Goal: Task Accomplishment & Management: Manage account settings

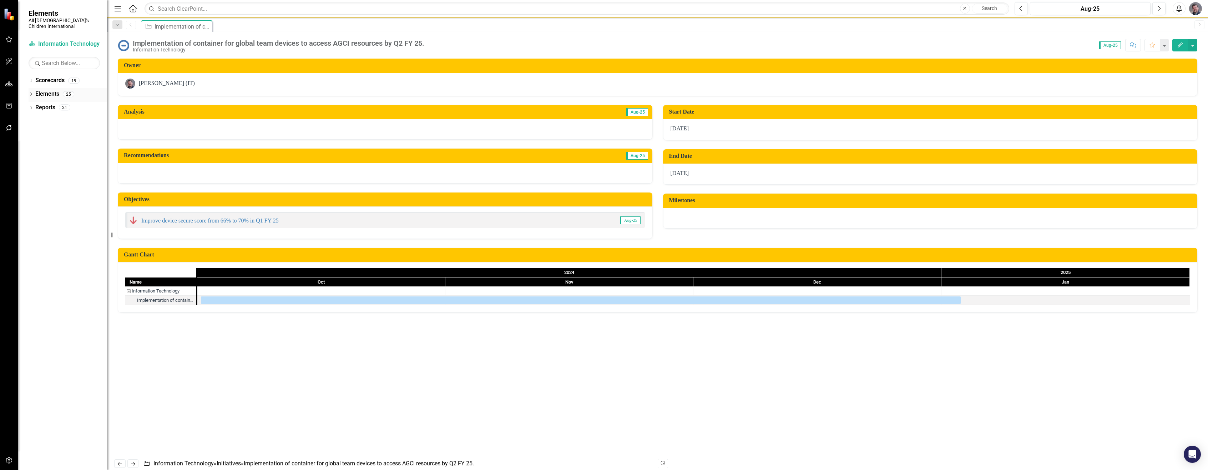
click at [30, 93] on icon "Dropdown" at bounding box center [31, 95] width 5 height 4
click at [56, 117] on link "KPI KPIs" at bounding box center [49, 121] width 21 height 8
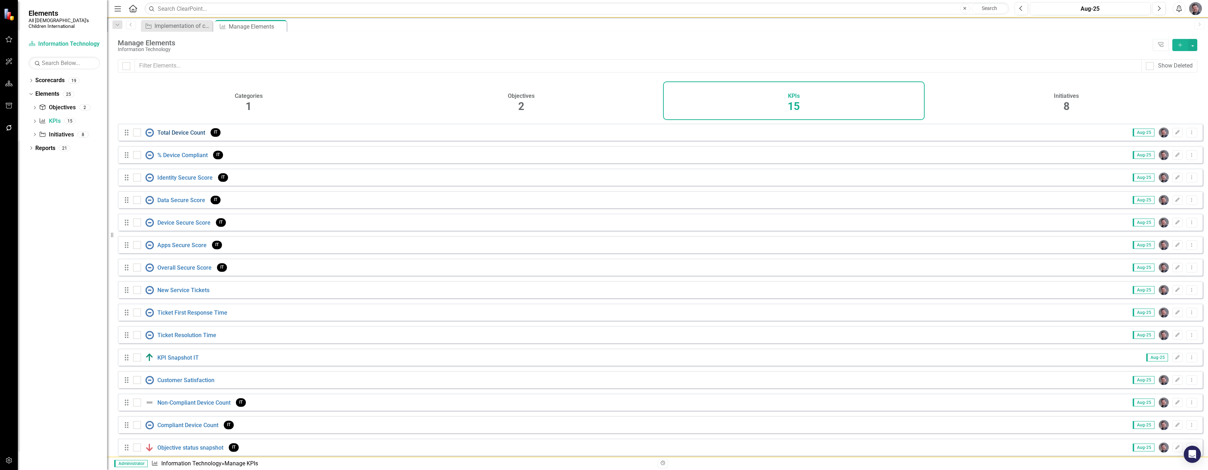
click at [173, 136] on link "Total Device Count" at bounding box center [181, 132] width 48 height 7
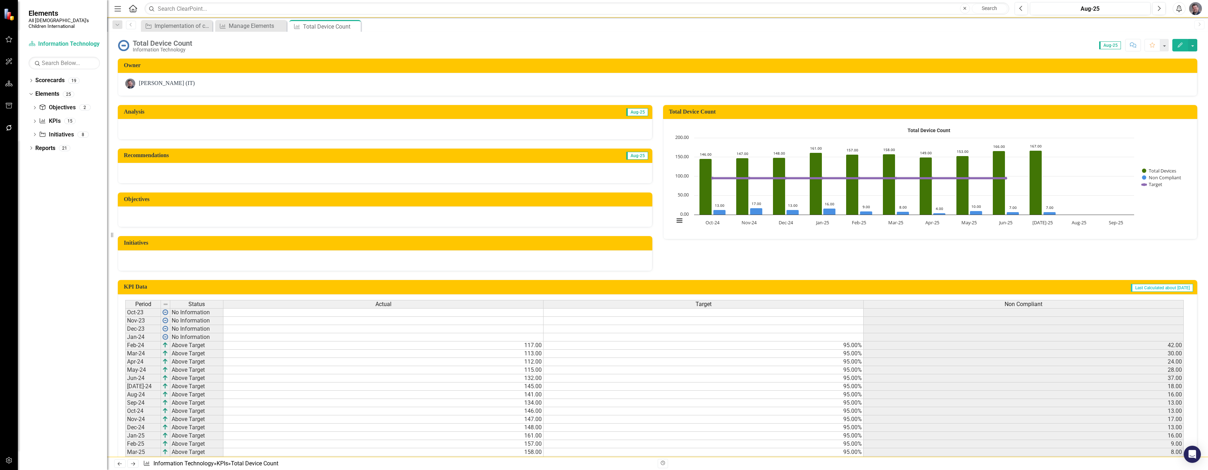
scroll to position [92, 0]
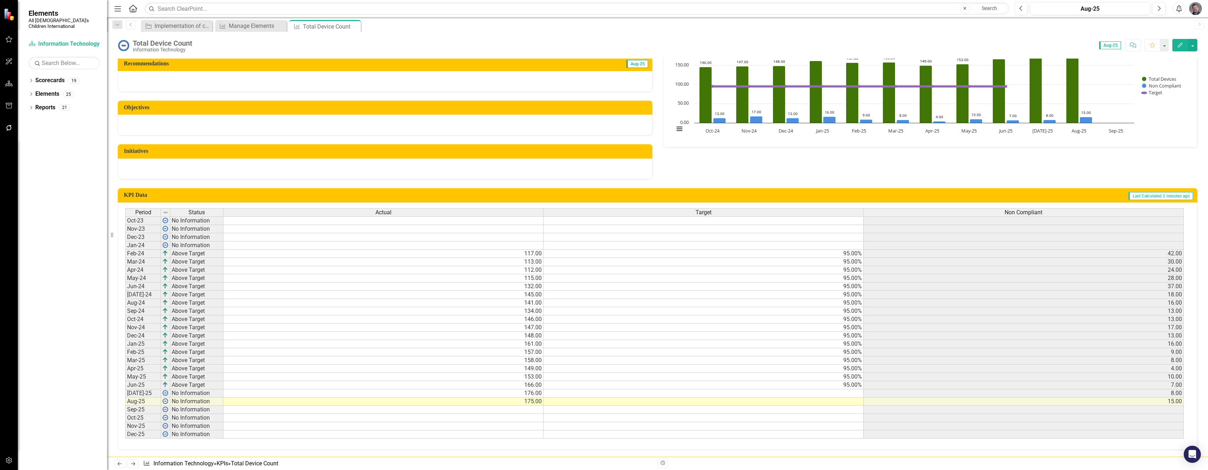
click at [1182, 48] on button "Edit" at bounding box center [1181, 45] width 16 height 12
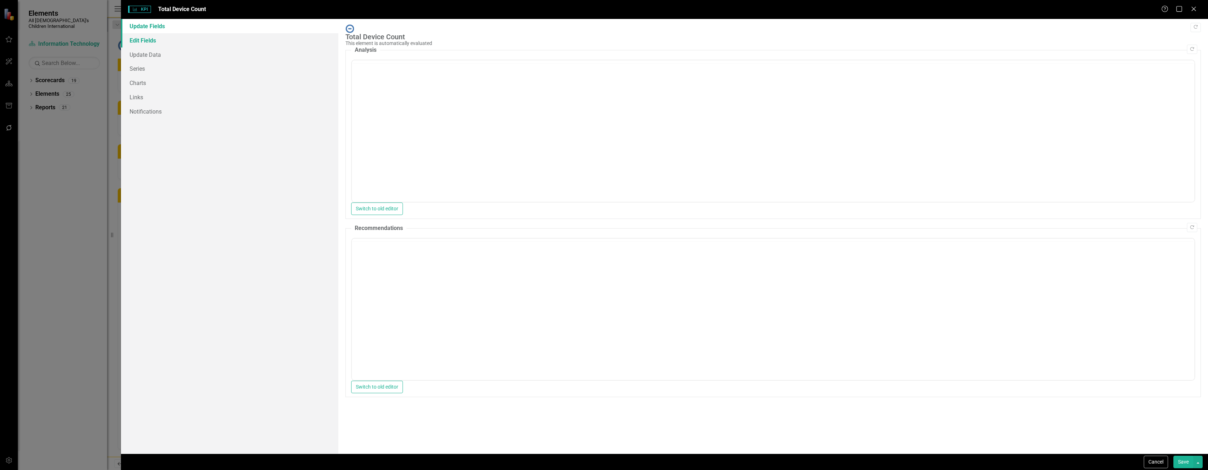
scroll to position [0, 0]
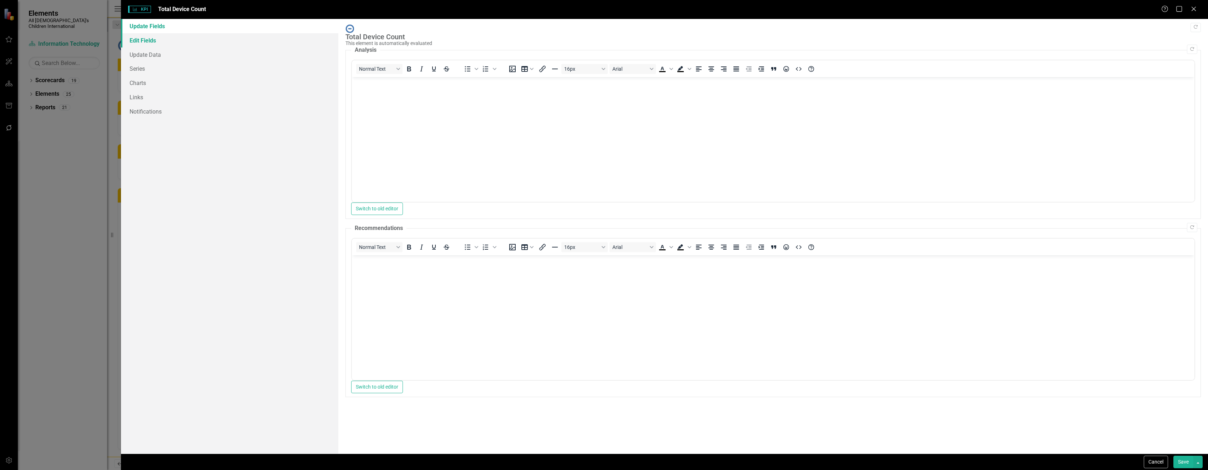
click at [175, 44] on link "Edit Fields" at bounding box center [229, 40] width 217 height 14
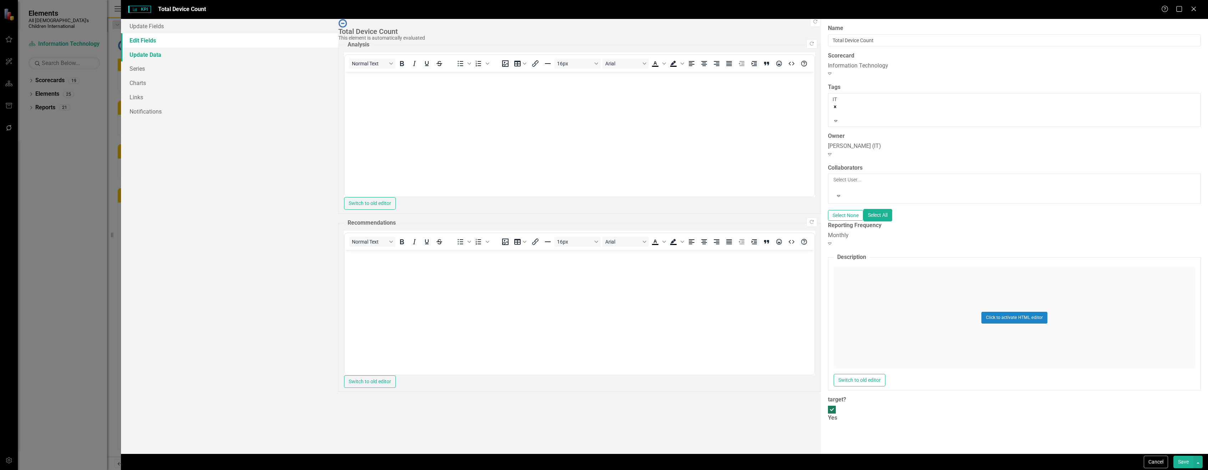
click at [173, 53] on link "Update Data" at bounding box center [229, 54] width 217 height 14
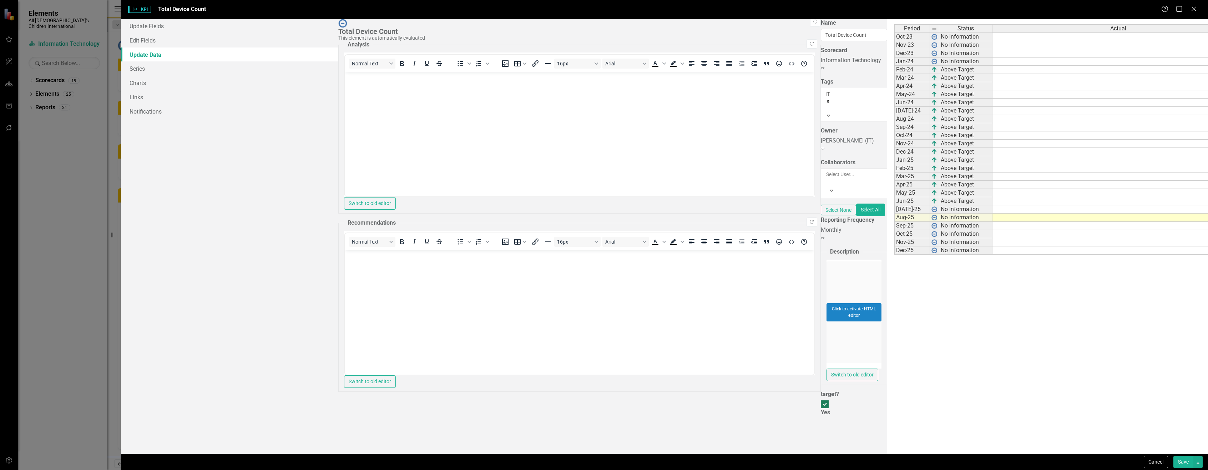
drag, startPoint x: 948, startPoint y: 204, endPoint x: 948, endPoint y: 217, distance: 13.6
click at [895, 217] on div "Period Status Actual Target Non Compliant Oct-23 No Information Nov-23 No Infor…" at bounding box center [895, 139] width 0 height 230
click at [1184, 458] on button "Save" at bounding box center [1184, 461] width 20 height 12
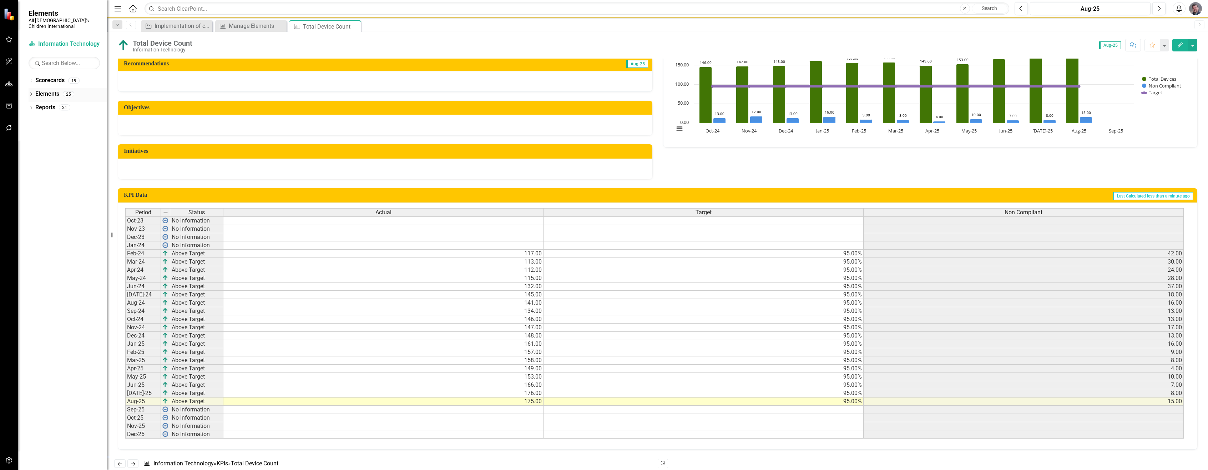
click at [30, 93] on icon "Dropdown" at bounding box center [31, 95] width 5 height 4
click at [253, 23] on div "Manage Elements" at bounding box center [252, 25] width 47 height 9
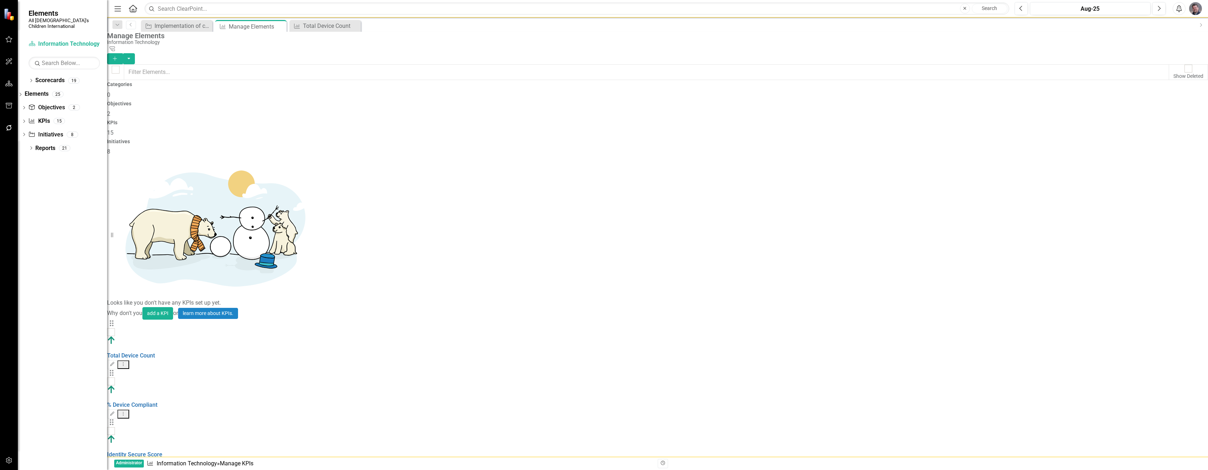
checkbox input "false"
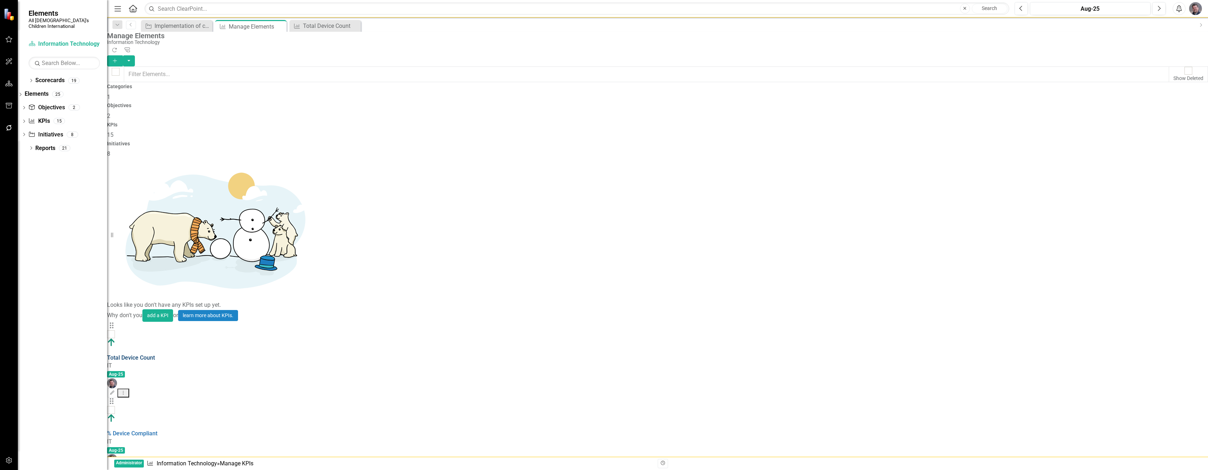
click at [155, 354] on link "Total Device Count" at bounding box center [131, 357] width 48 height 7
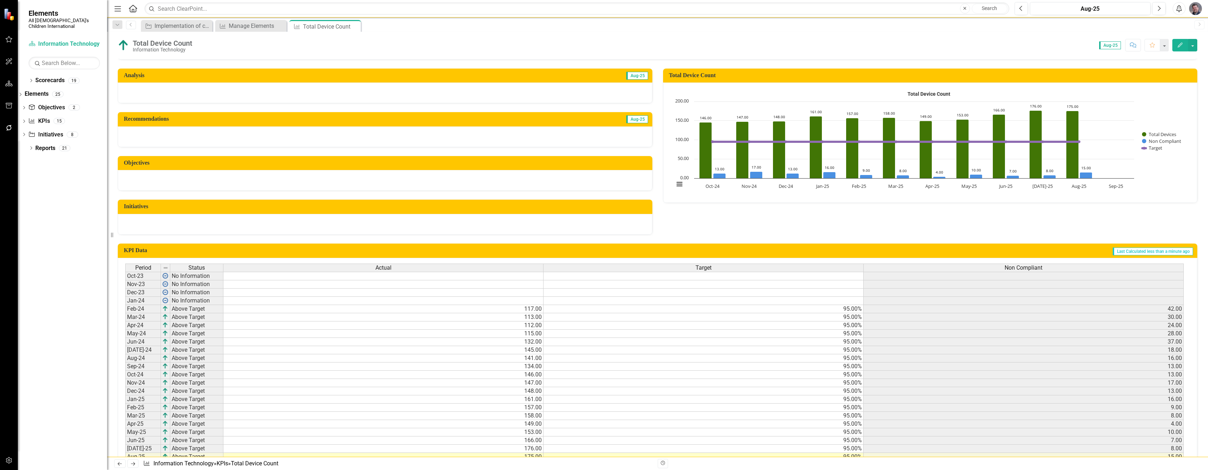
scroll to position [92, 0]
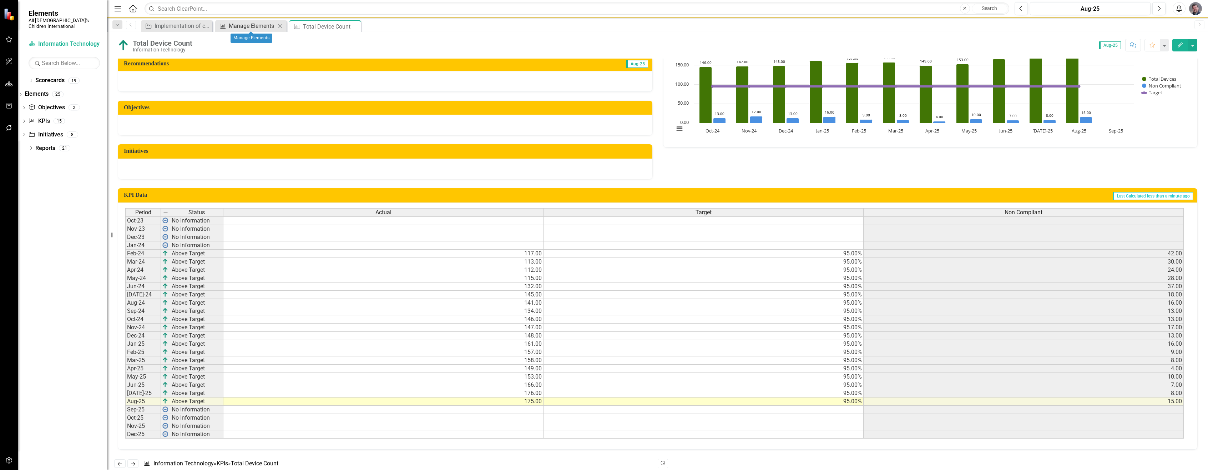
click at [242, 23] on div "Manage Elements" at bounding box center [252, 25] width 47 height 9
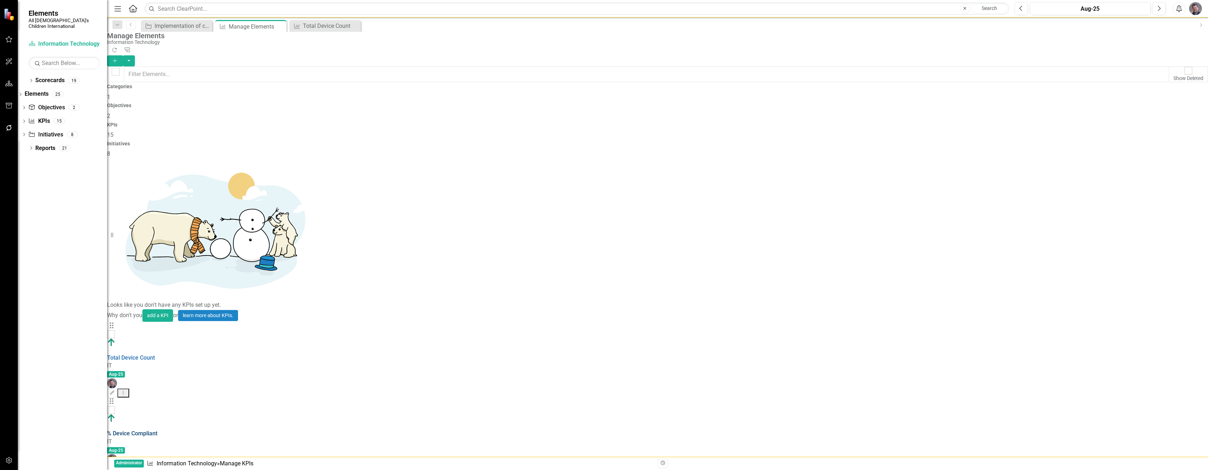
click at [157, 430] on link "% Device Compliant" at bounding box center [132, 433] width 50 height 7
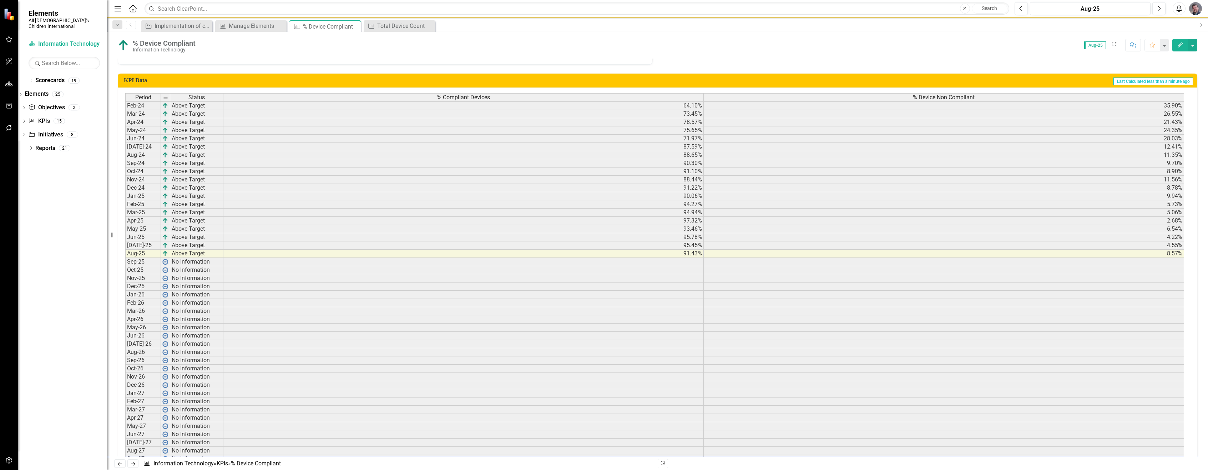
scroll to position [250, 0]
click at [252, 25] on div "Manage Elements" at bounding box center [252, 25] width 47 height 9
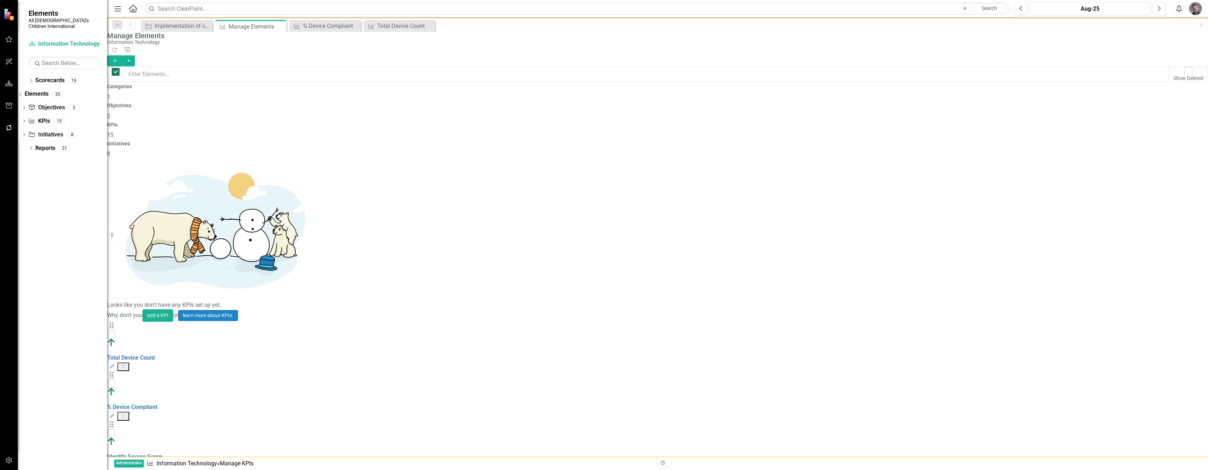
checkbox input "false"
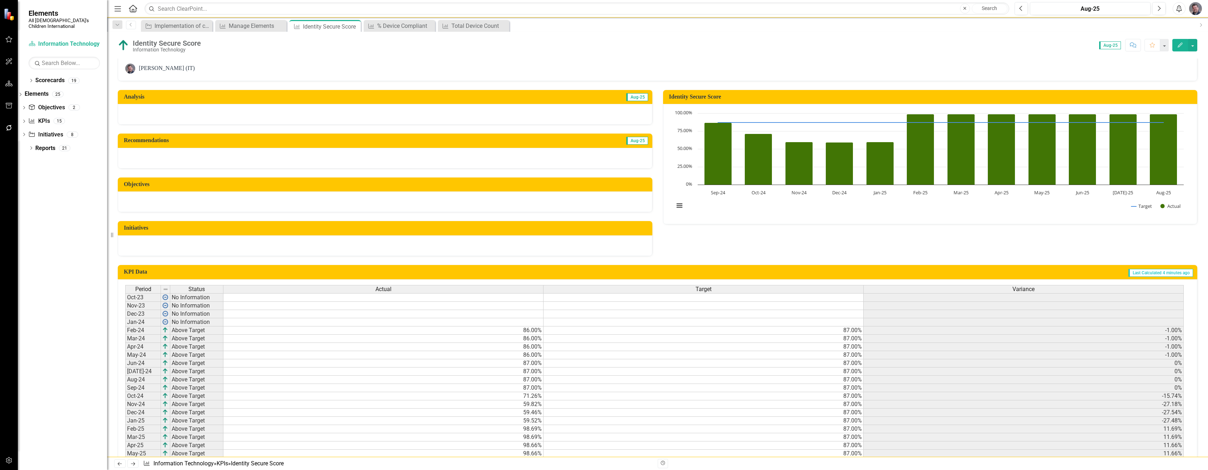
scroll to position [92, 0]
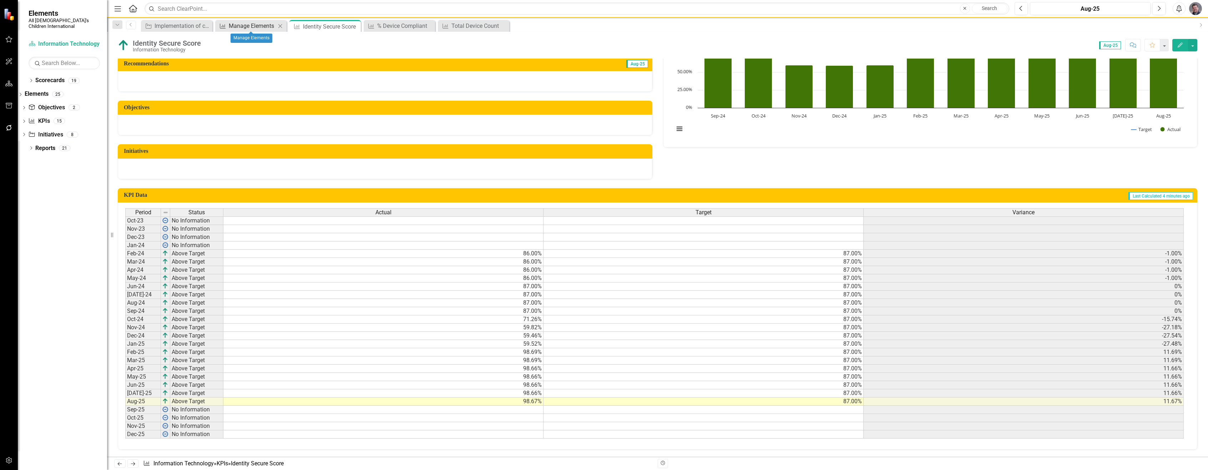
click at [261, 26] on div "Manage Elements" at bounding box center [252, 25] width 47 height 9
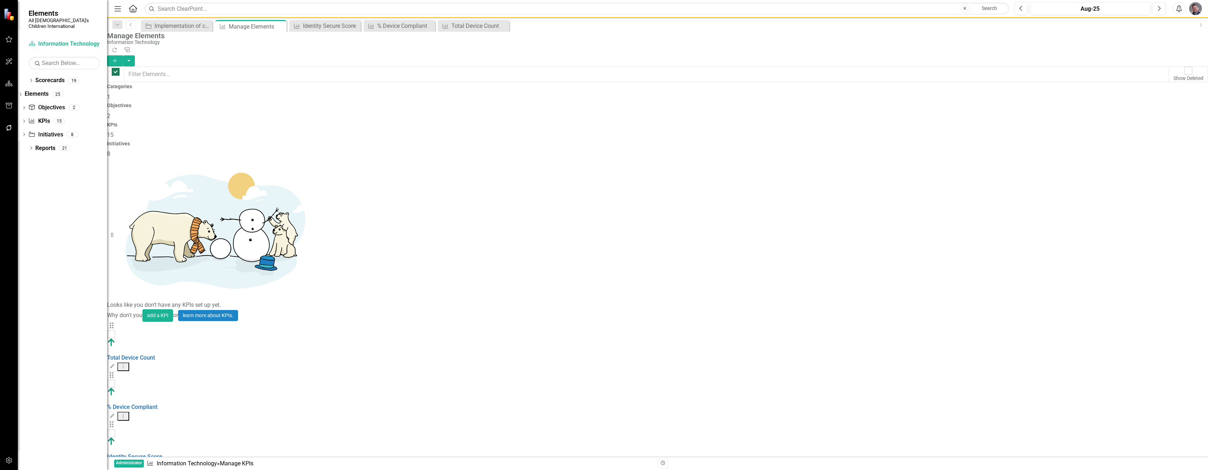
checkbox input "false"
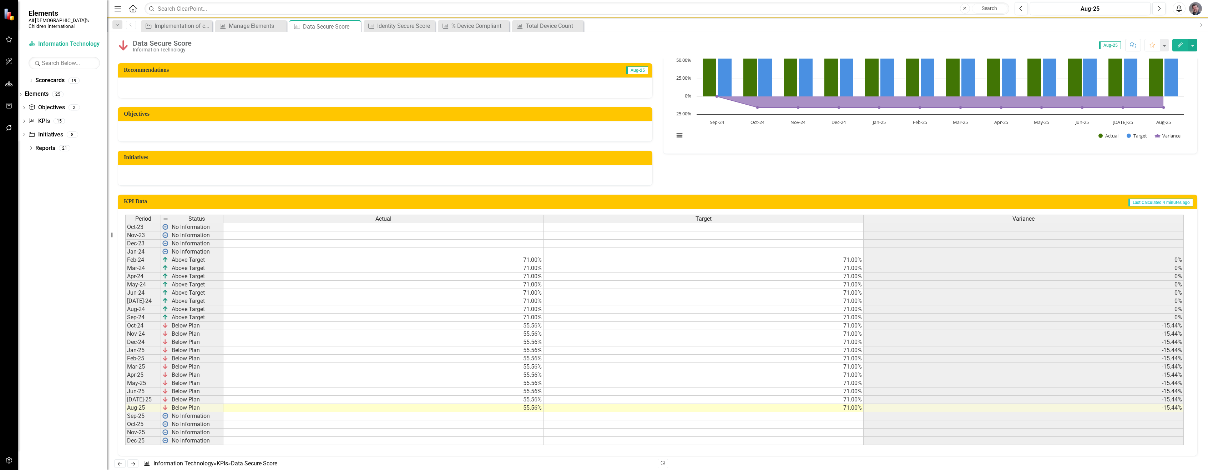
scroll to position [92, 0]
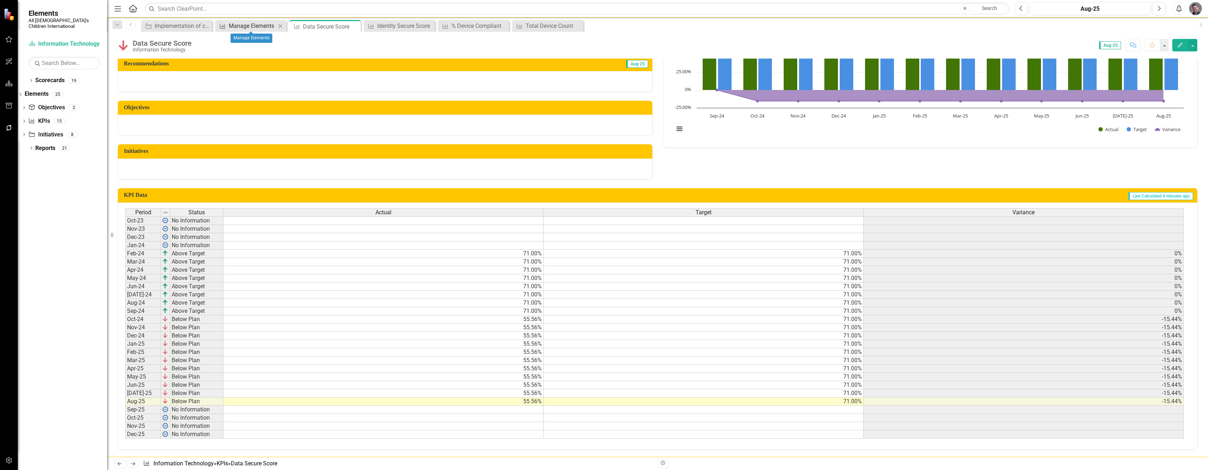
click at [230, 24] on div "Manage Elements" at bounding box center [252, 25] width 47 height 9
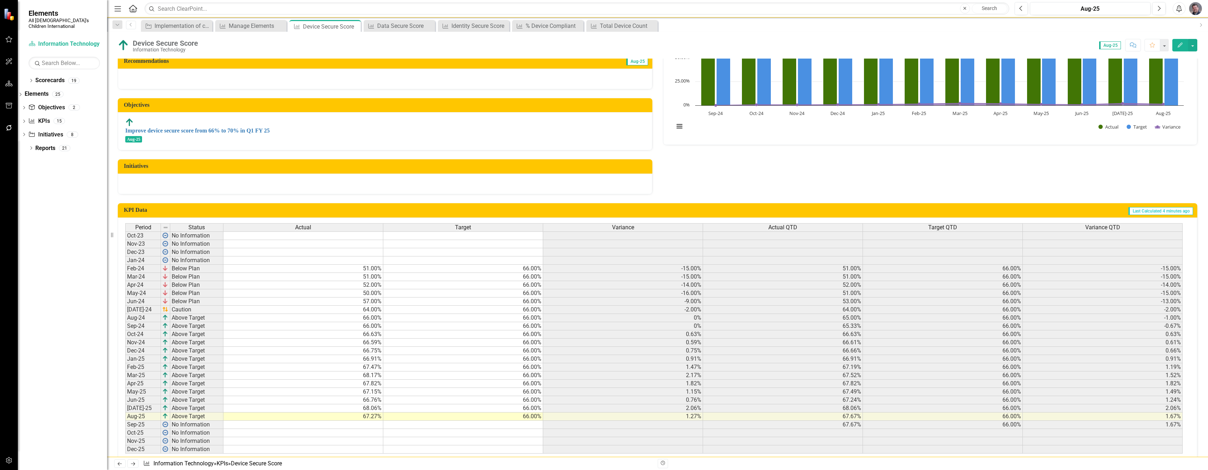
scroll to position [104, 0]
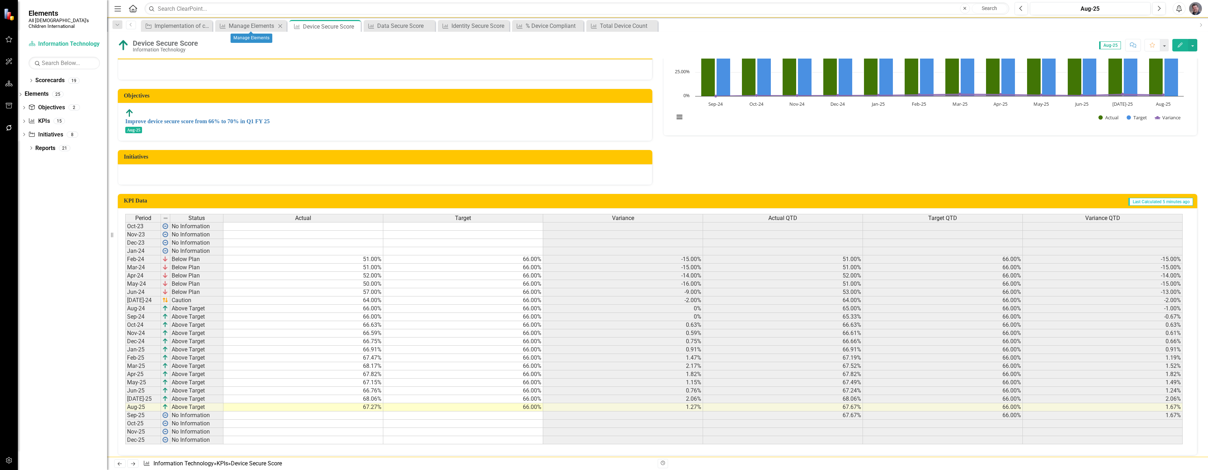
click at [247, 21] on div "KPI Manage Elements Close" at bounding box center [250, 26] width 71 height 12
click at [246, 24] on div "Manage Elements" at bounding box center [252, 25] width 47 height 9
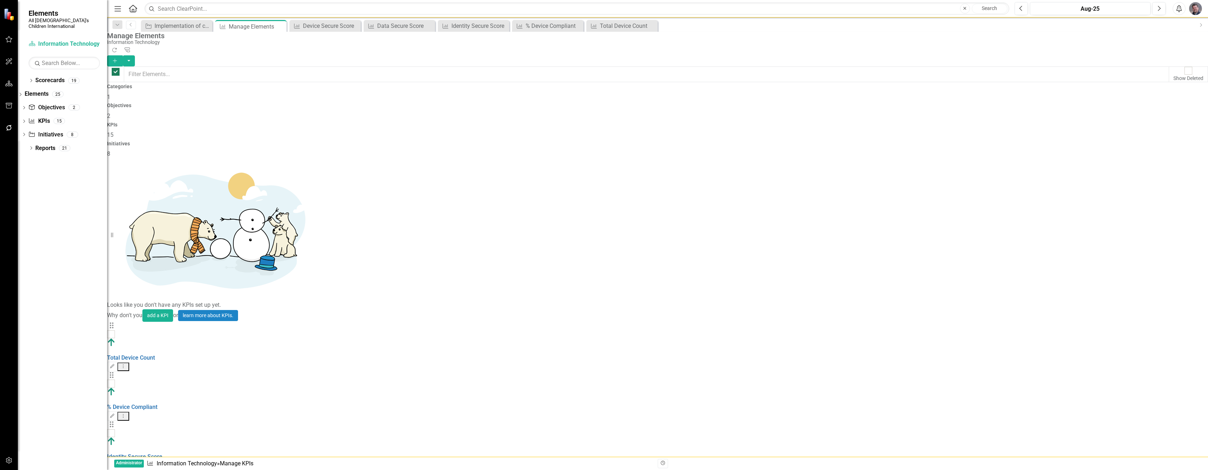
checkbox input "false"
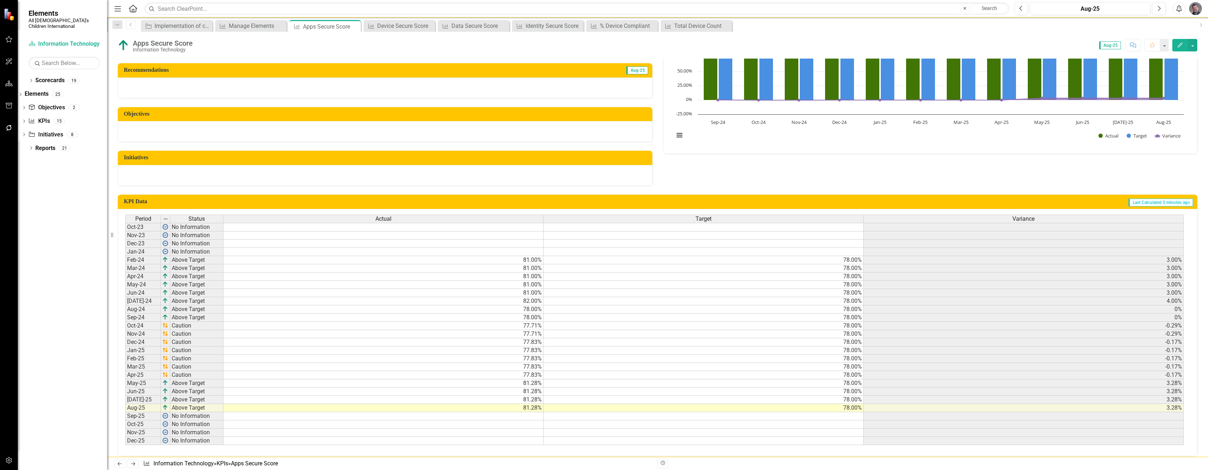
scroll to position [92, 0]
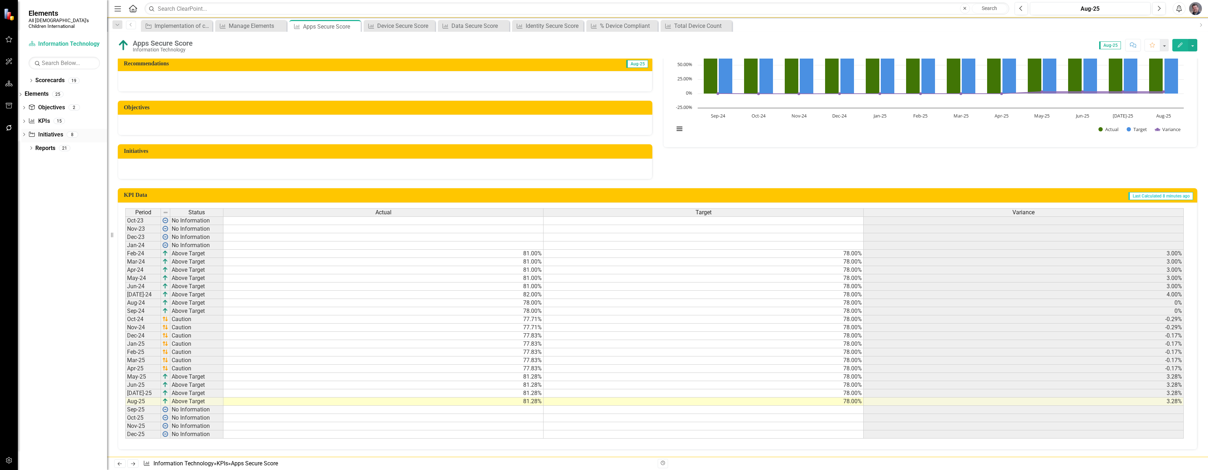
click at [62, 131] on link "Initiative Initiatives" at bounding box center [45, 135] width 35 height 8
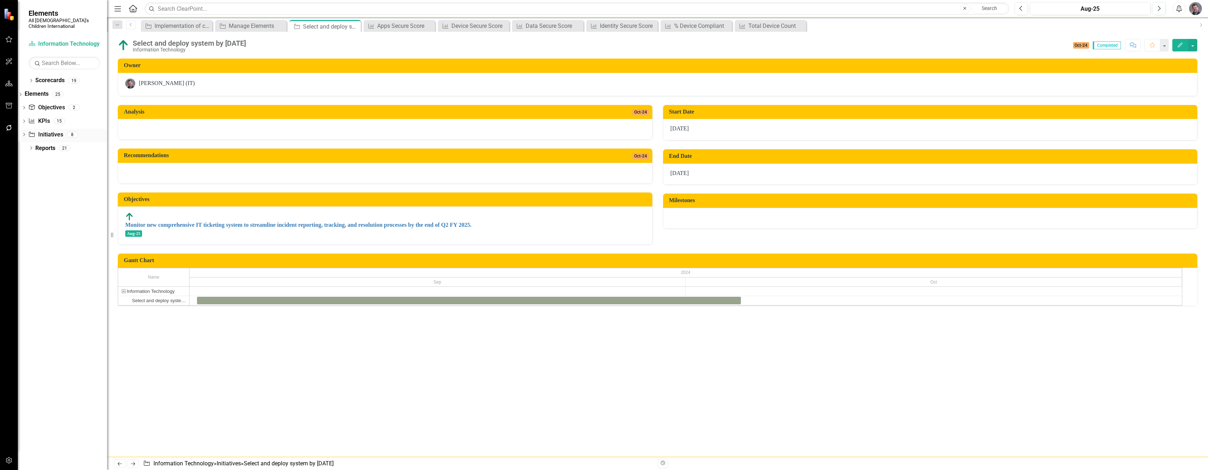
click at [26, 133] on icon "Dropdown" at bounding box center [23, 135] width 5 height 4
click at [81, 218] on div "Implementation of container for global team devices to access AGCI resources by…" at bounding box center [75, 221] width 63 height 6
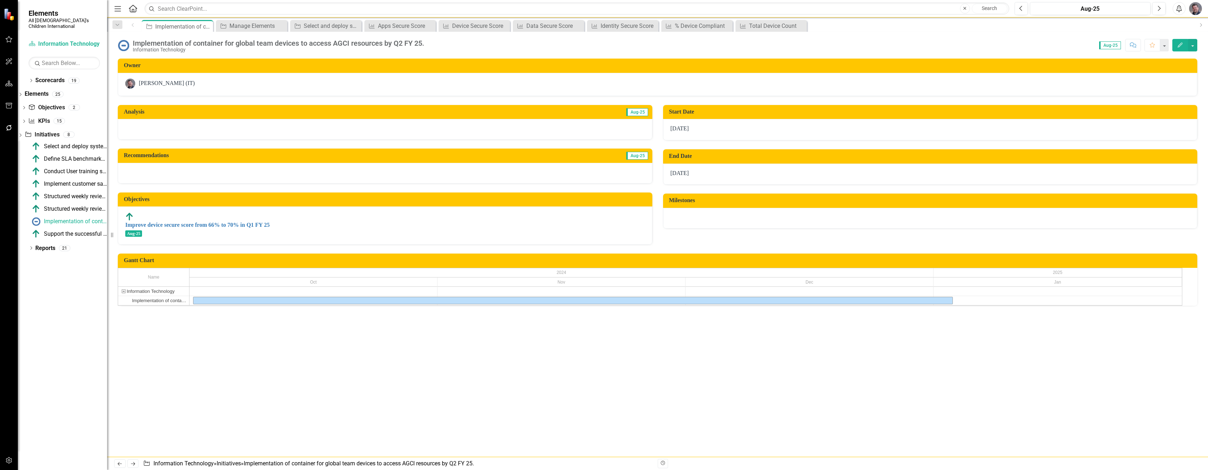
click at [1183, 45] on icon "Edit" at bounding box center [1180, 44] width 6 height 5
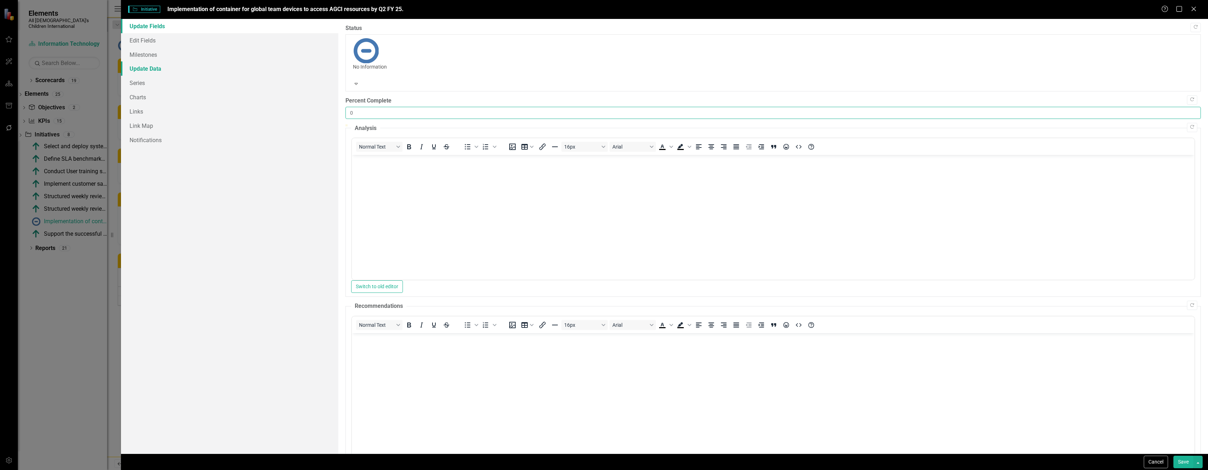
drag, startPoint x: 368, startPoint y: 68, endPoint x: 321, endPoint y: 68, distance: 46.8
click at [321, 68] on div "Update Fields Edit Fields Milestones Update Data Series Charts Links Link Map N…" at bounding box center [665, 236] width 1088 height 434
type input "100"
drag, startPoint x: 347, startPoint y: 88, endPoint x: 1206, endPoint y: 82, distance: 858.5
click at [1206, 82] on div ""Update" fields in ClearPoint are the fields that change from reporting period …" at bounding box center [773, 236] width 870 height 434
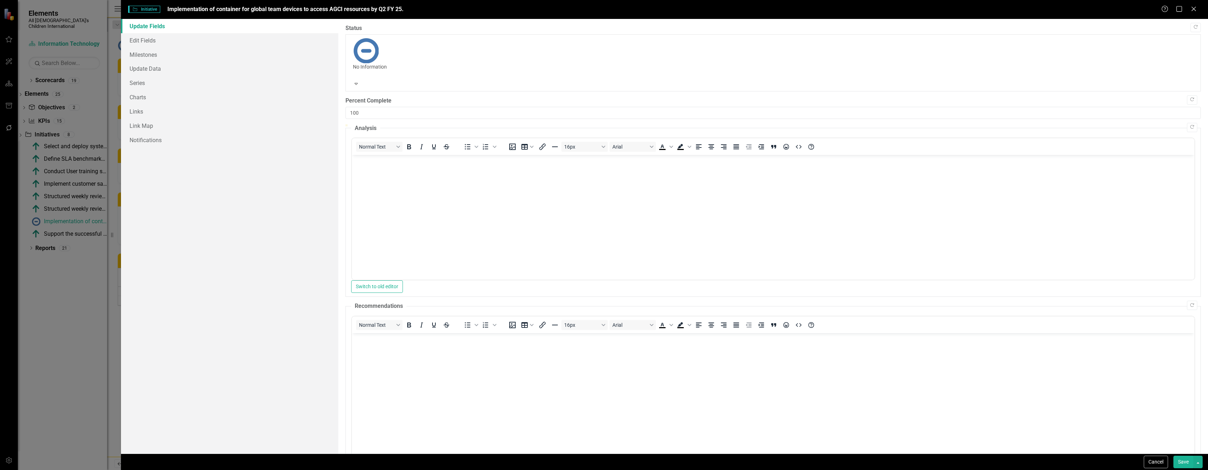
click at [1187, 460] on button "Save" at bounding box center [1184, 461] width 20 height 12
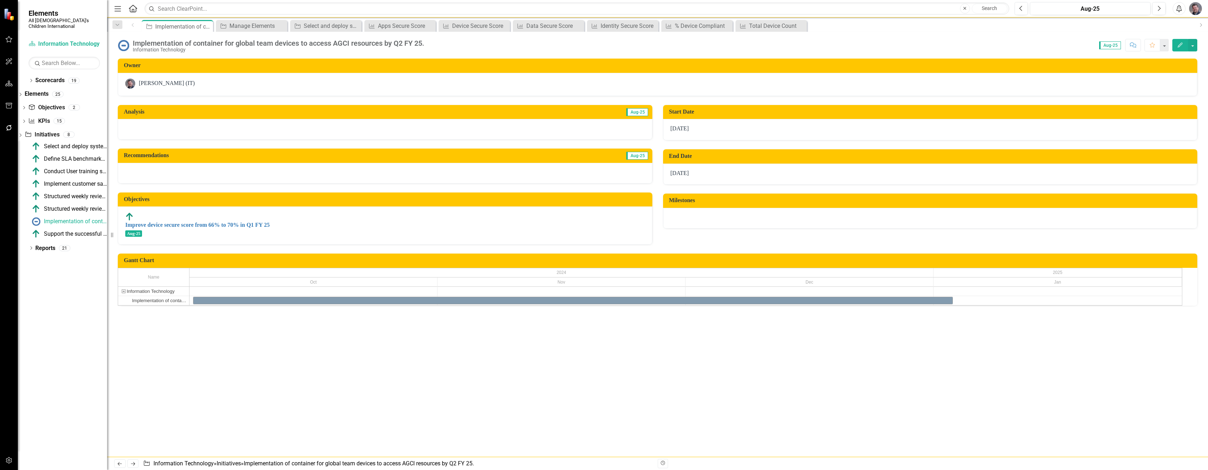
click at [1185, 44] on button "Edit" at bounding box center [1181, 45] width 16 height 12
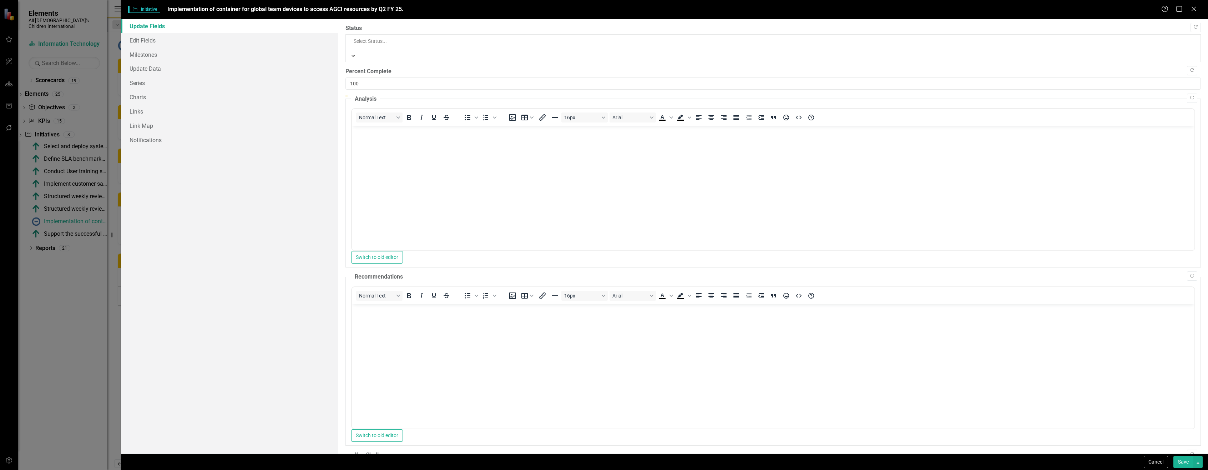
click at [359, 45] on div at bounding box center [573, 48] width 440 height 7
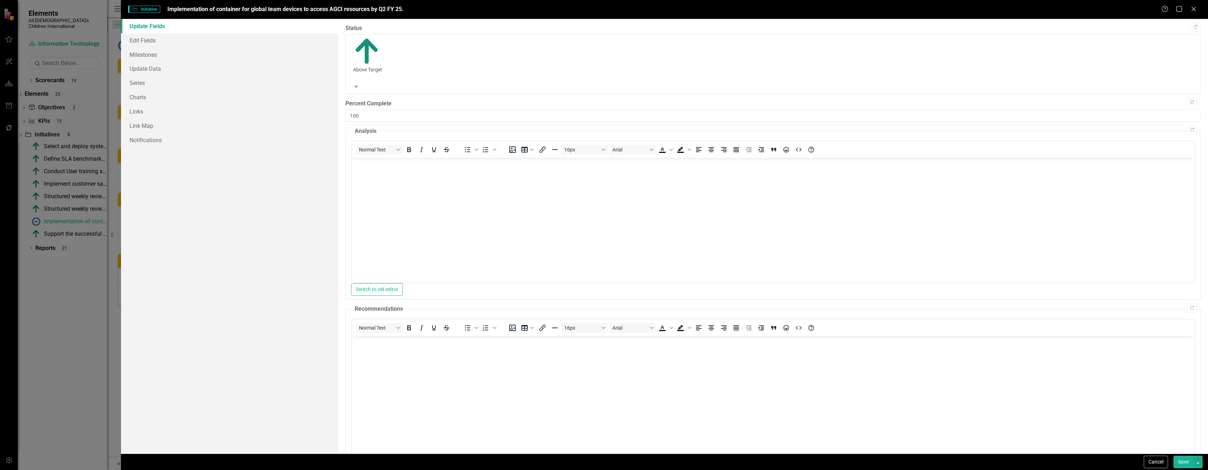
click at [1178, 460] on button "Save" at bounding box center [1184, 461] width 20 height 12
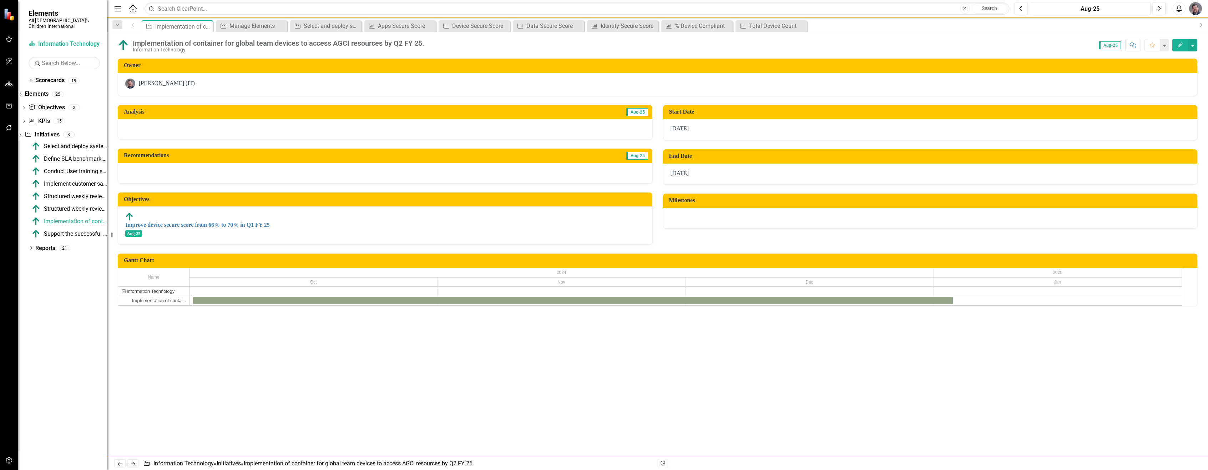
click at [1179, 49] on button "Edit" at bounding box center [1181, 45] width 16 height 12
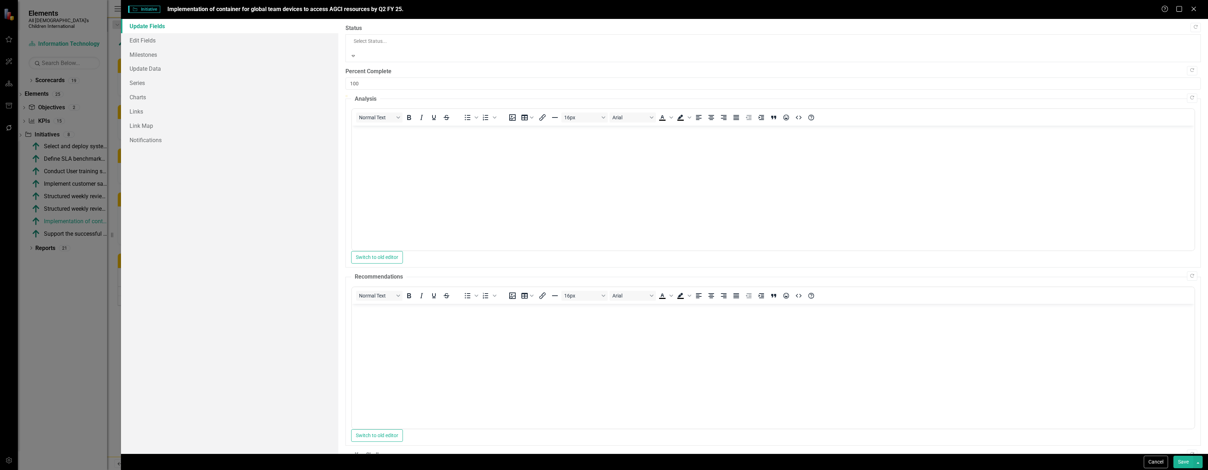
click at [404, 45] on div at bounding box center [573, 48] width 440 height 7
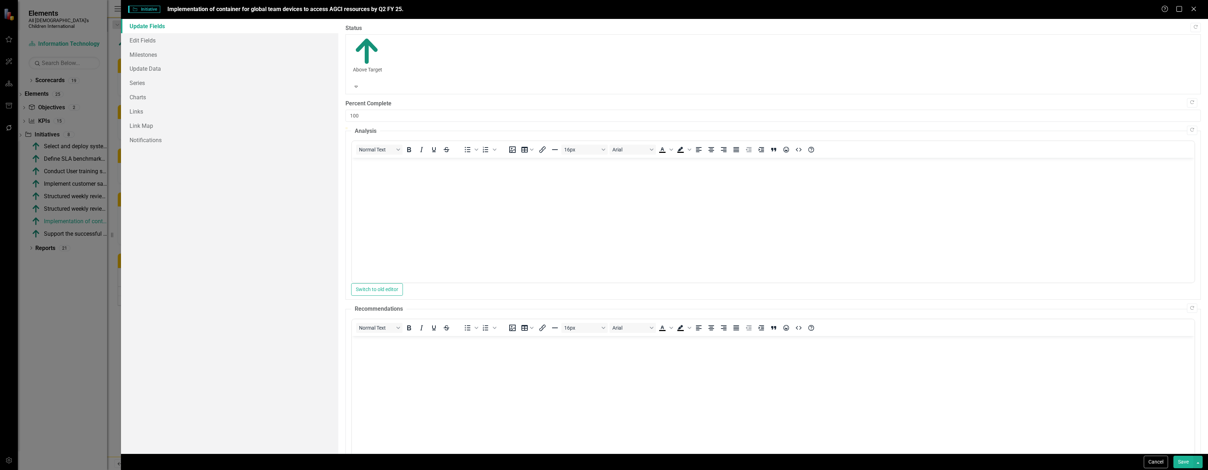
click at [433, 28] on label "Status" at bounding box center [774, 28] width 856 height 8
click at [147, 66] on link "Update Data" at bounding box center [229, 68] width 217 height 14
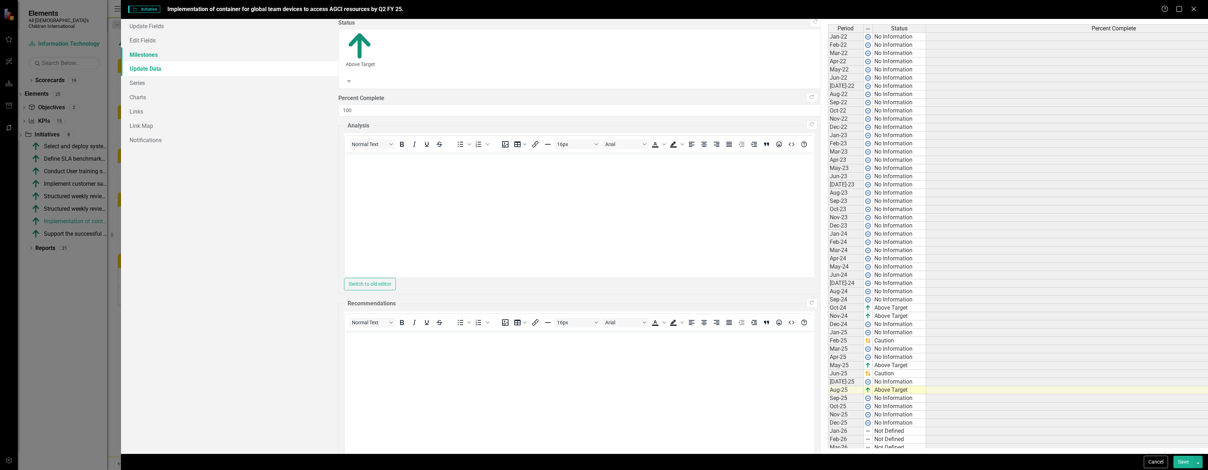
click at [146, 58] on link "Milestones" at bounding box center [229, 54] width 217 height 14
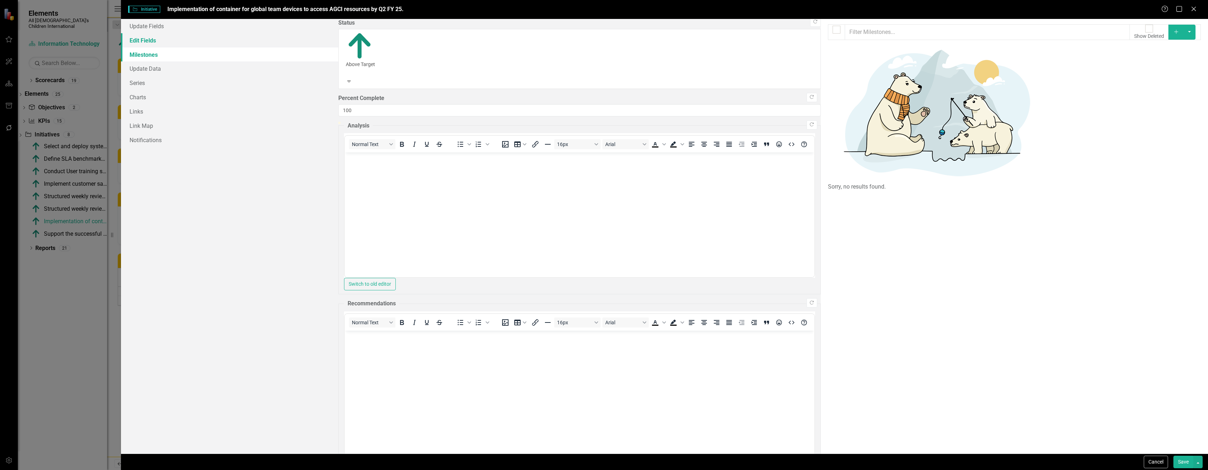
click at [144, 42] on link "Edit Fields" at bounding box center [229, 40] width 217 height 14
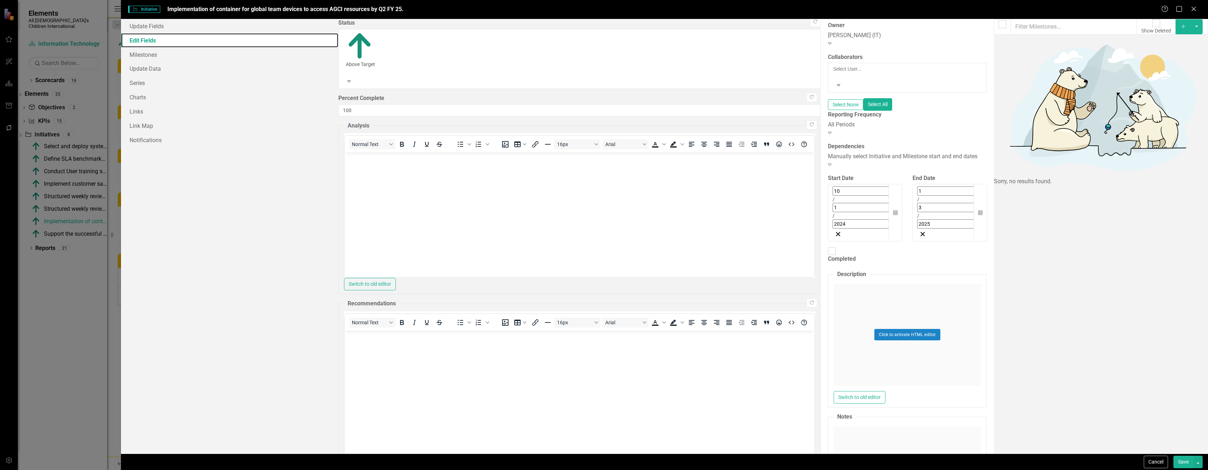
scroll to position [128, 0]
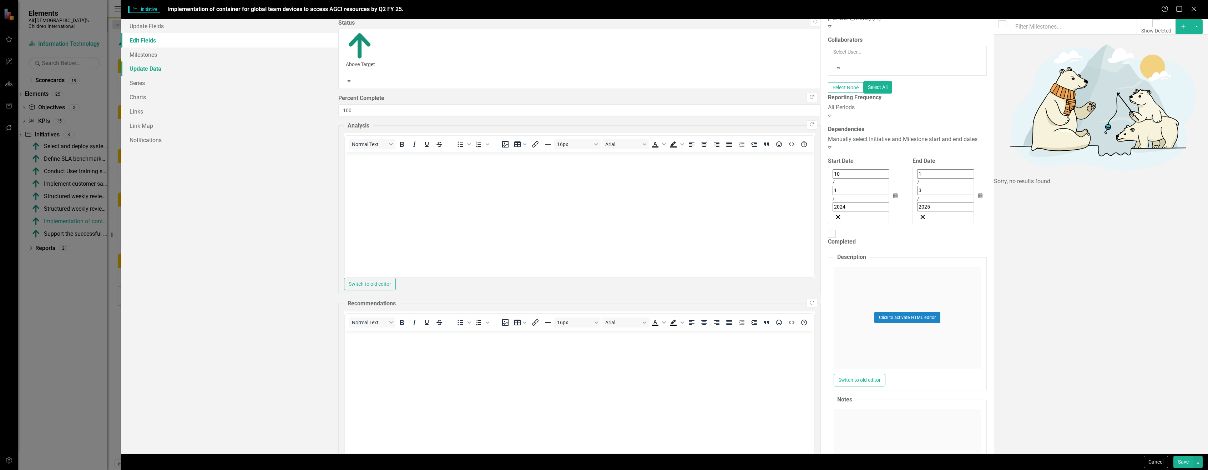
click at [157, 69] on link "Update Data" at bounding box center [229, 68] width 217 height 14
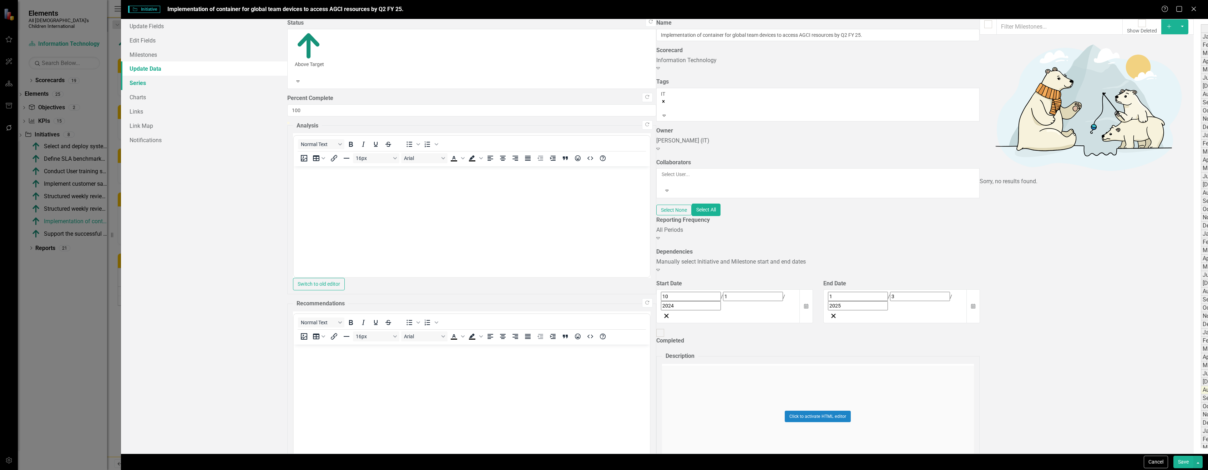
click at [158, 84] on link "Series" at bounding box center [204, 83] width 166 height 14
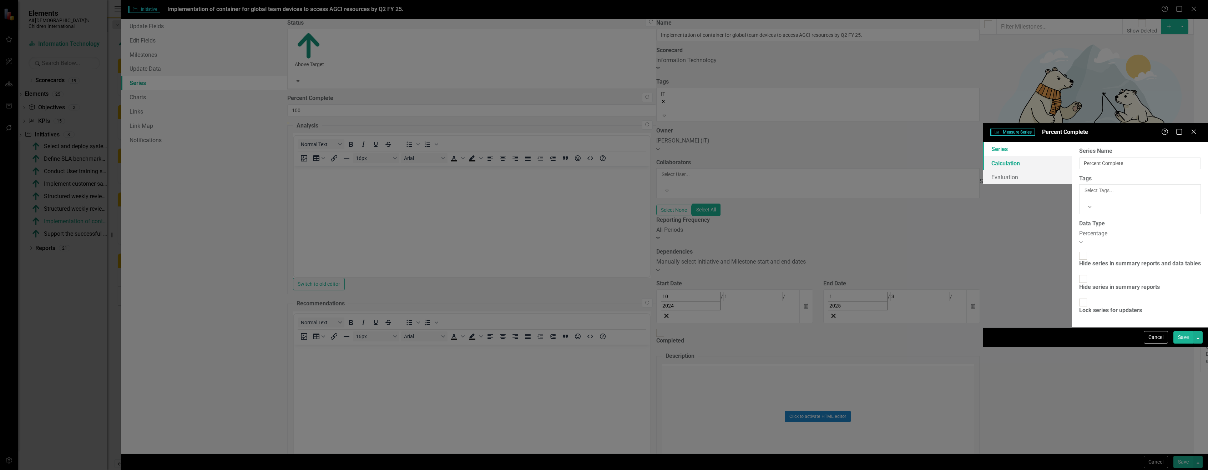
click at [983, 156] on link "Calculation" at bounding box center [1027, 163] width 89 height 14
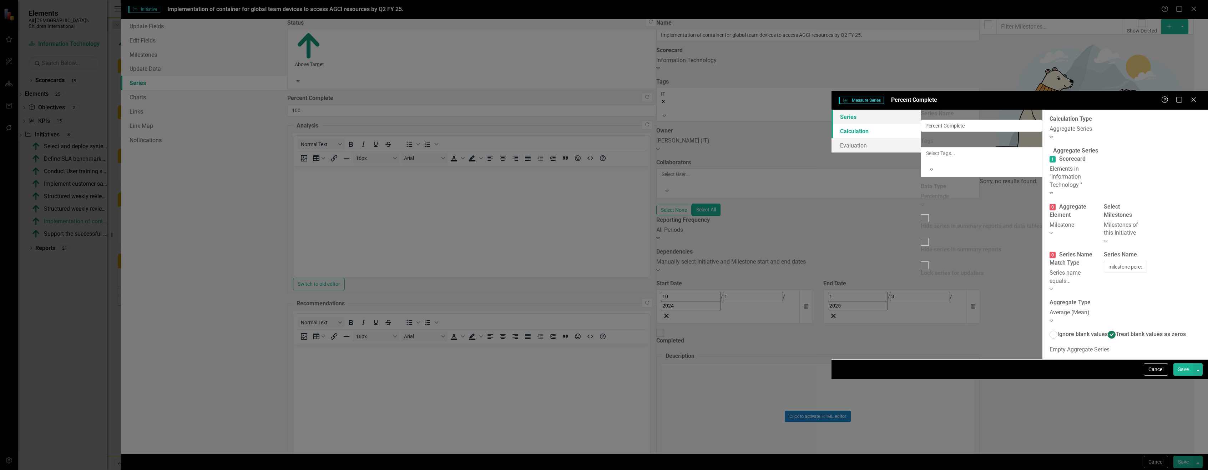
click at [832, 110] on link "Series" at bounding box center [876, 117] width 89 height 14
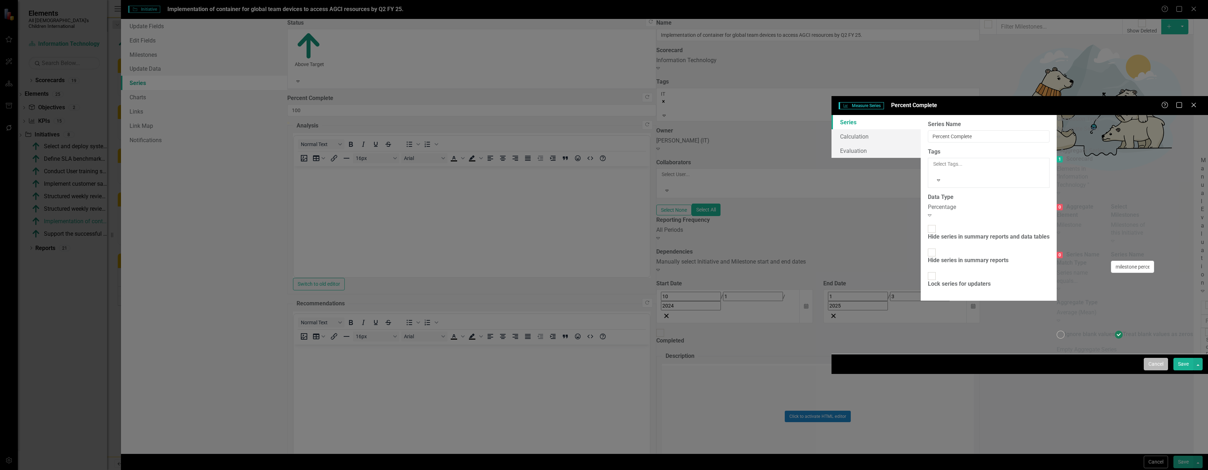
click at [1155, 370] on button "Cancel" at bounding box center [1156, 364] width 24 height 12
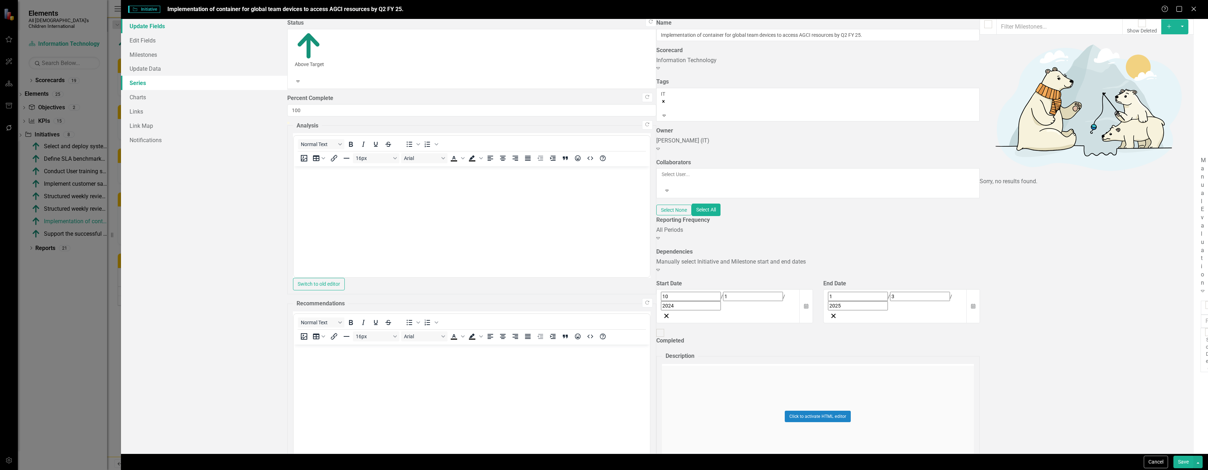
click at [150, 27] on link "Update Fields" at bounding box center [204, 26] width 166 height 14
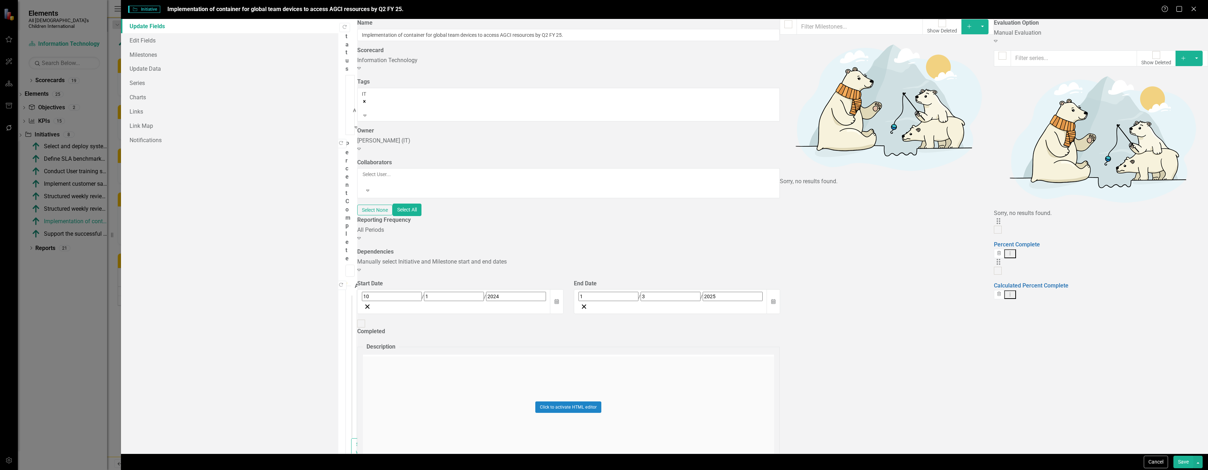
click at [382, 114] on div at bounding box center [367, 117] width 29 height 7
click at [1190, 459] on button "Save" at bounding box center [1184, 461] width 20 height 12
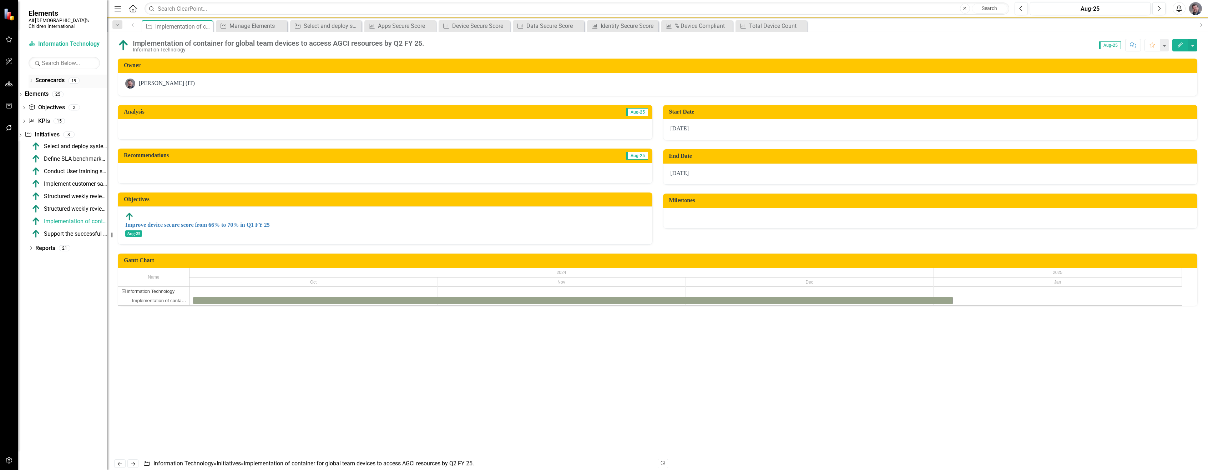
click at [30, 79] on div "Dropdown" at bounding box center [31, 82] width 5 height 6
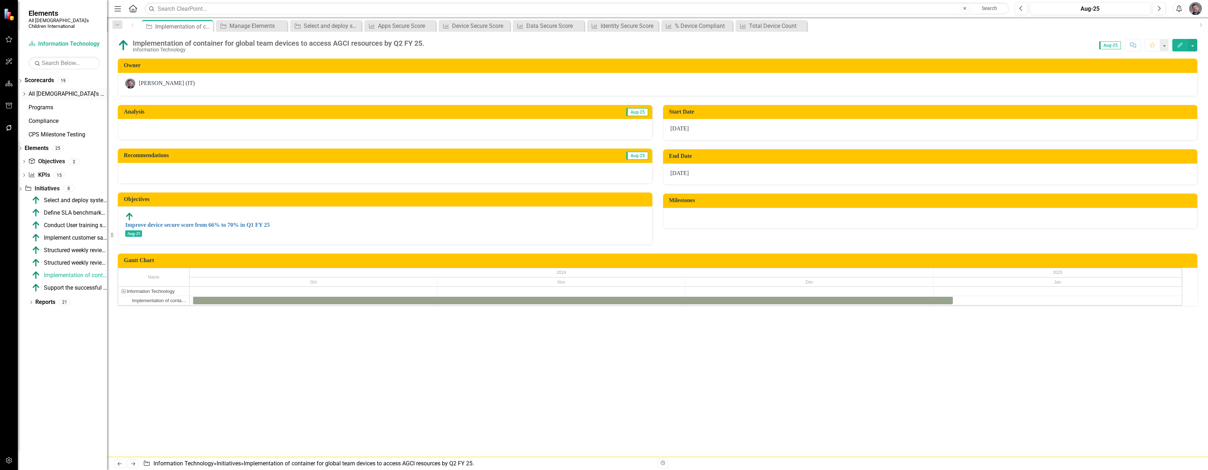
click at [27, 92] on icon "Dropdown" at bounding box center [23, 94] width 5 height 4
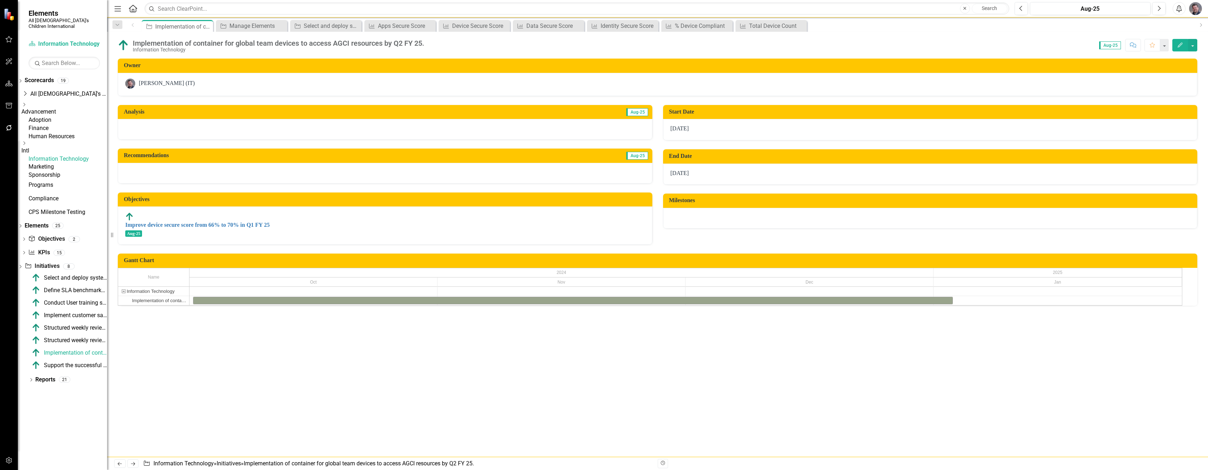
click at [54, 140] on link "Human Resources" at bounding box center [68, 136] width 79 height 8
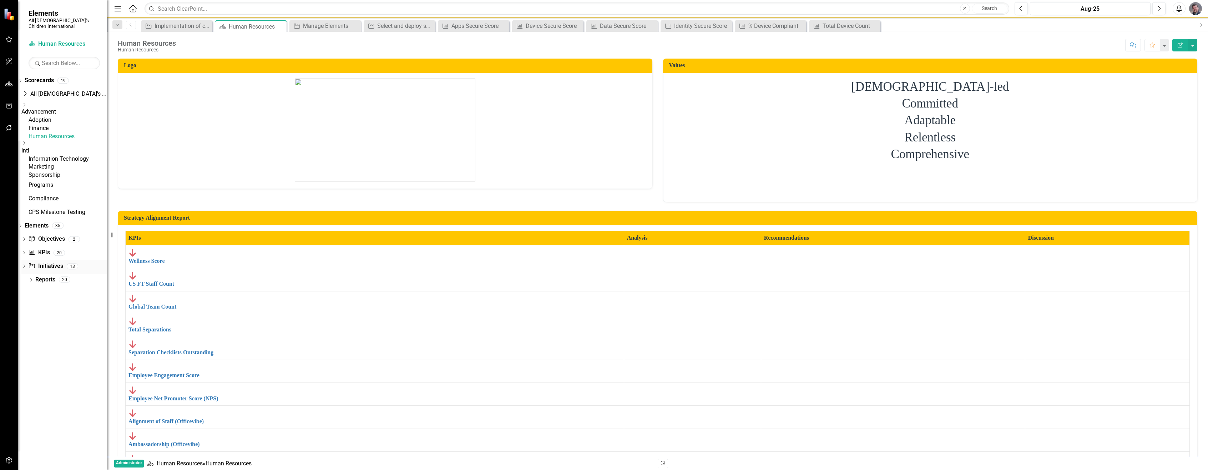
click at [26, 269] on icon "Dropdown" at bounding box center [23, 267] width 5 height 4
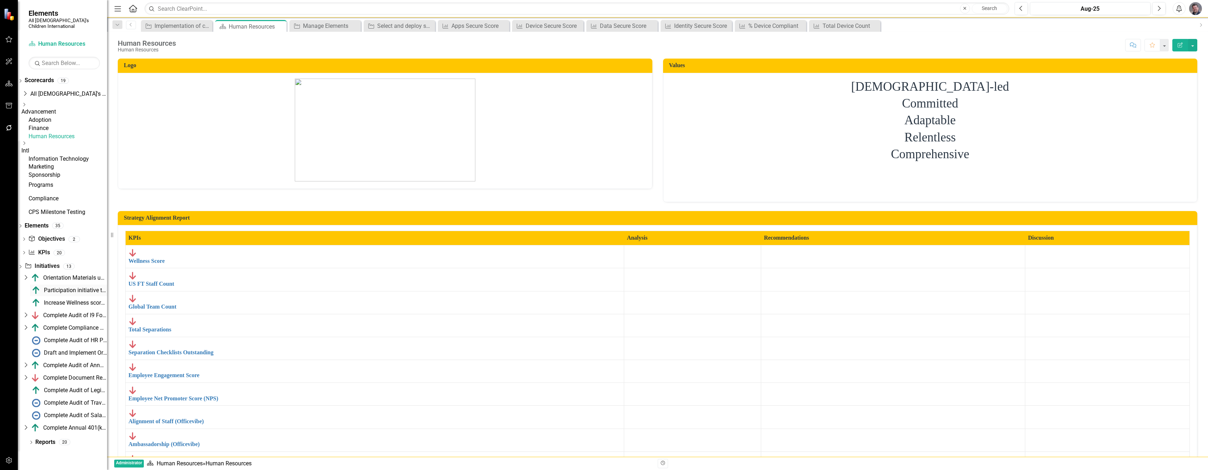
scroll to position [5, 0]
click at [74, 318] on div "Complete Audit of I9 Forms and Storage Q1 FY25" at bounding box center [75, 315] width 64 height 6
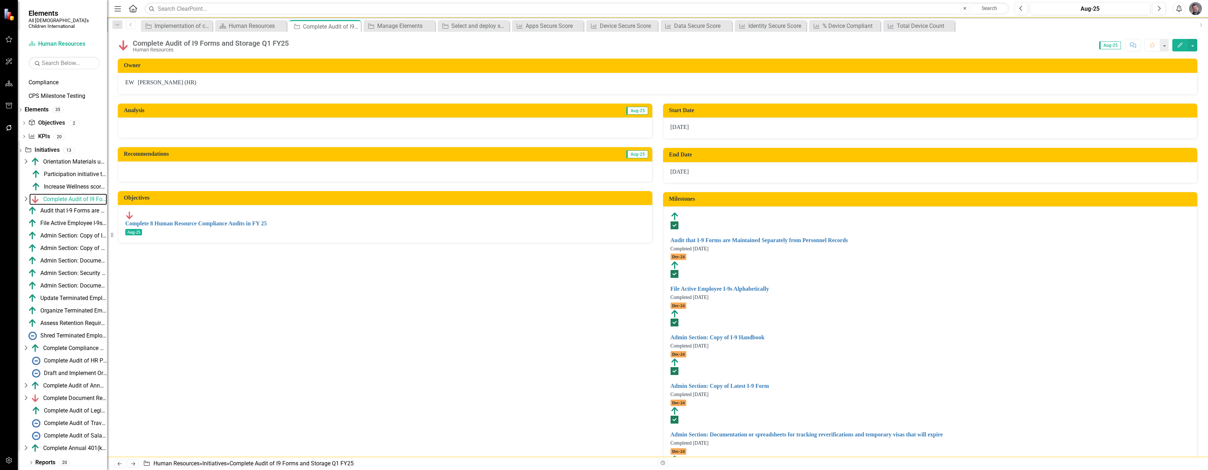
scroll to position [142, 0]
click at [29, 196] on icon "Dropdown" at bounding box center [25, 199] width 7 height 6
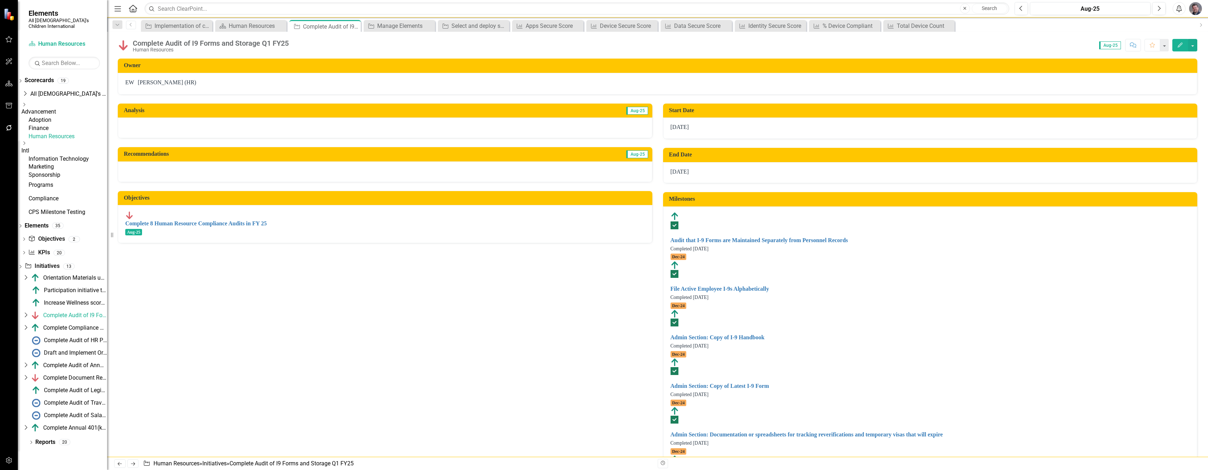
click at [27, 367] on icon at bounding box center [26, 364] width 2 height 5
click at [29, 398] on icon "Dropdown" at bounding box center [25, 398] width 7 height 6
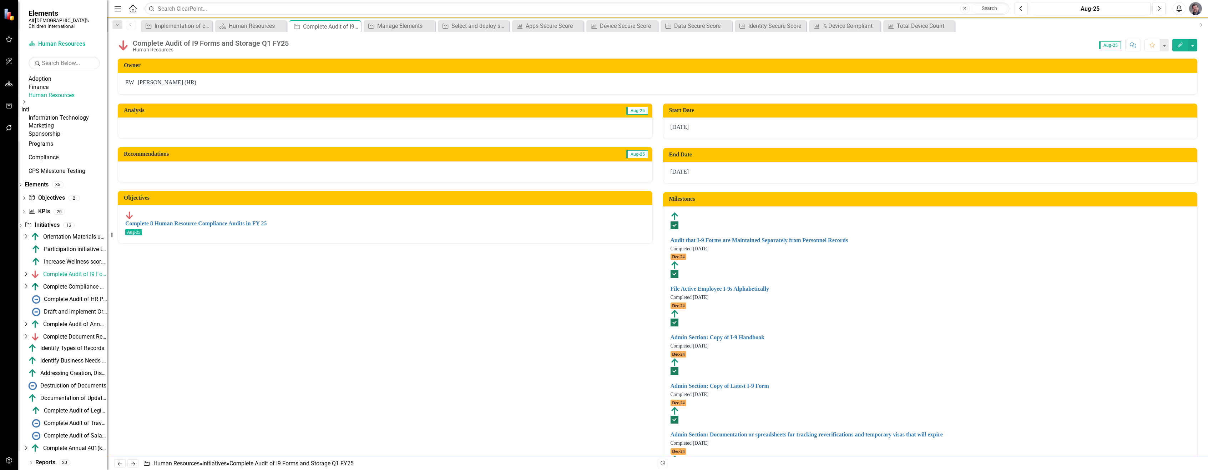
click at [29, 446] on icon "Dropdown" at bounding box center [25, 448] width 7 height 6
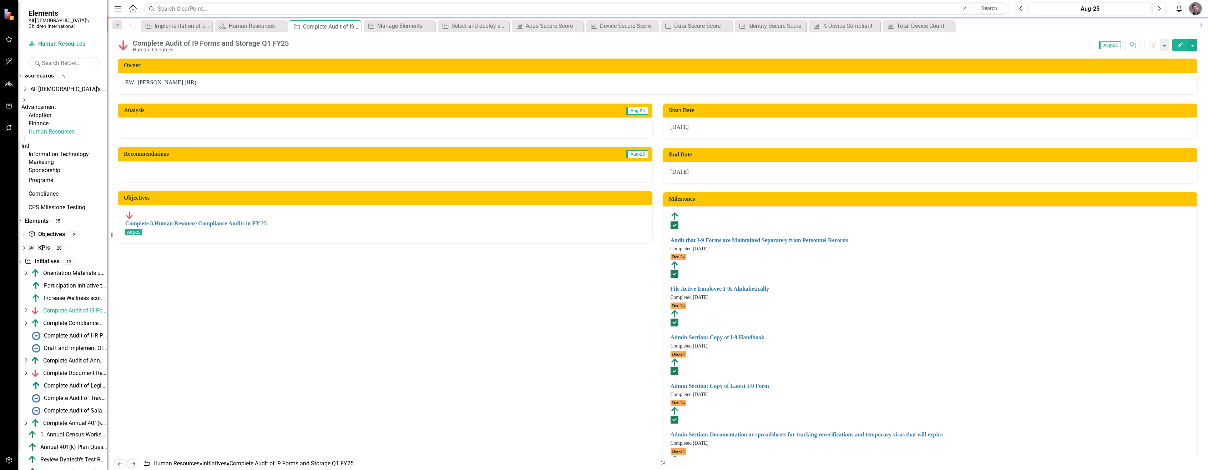
scroll to position [54, 0]
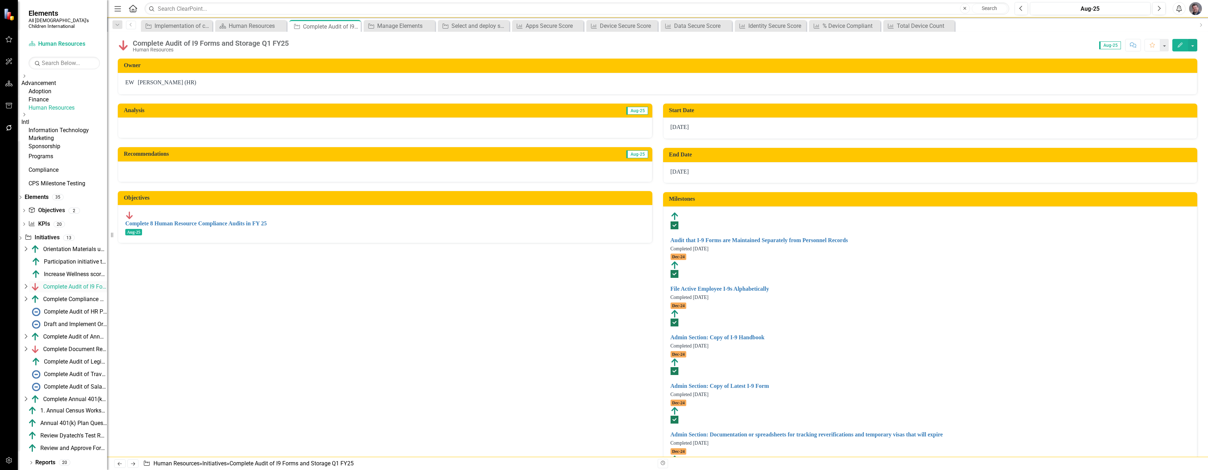
click at [74, 287] on div "Complete Audit of I9 Forms and Storage Q1 FY25" at bounding box center [75, 286] width 64 height 6
click at [29, 284] on icon "Dropdown" at bounding box center [25, 286] width 7 height 6
click at [75, 398] on div "Complete Document Retention Audit in Q3 FY25" at bounding box center [75, 398] width 64 height 6
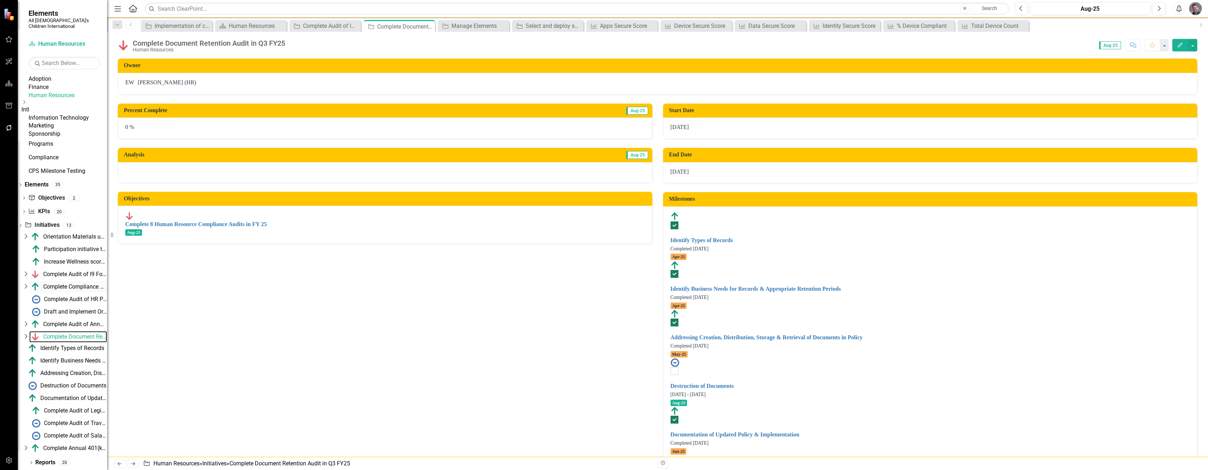
scroll to position [67, 0]
click at [76, 300] on div "Complete Audit of HR Practices to Organizational Policies Q2-Q4 FY 25" at bounding box center [75, 299] width 63 height 6
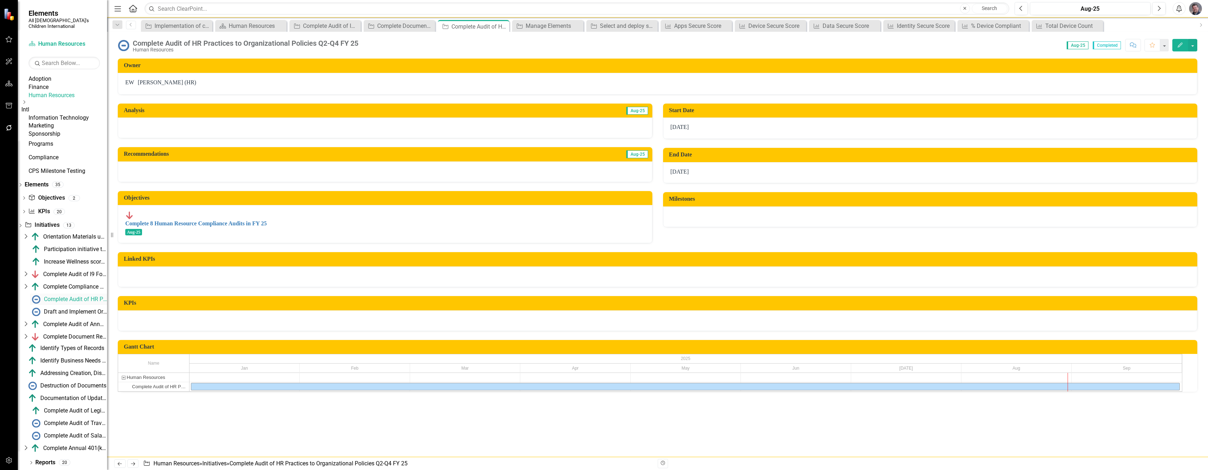
scroll to position [67, 0]
click at [72, 423] on div "Complete Audit of Travel Documents in Q4 FY25" at bounding box center [75, 423] width 63 height 6
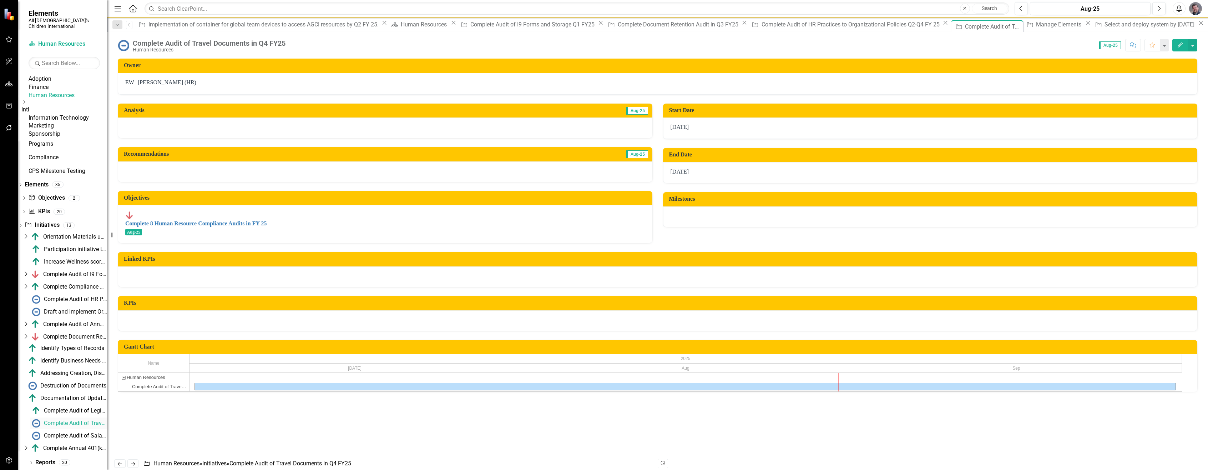
scroll to position [67, 0]
click at [72, 438] on div "Complete Audit of Salary and Leave Requirements by State Q4 FY 25" at bounding box center [75, 435] width 63 height 6
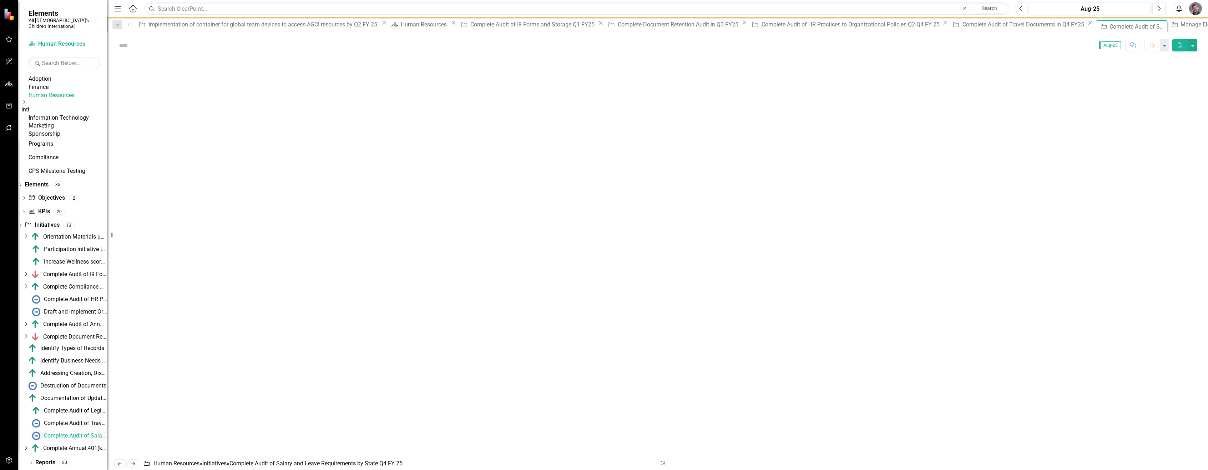
scroll to position [38, 0]
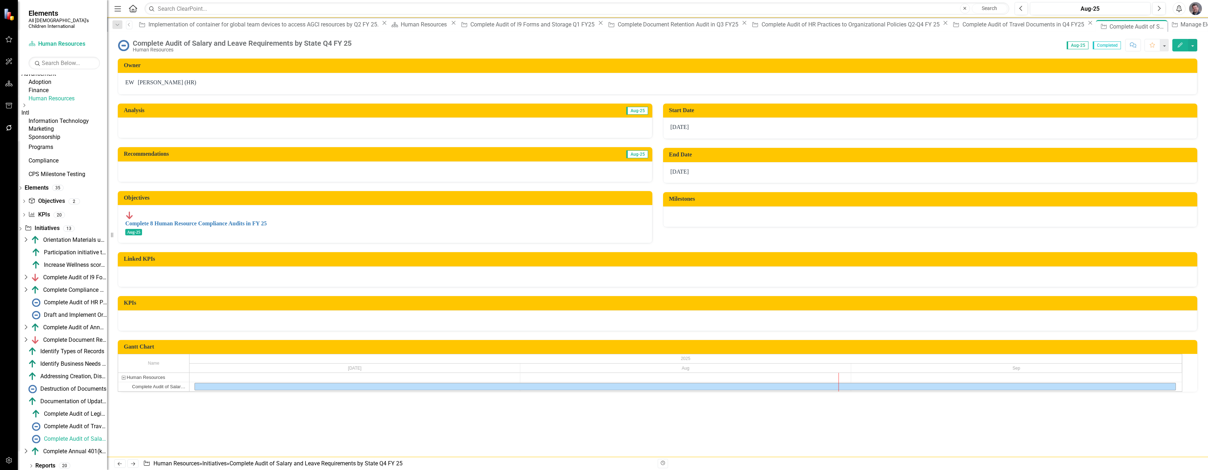
click at [1180, 46] on icon "button" at bounding box center [1180, 44] width 5 height 5
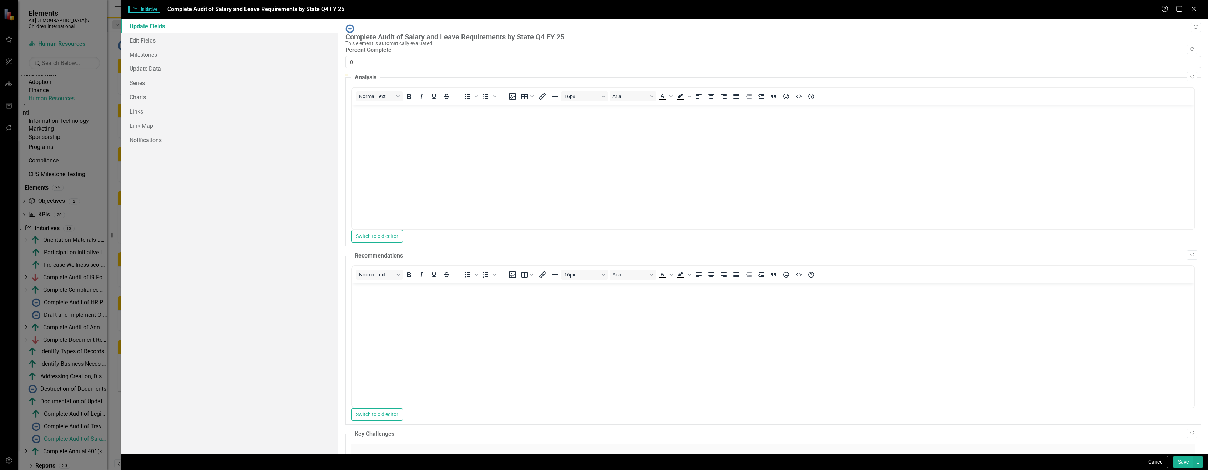
scroll to position [0, 0]
type input "100"
drag, startPoint x: 349, startPoint y: 78, endPoint x: 1208, endPoint y: 83, distance: 858.1
click at [1208, 83] on div ""Update" fields in ClearPoint are the fields that change from reporting period …" at bounding box center [773, 236] width 870 height 434
click at [1185, 460] on button "Save" at bounding box center [1184, 461] width 20 height 12
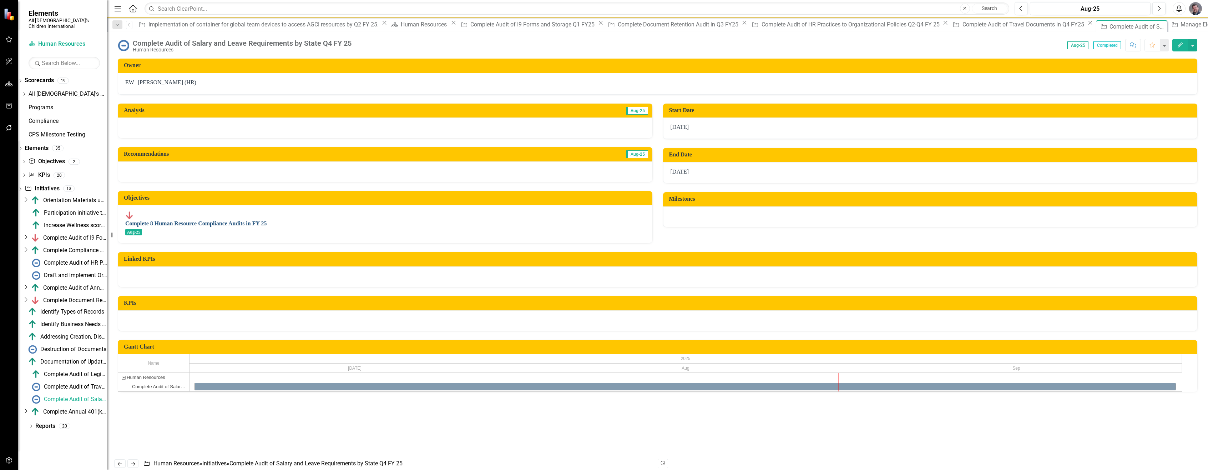
click at [223, 221] on link "Complete 8 Human Resource Compliance Audits in FY 25" at bounding box center [195, 223] width 141 height 6
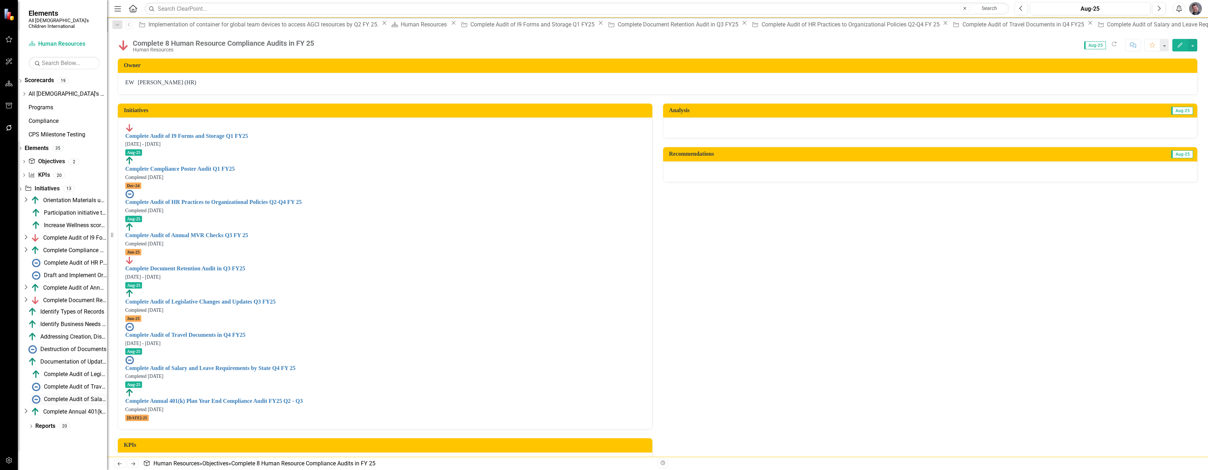
click at [80, 396] on div "Complete Audit of Salary and Leave Requirements by State Q4 FY 25" at bounding box center [75, 399] width 63 height 6
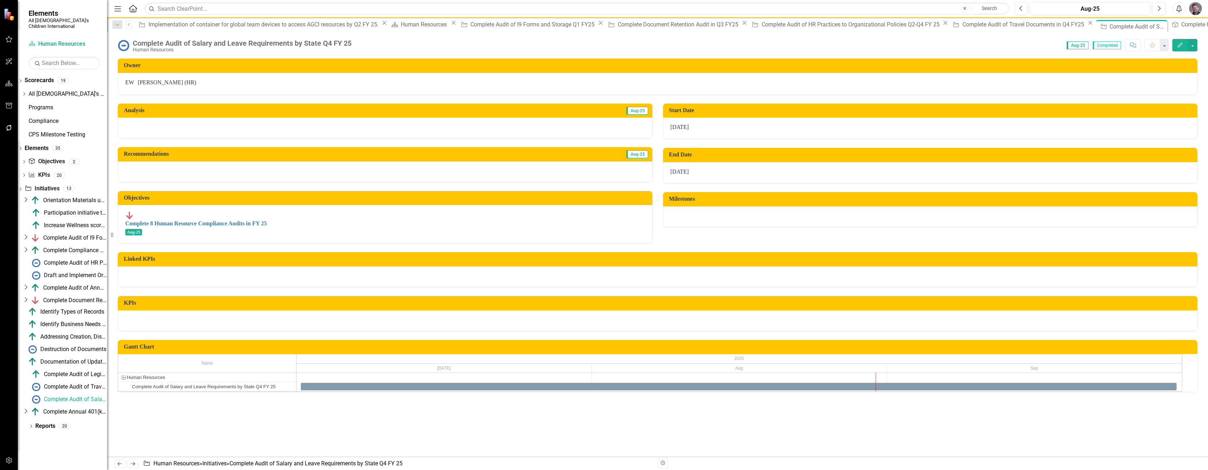
click at [1180, 44] on icon "Edit" at bounding box center [1180, 44] width 6 height 5
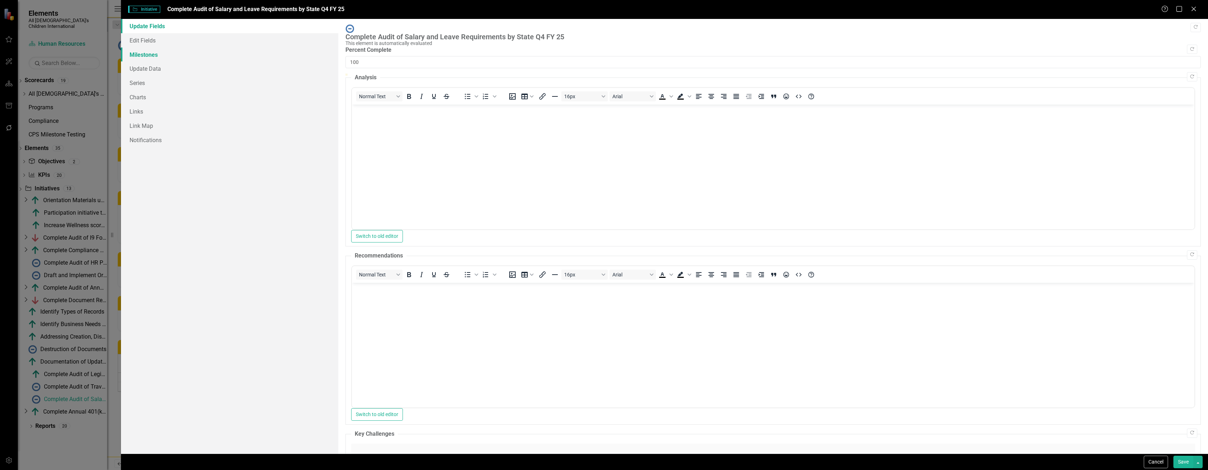
click at [146, 52] on link "Milestones" at bounding box center [229, 54] width 217 height 14
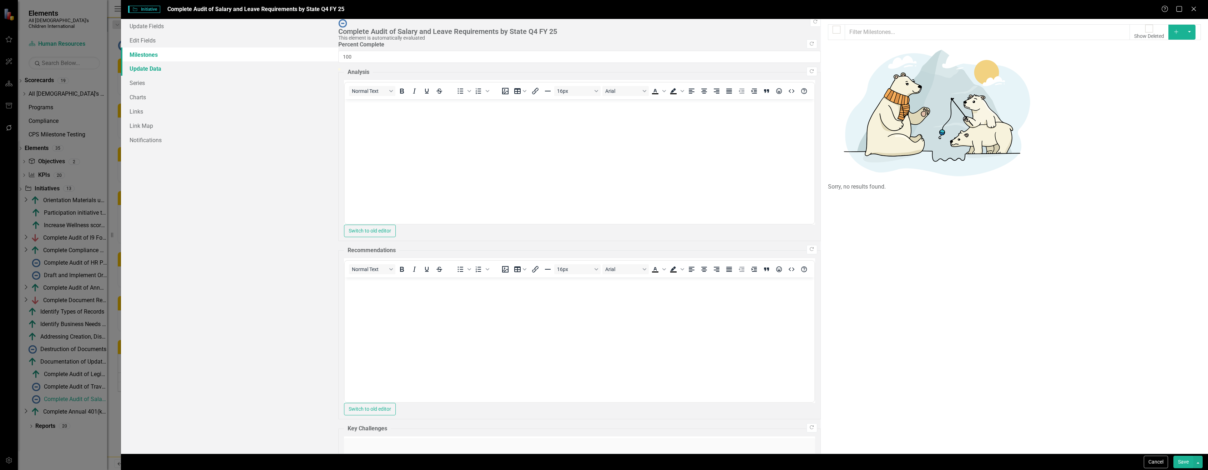
click at [160, 68] on link "Update Data" at bounding box center [229, 68] width 217 height 14
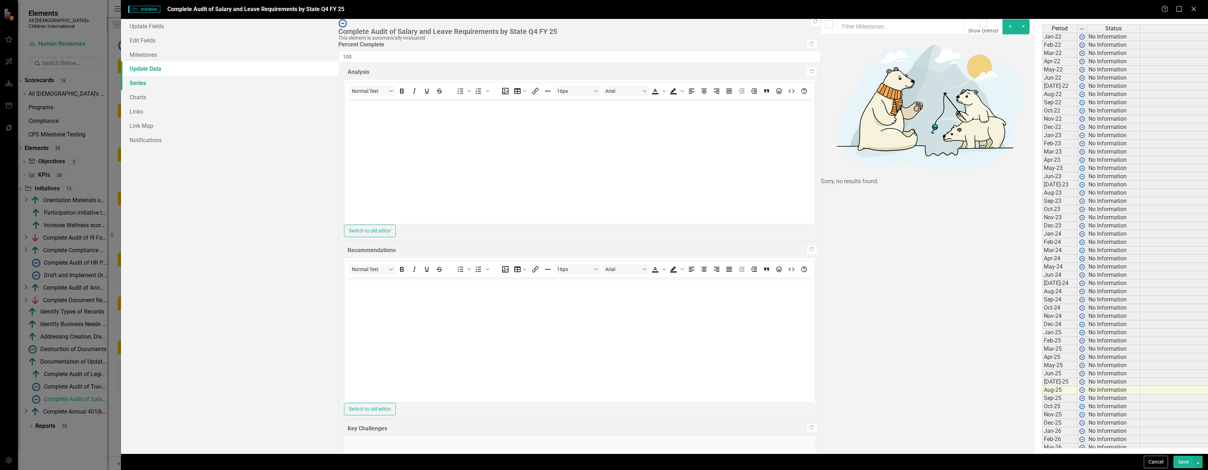
click at [150, 81] on link "Series" at bounding box center [229, 83] width 217 height 14
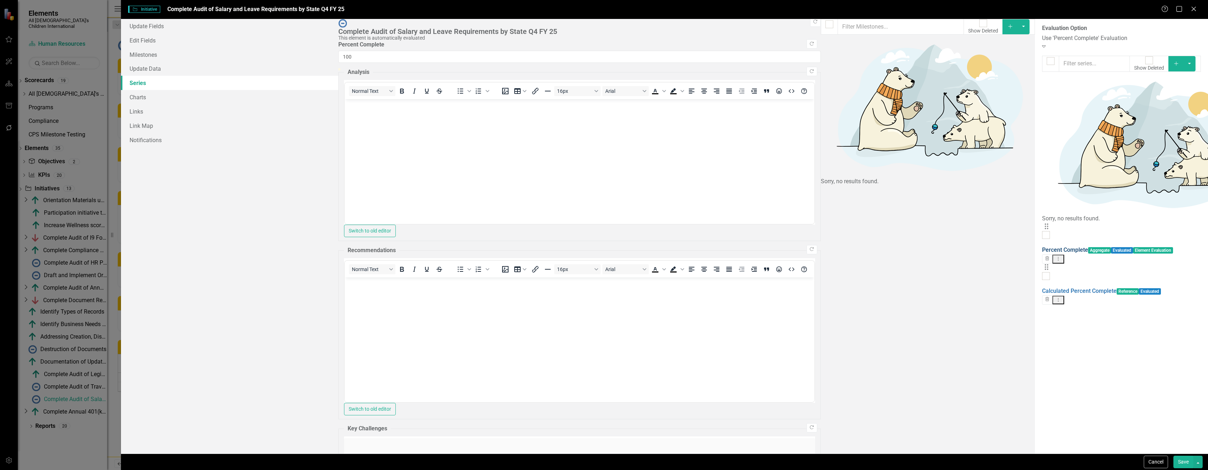
click at [1042, 246] on link "Percent Complete" at bounding box center [1065, 249] width 46 height 7
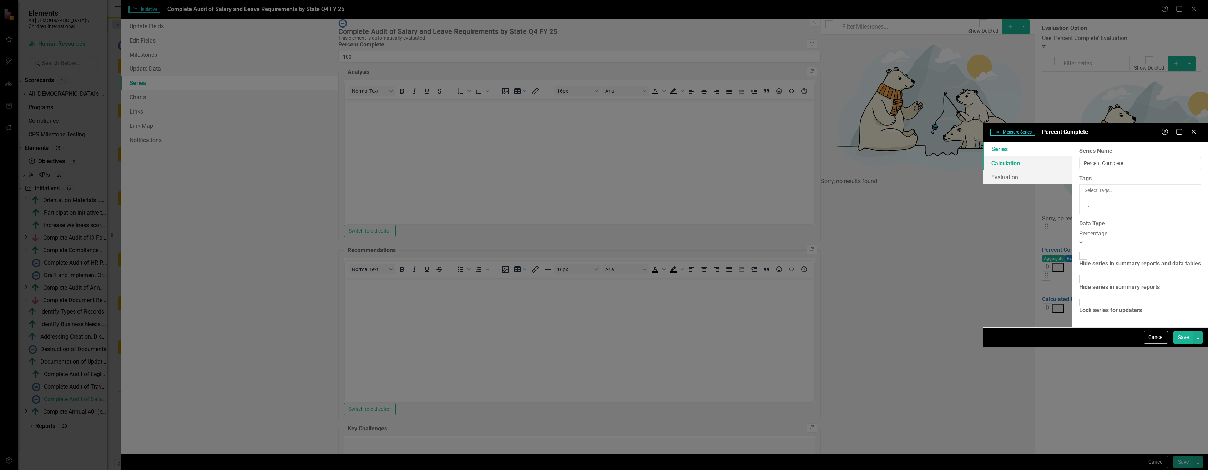
click at [983, 156] on link "Calculation" at bounding box center [1027, 163] width 89 height 14
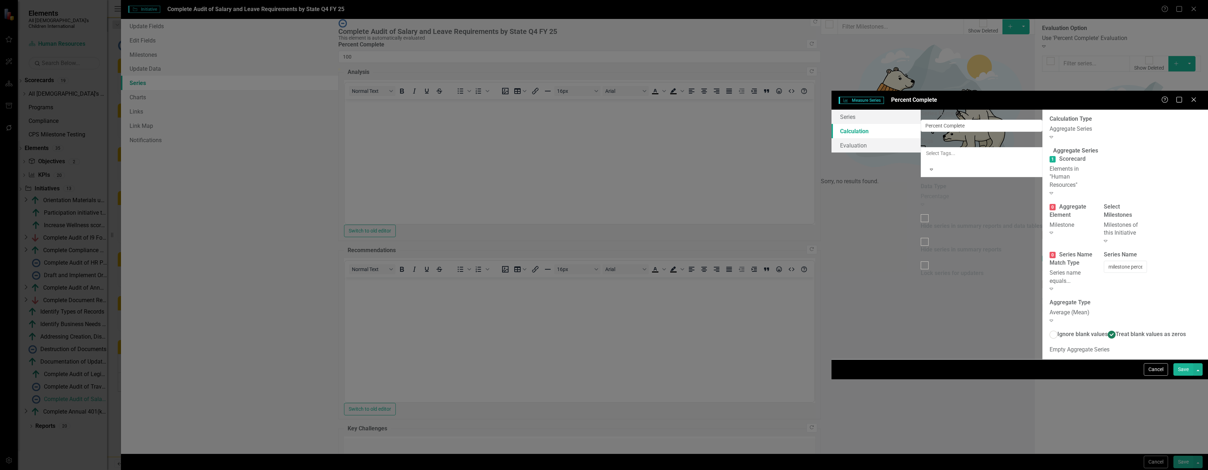
click at [1050, 221] on div "Milestone" at bounding box center [1071, 225] width 43 height 8
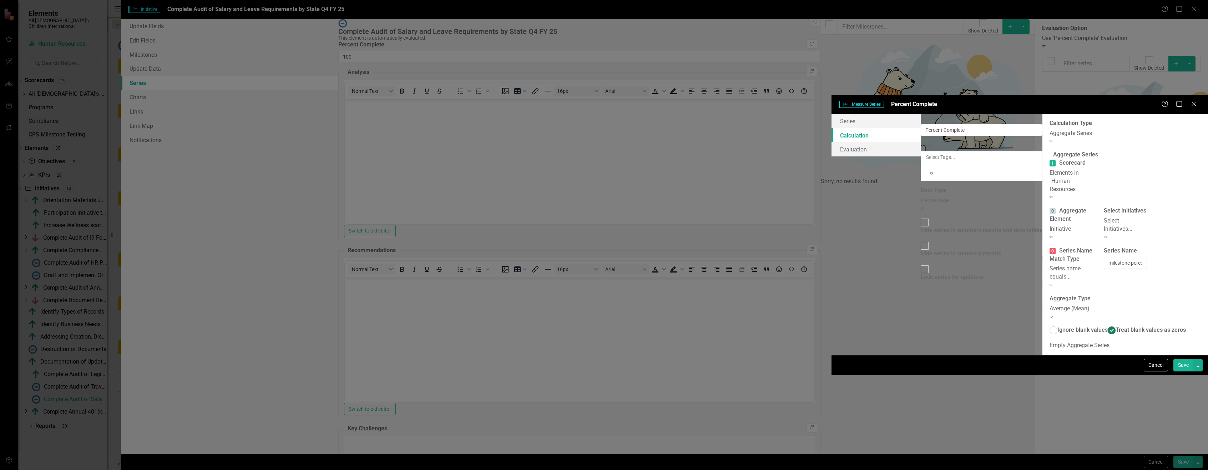
click at [1050, 265] on div "Series name equals..." at bounding box center [1071, 273] width 43 height 16
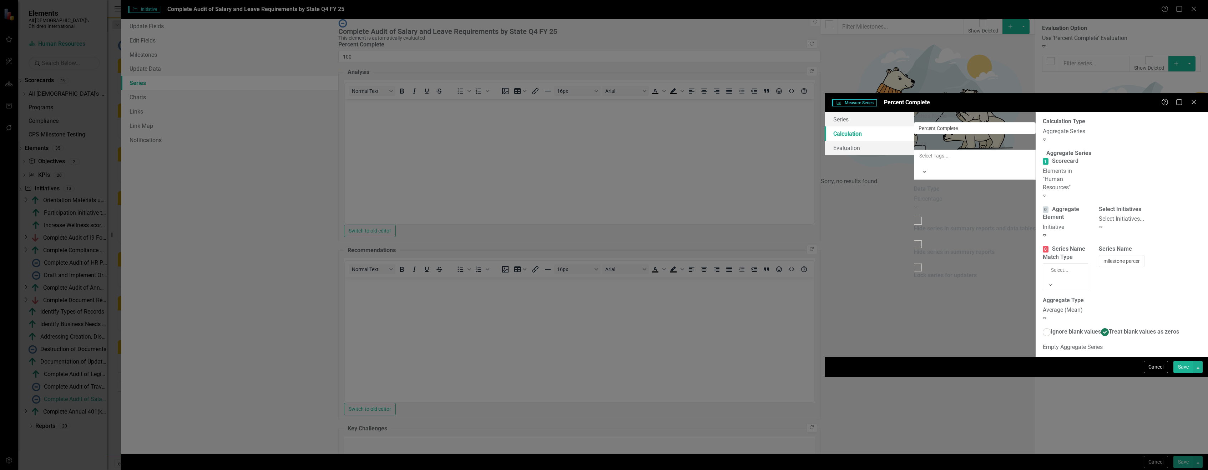
click at [545, 469] on div "Series name equals..." at bounding box center [604, 474] width 1208 height 8
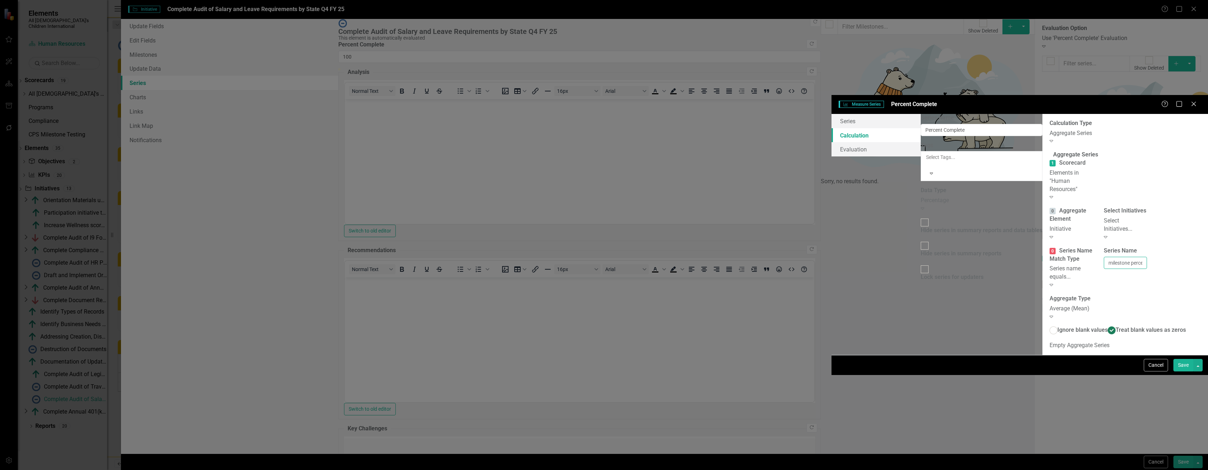
click at [1104, 257] on input "milestone percent complete" at bounding box center [1125, 263] width 43 height 12
click at [832, 114] on link "Series" at bounding box center [876, 121] width 89 height 14
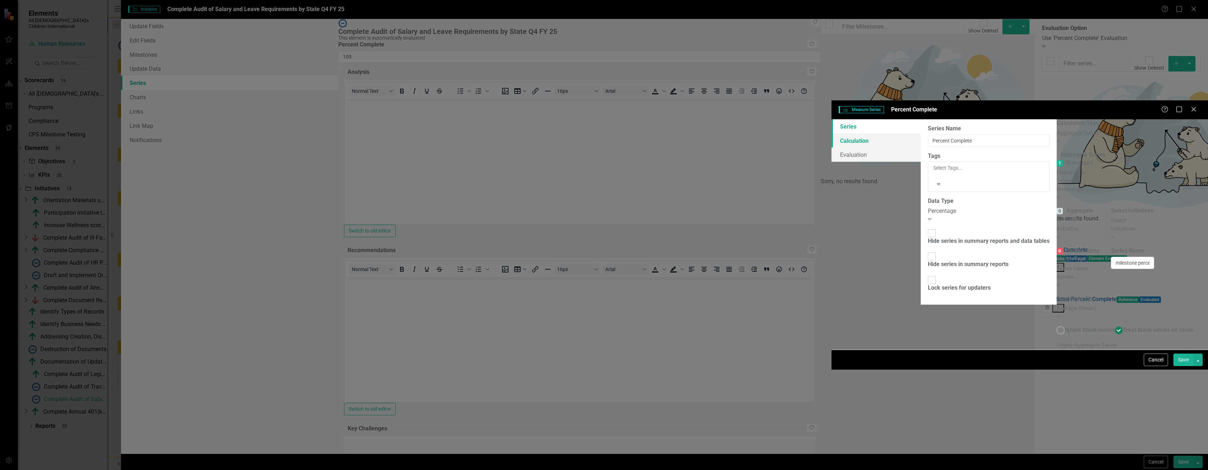
click at [832, 134] on link "Calculation" at bounding box center [876, 141] width 89 height 14
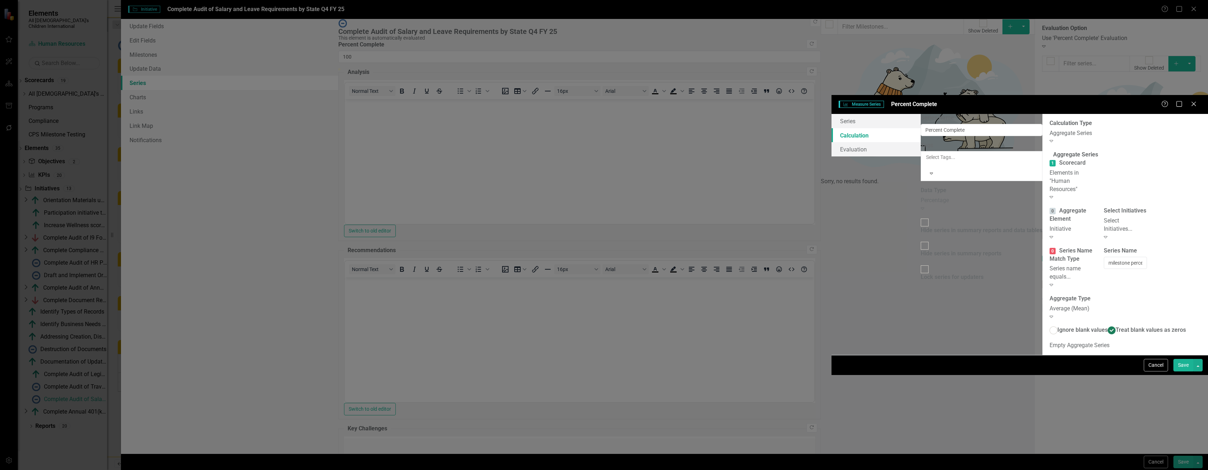
click at [1050, 265] on div "Series name equals..." at bounding box center [1071, 273] width 43 height 16
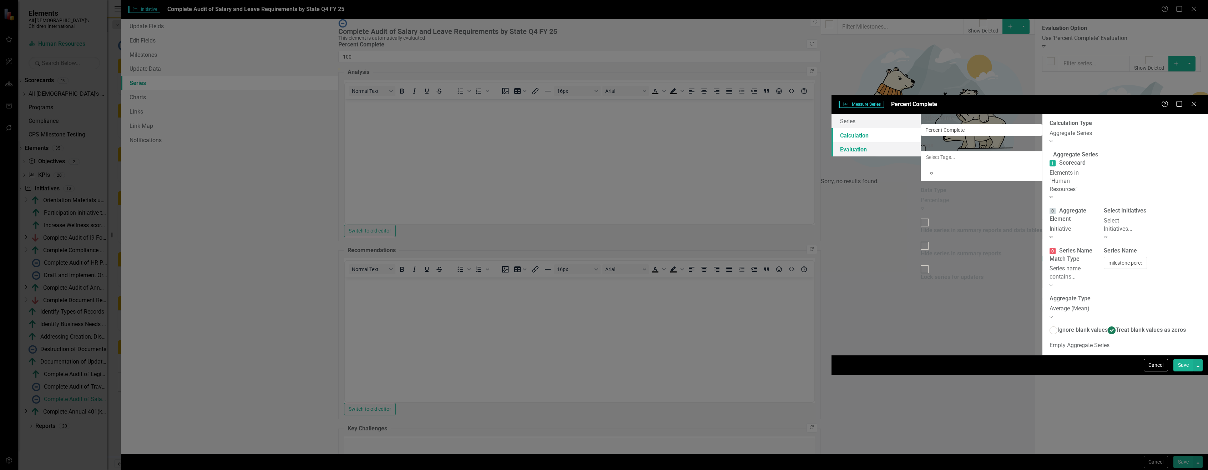
click at [832, 142] on link "Evaluation" at bounding box center [876, 149] width 89 height 14
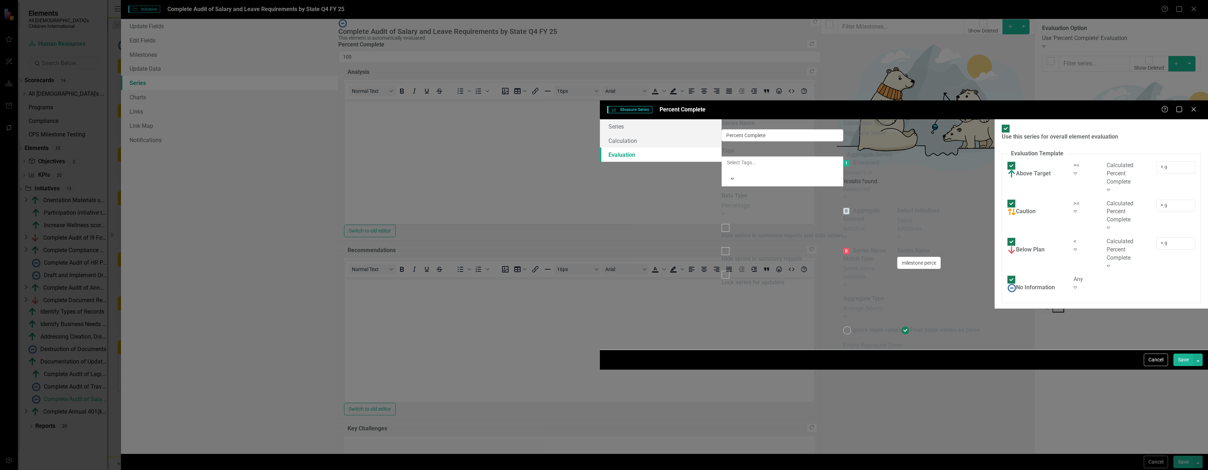
click at [1002, 133] on div "Use this series for overall element evaluation" at bounding box center [1060, 137] width 116 height 8
click at [1000, 123] on input "Use this series for overall element evaluation" at bounding box center [1005, 128] width 11 height 11
checkbox input "false"
click at [1182, 366] on button "Save" at bounding box center [1184, 359] width 20 height 12
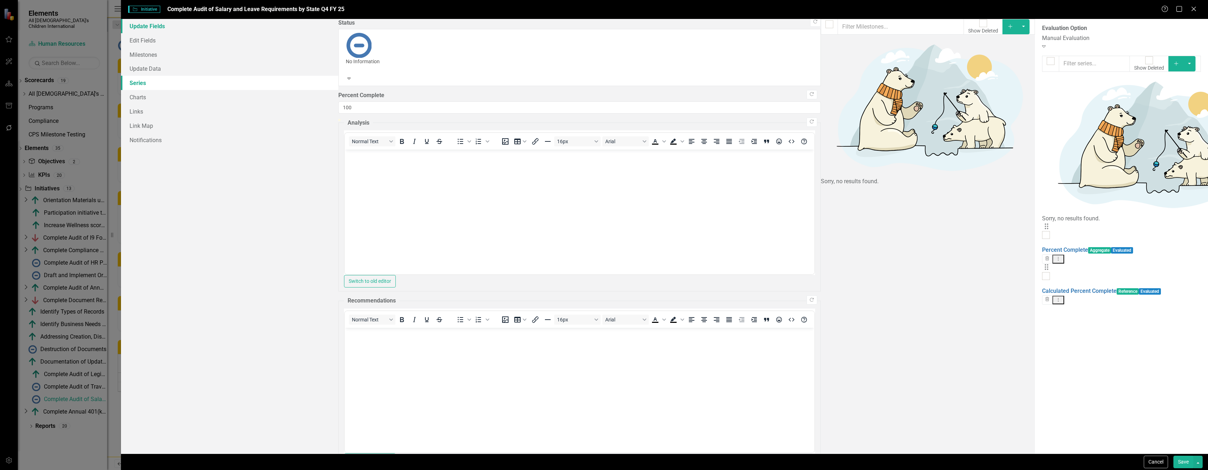
click at [148, 29] on link "Update Fields" at bounding box center [229, 26] width 217 height 14
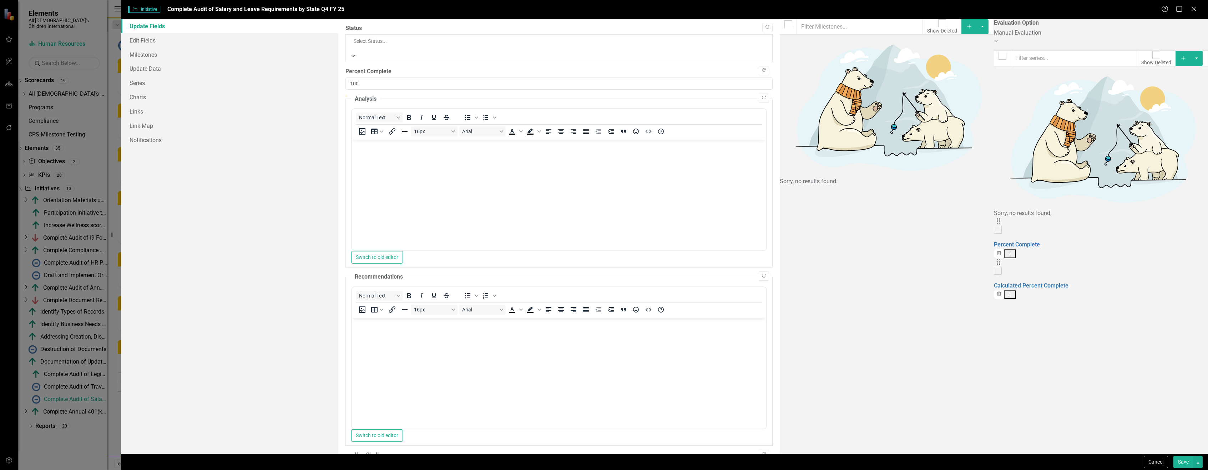
click at [467, 45] on div at bounding box center [466, 48] width 226 height 7
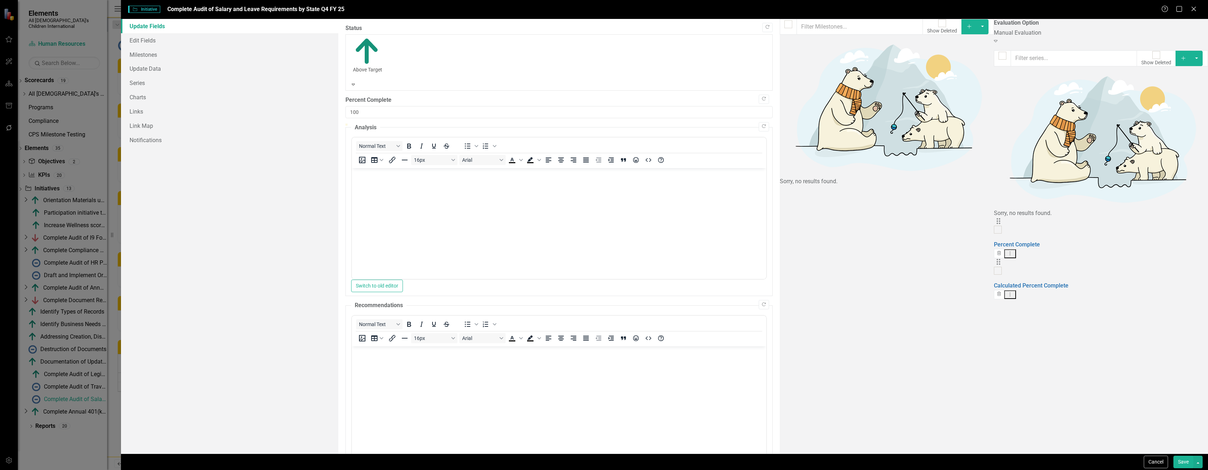
click at [1187, 463] on button "Save" at bounding box center [1184, 461] width 20 height 12
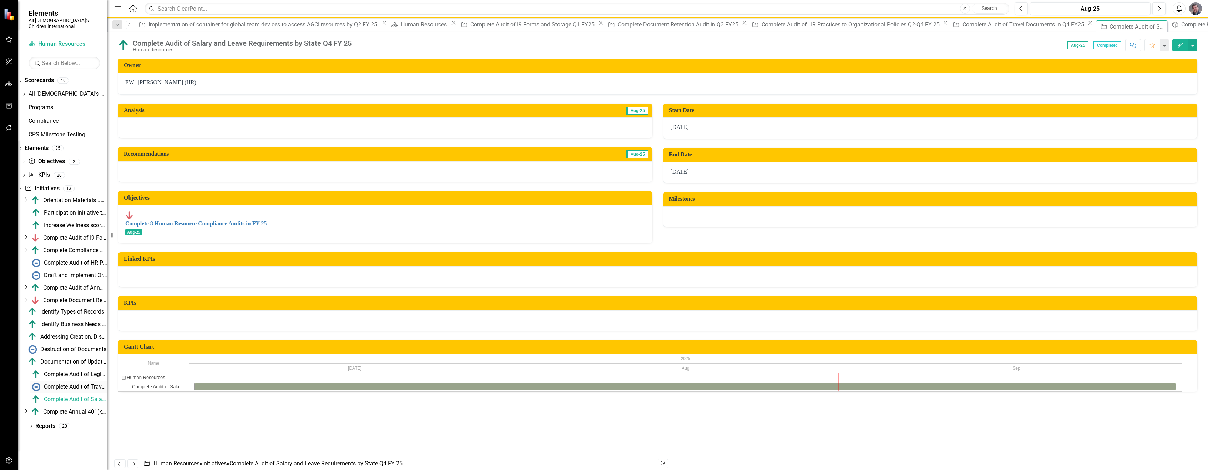
click at [66, 383] on div "Complete Audit of Travel Documents in Q4 FY25" at bounding box center [75, 386] width 63 height 6
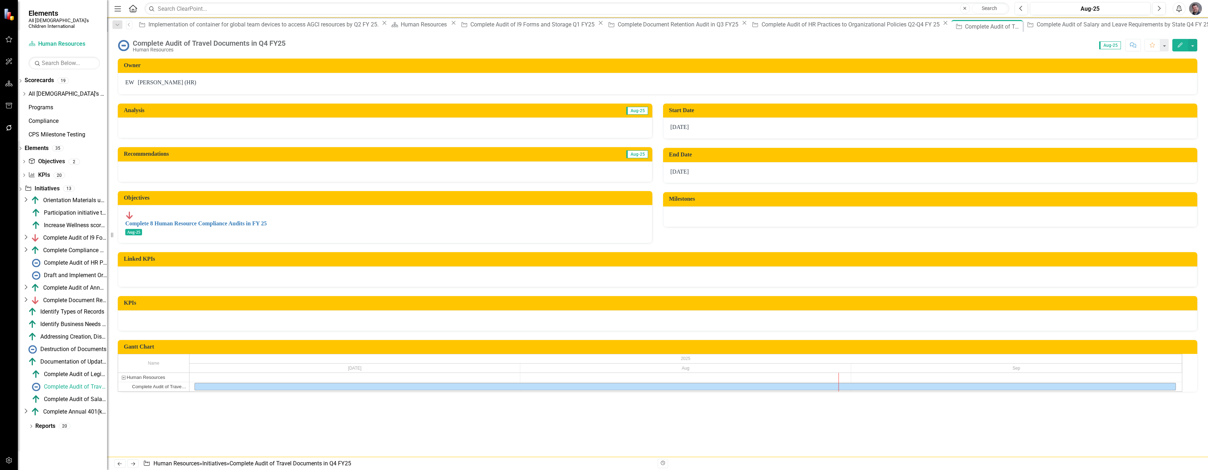
click at [1177, 40] on button "Edit" at bounding box center [1181, 45] width 16 height 12
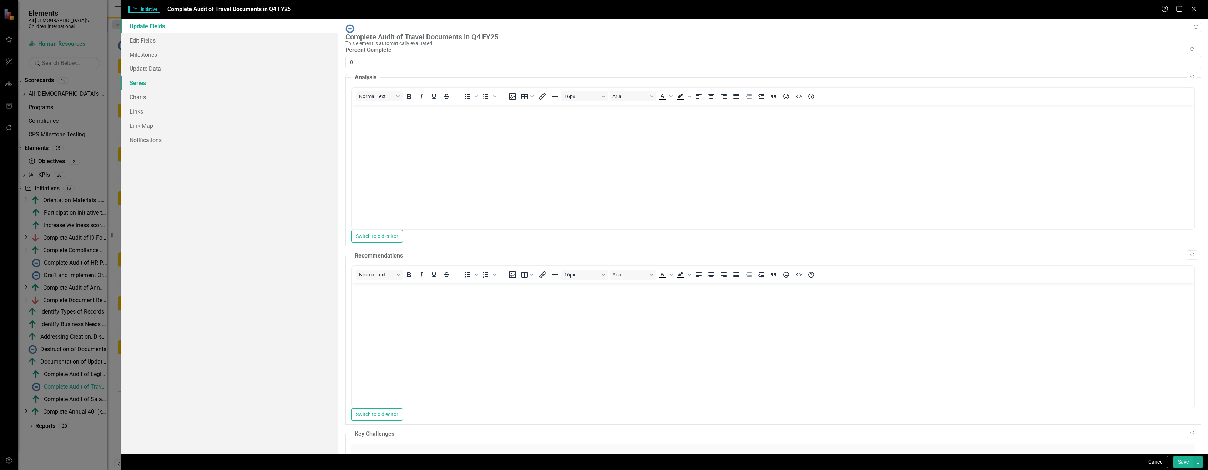
click at [141, 81] on link "Series" at bounding box center [229, 83] width 217 height 14
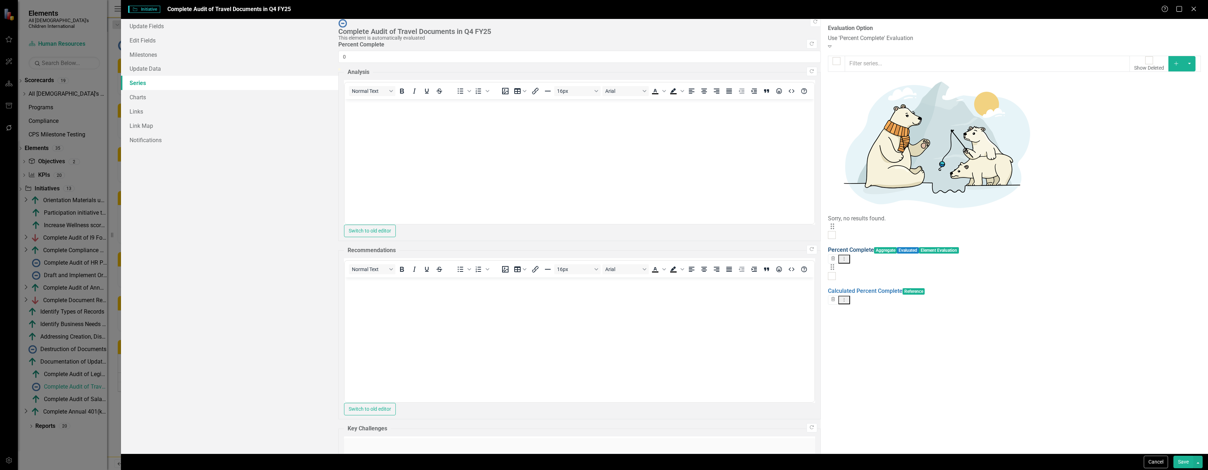
click at [828, 246] on link "Percent Complete" at bounding box center [851, 249] width 46 height 7
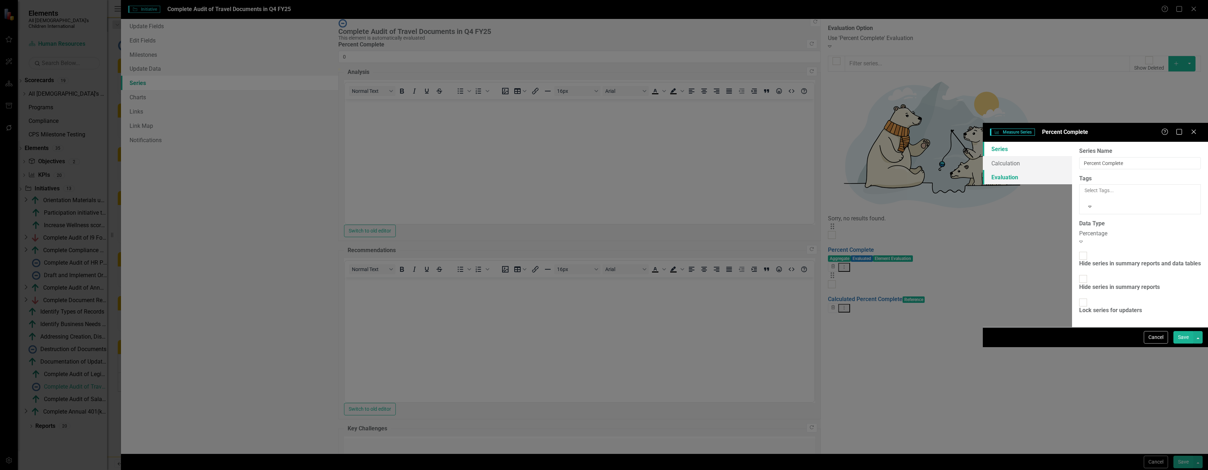
click at [983, 170] on link "Evaluation" at bounding box center [1027, 177] width 89 height 14
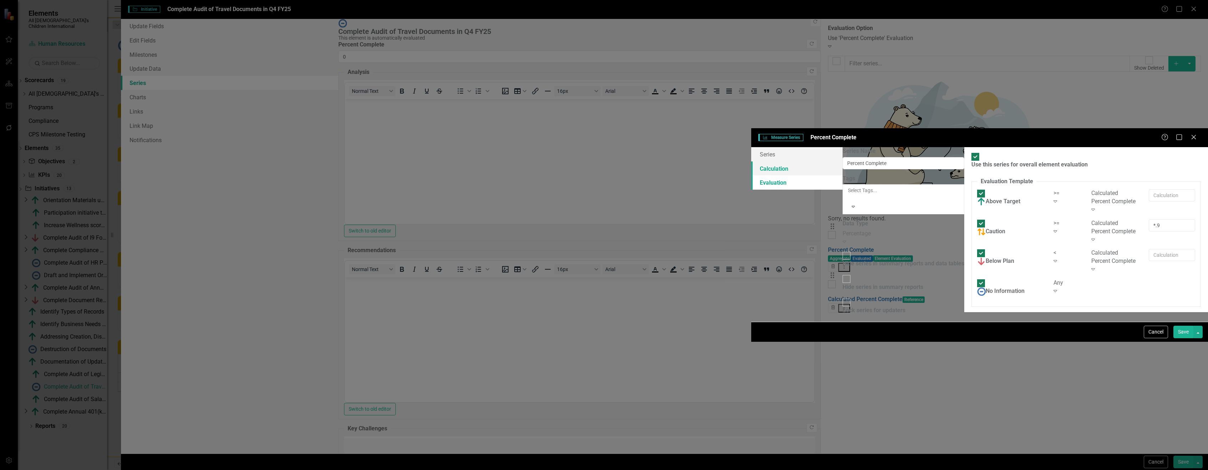
click at [751, 161] on link "Calculation" at bounding box center [796, 168] width 91 height 14
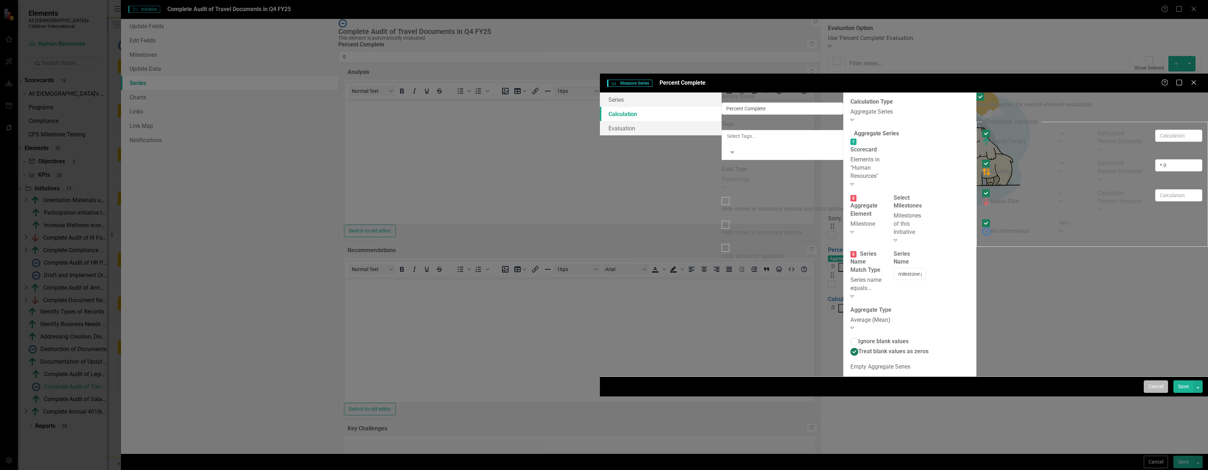
click at [1160, 393] on button "Cancel" at bounding box center [1156, 386] width 24 height 12
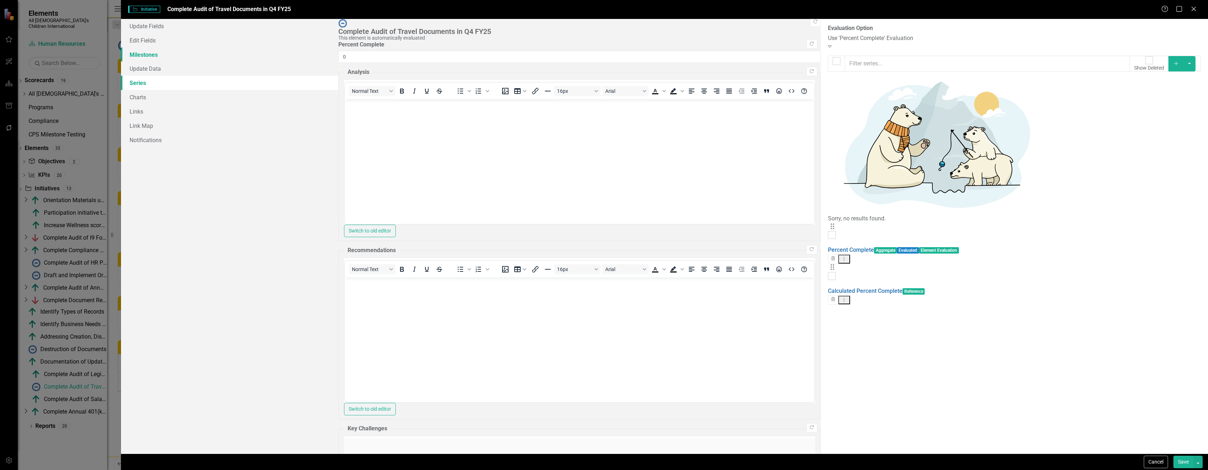
click at [138, 52] on link "Milestones" at bounding box center [229, 54] width 217 height 14
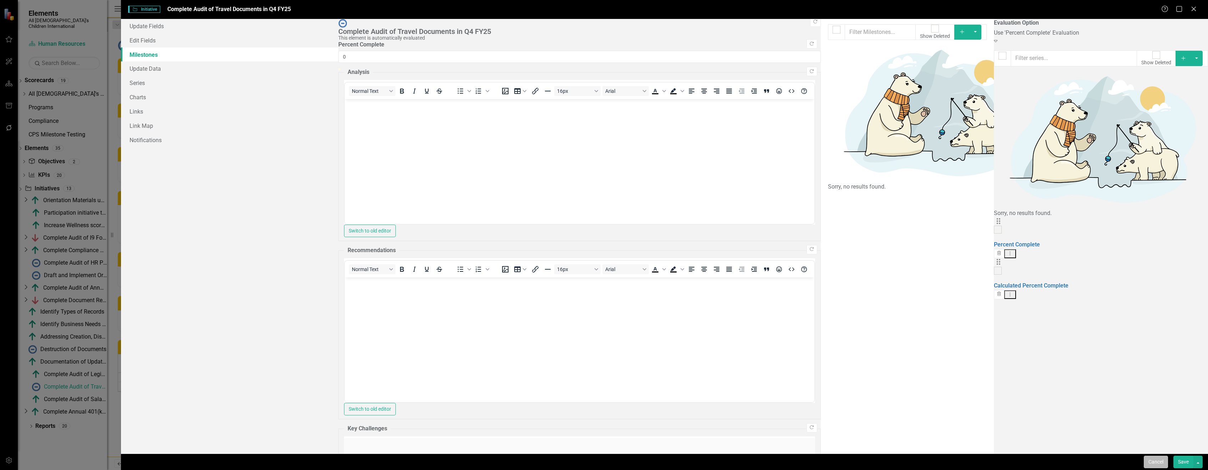
click at [1151, 459] on button "Cancel" at bounding box center [1156, 461] width 24 height 12
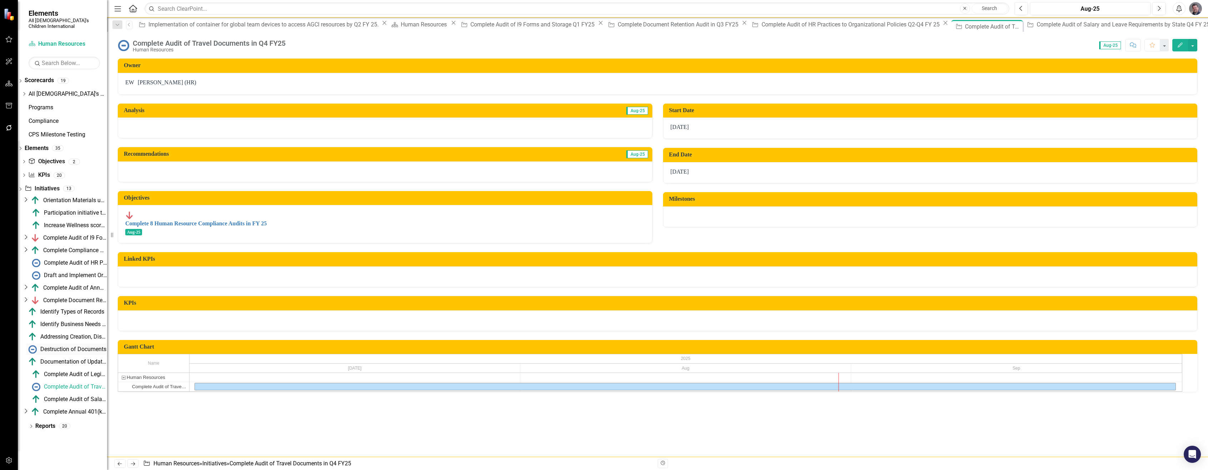
click at [84, 346] on div "Destruction of Documents" at bounding box center [73, 349] width 66 height 6
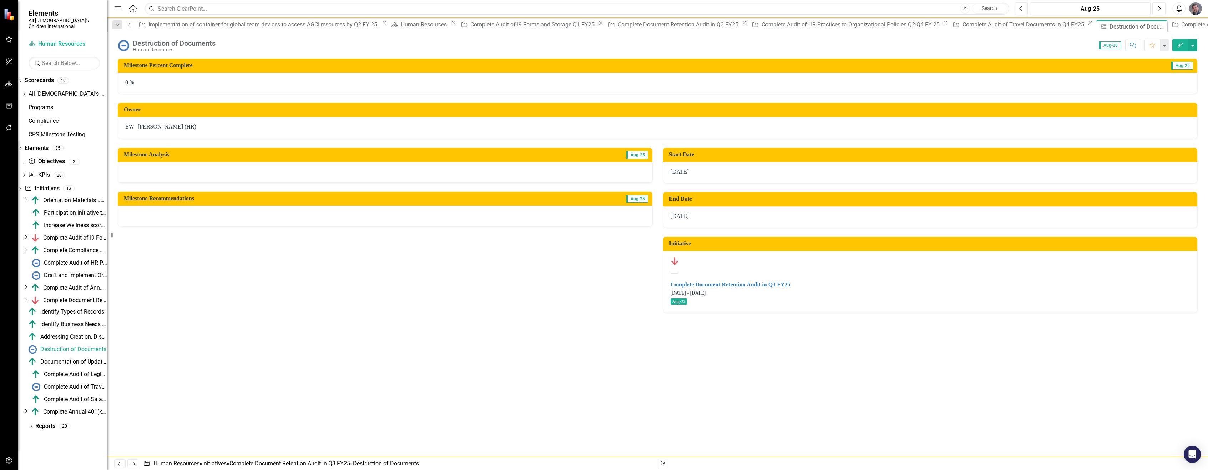
click at [1181, 45] on icon "button" at bounding box center [1180, 44] width 5 height 5
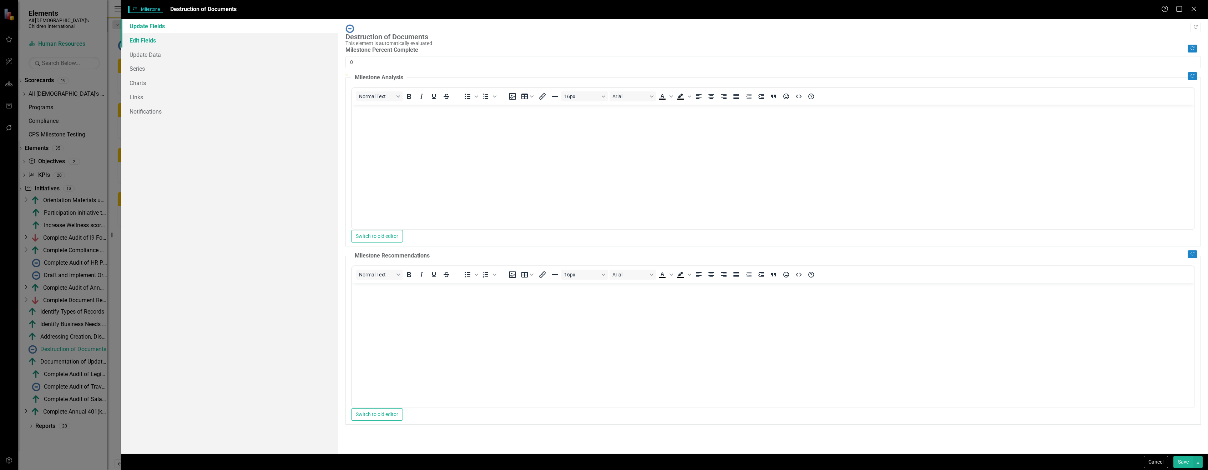
click at [143, 37] on link "Edit Fields" at bounding box center [229, 40] width 217 height 14
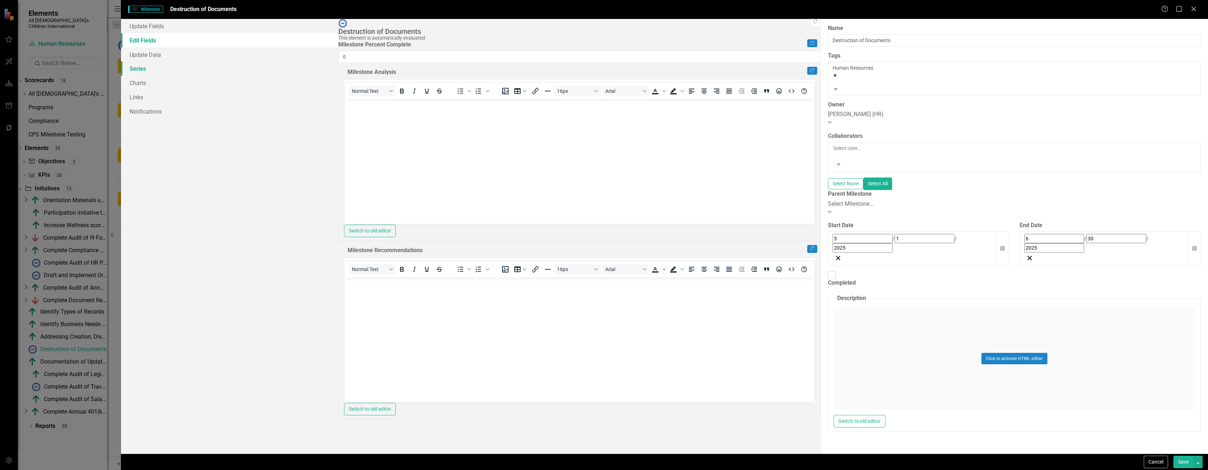
click at [141, 66] on link "Series" at bounding box center [229, 68] width 217 height 14
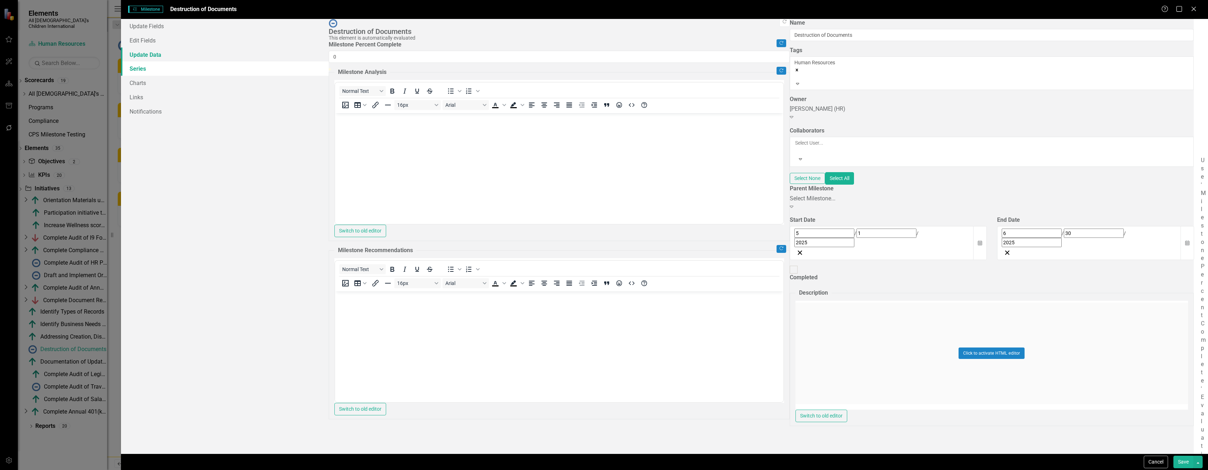
click at [151, 56] on link "Update Data" at bounding box center [225, 54] width 208 height 14
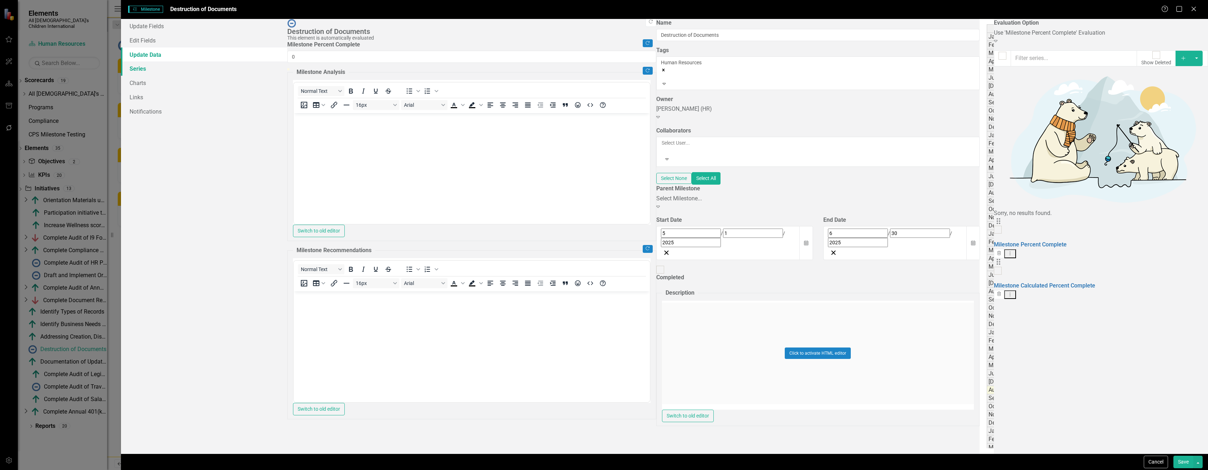
click at [151, 70] on link "Series" at bounding box center [204, 68] width 166 height 14
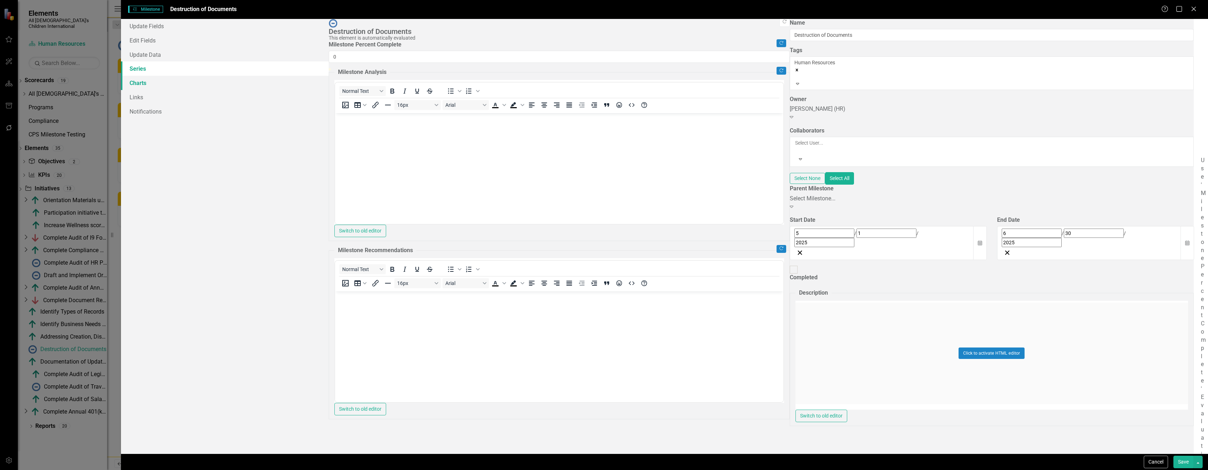
click at [151, 80] on link "Charts" at bounding box center [225, 83] width 208 height 14
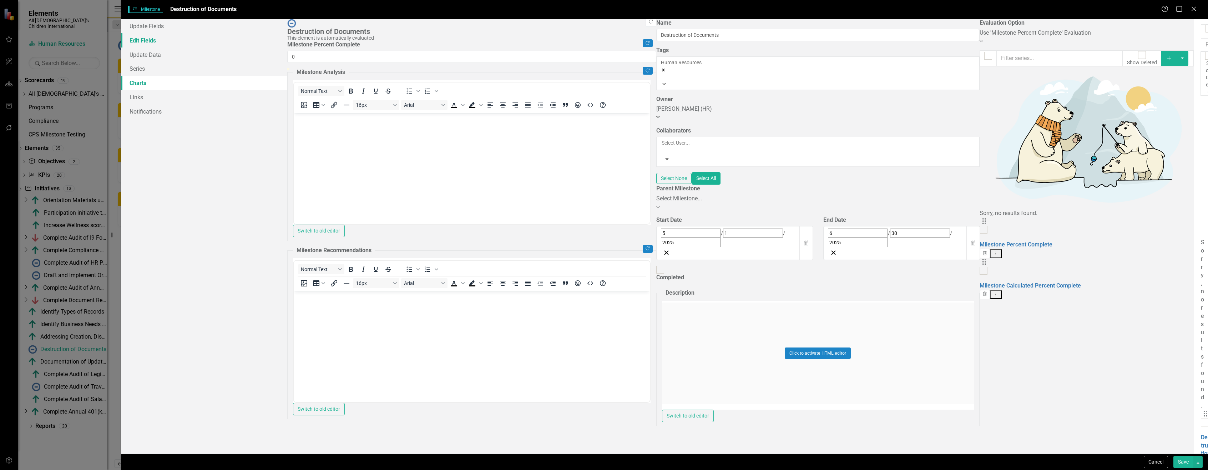
click at [160, 42] on link "Edit Fields" at bounding box center [204, 40] width 166 height 14
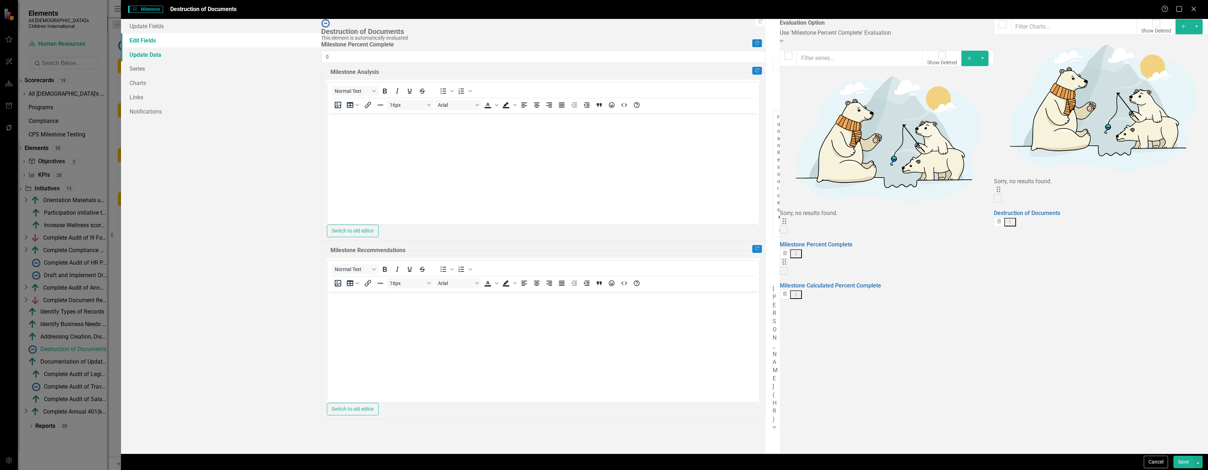
click at [160, 55] on link "Update Data" at bounding box center [221, 54] width 200 height 14
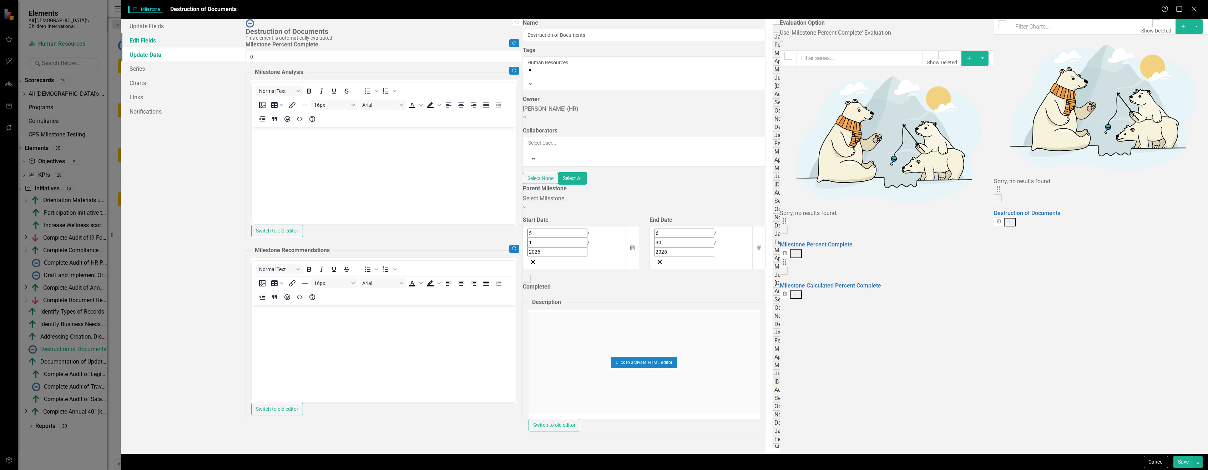
click at [160, 44] on link "Edit Fields" at bounding box center [183, 40] width 125 height 14
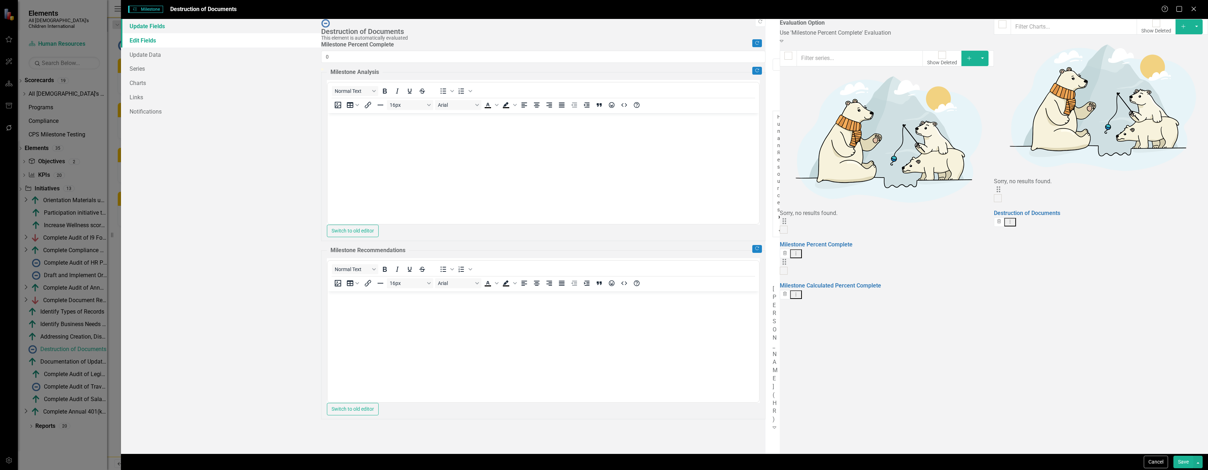
click at [159, 24] on link "Update Fields" at bounding box center [221, 26] width 200 height 14
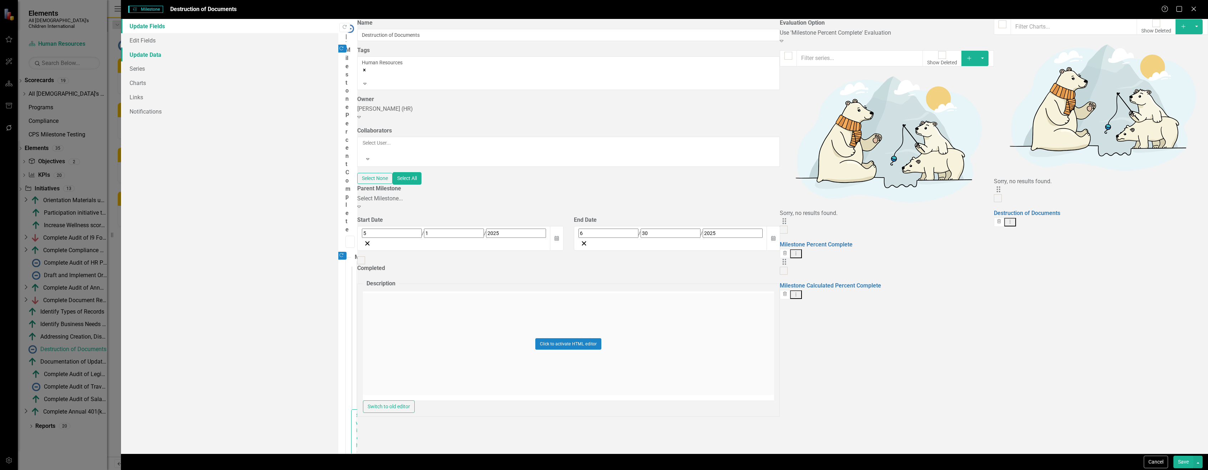
click at [158, 56] on link "Update Data" at bounding box center [229, 54] width 217 height 14
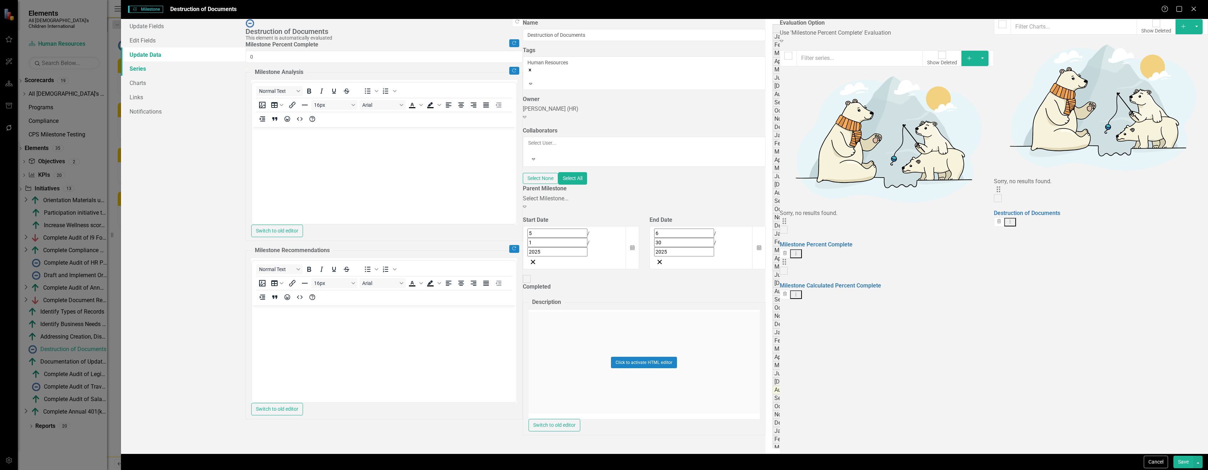
click at [157, 64] on link "Series" at bounding box center [183, 68] width 125 height 14
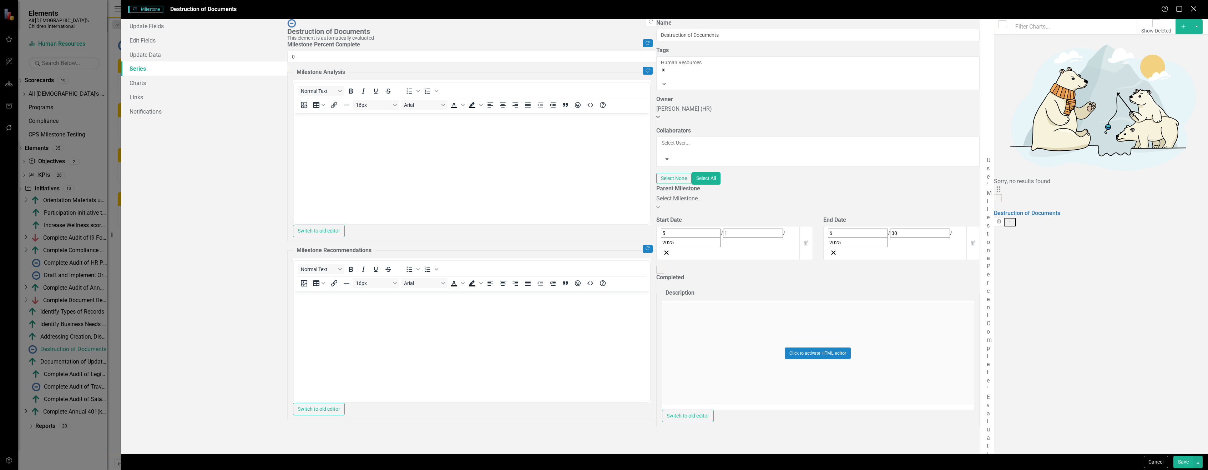
click at [1195, 6] on icon "Close" at bounding box center [1193, 8] width 9 height 7
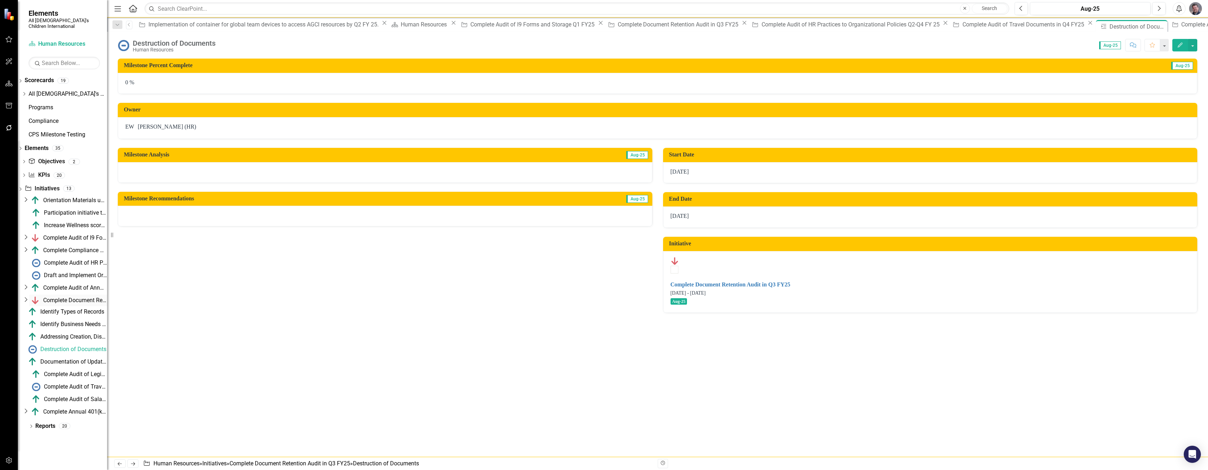
click at [83, 297] on div "Complete Document Retention Audit in Q3 FY25" at bounding box center [75, 300] width 64 height 6
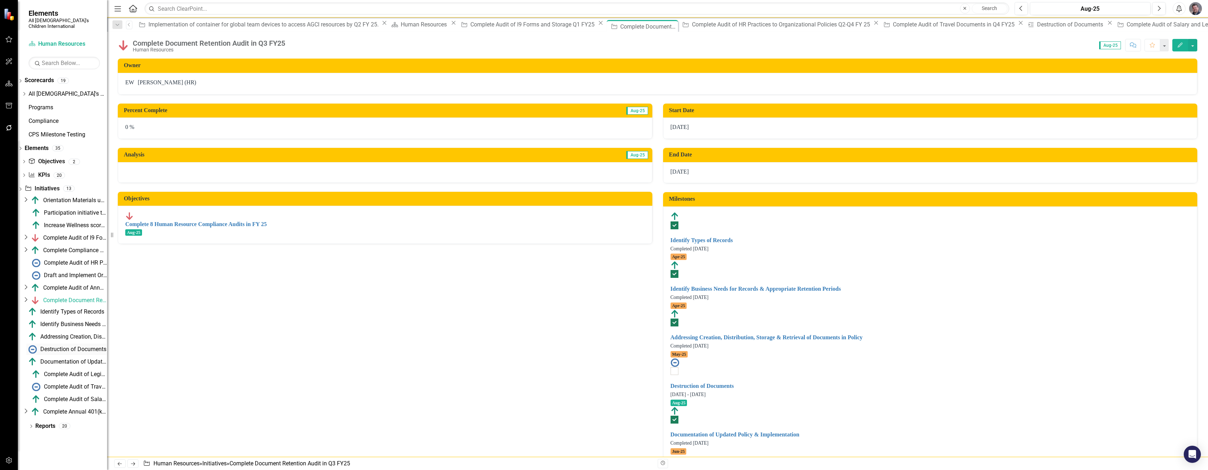
click at [85, 346] on div "Destruction of Documents" at bounding box center [73, 349] width 66 height 6
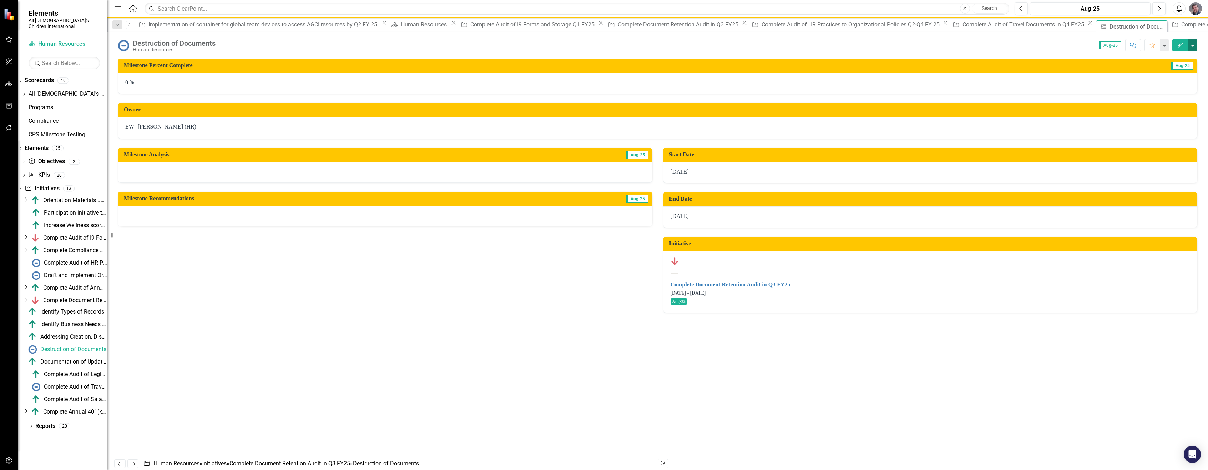
click at [1192, 44] on button "button" at bounding box center [1192, 45] width 9 height 12
click at [1148, 59] on link "Edit Edit Milestone" at bounding box center [1161, 58] width 72 height 13
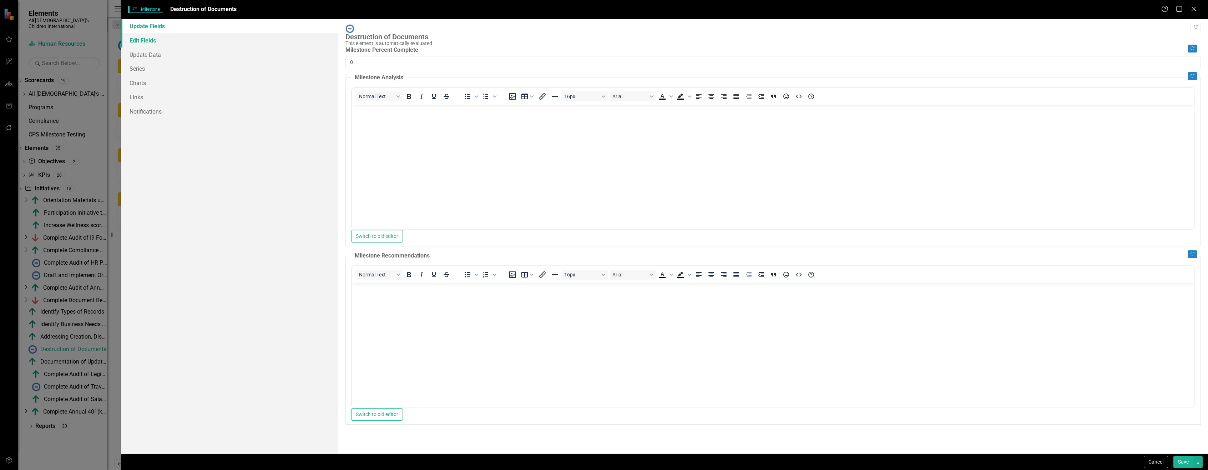
click at [160, 43] on link "Edit Fields" at bounding box center [229, 40] width 217 height 14
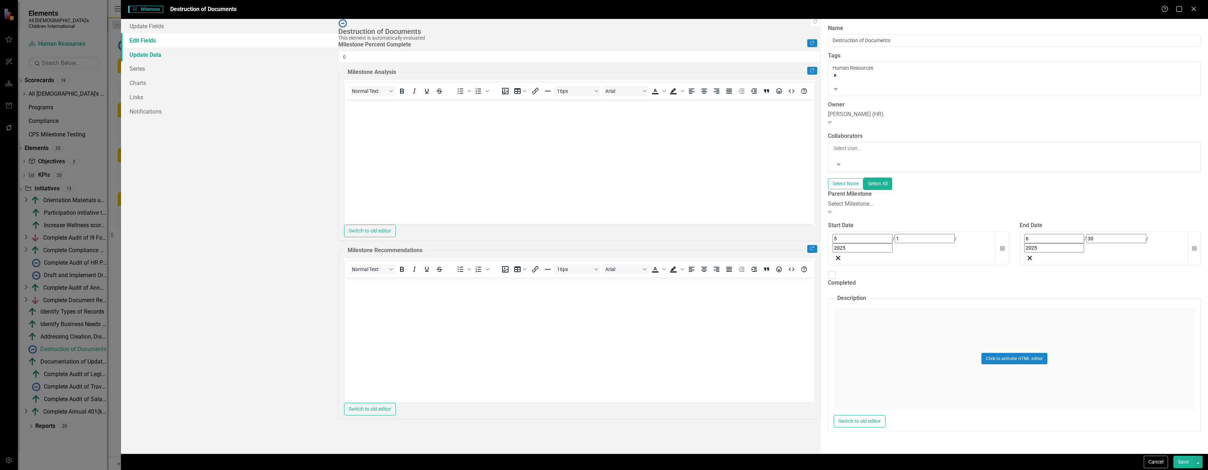
click at [158, 56] on link "Update Data" at bounding box center [229, 54] width 217 height 14
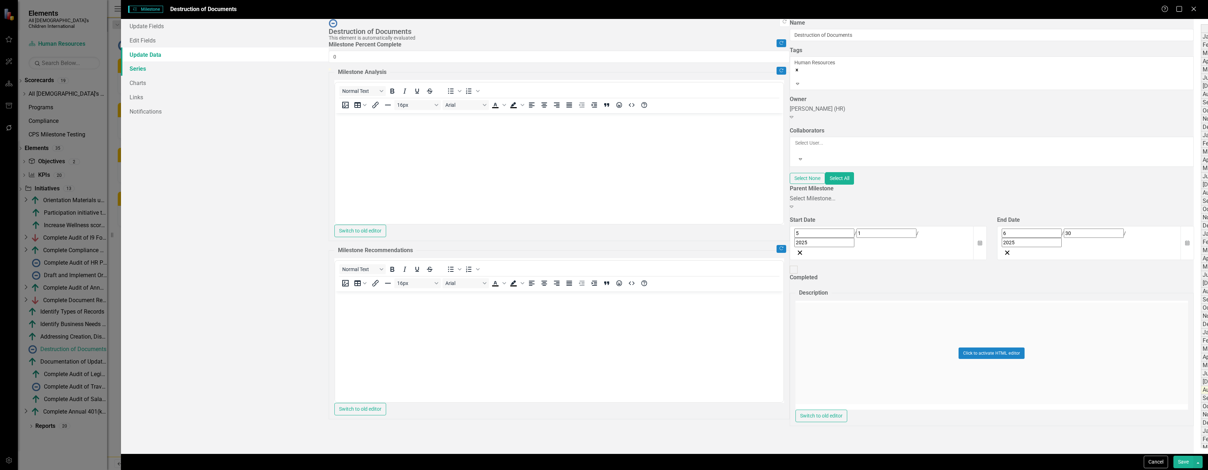
click at [154, 67] on link "Series" at bounding box center [225, 68] width 208 height 14
click at [1197, 11] on icon "Close" at bounding box center [1193, 8] width 9 height 7
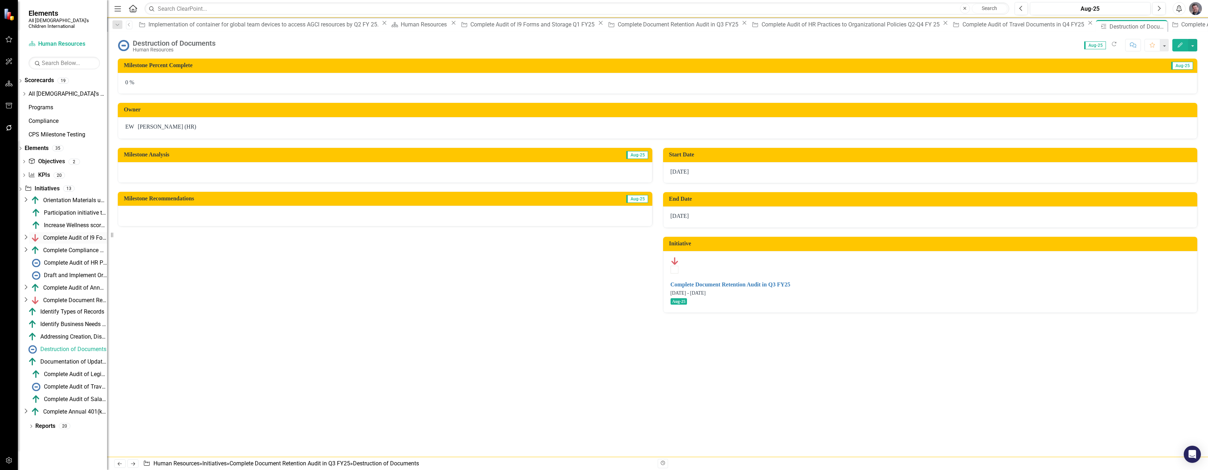
click at [71, 235] on div "Complete Audit of I9 Forms and Storage Q1 FY25" at bounding box center [75, 238] width 64 height 6
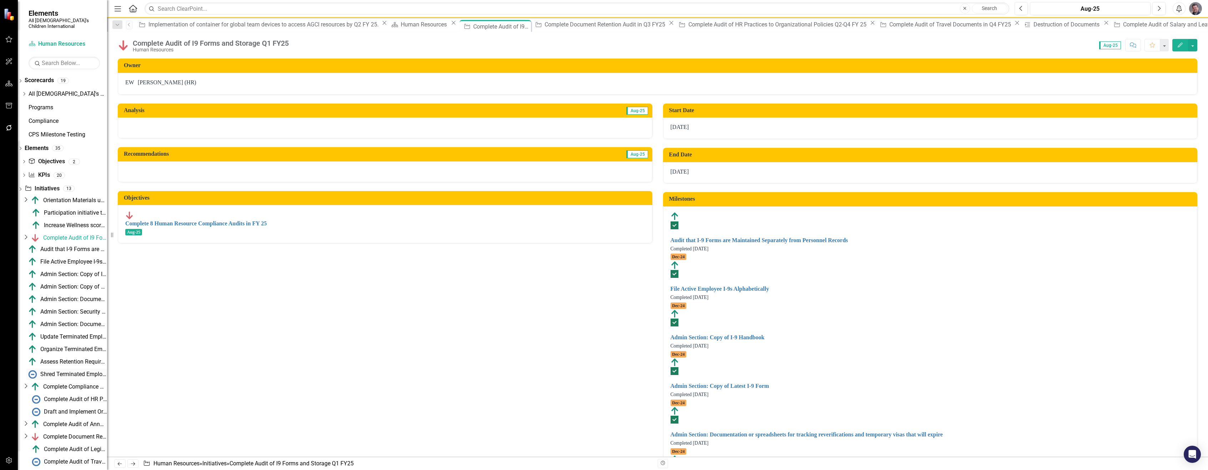
click at [79, 371] on div "Shred Terminated Employees' I-9s Past Retention Date" at bounding box center [73, 374] width 67 height 6
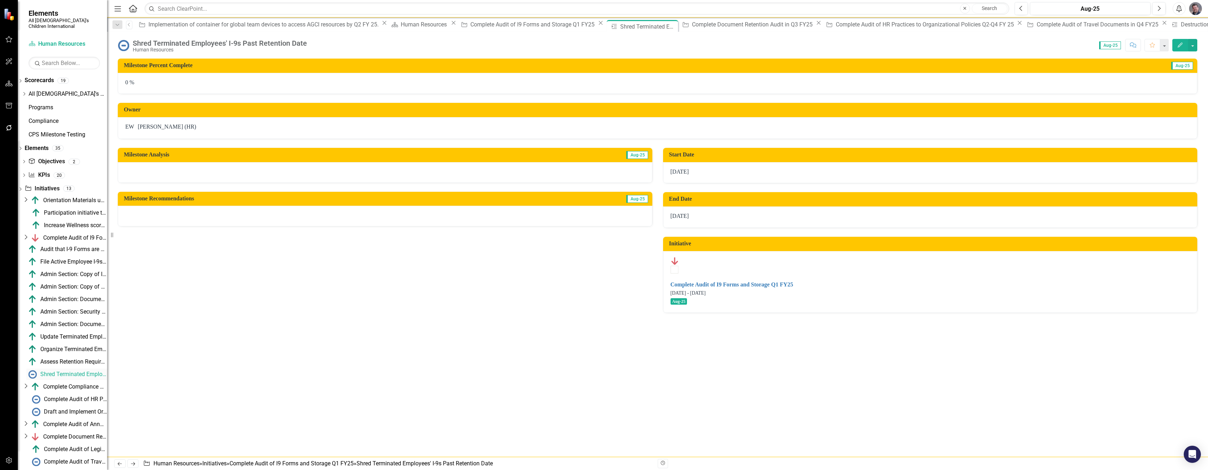
scroll to position [34, 0]
click at [29, 399] on icon "Dropdown" at bounding box center [25, 402] width 7 height 6
click at [80, 346] on div "Destruction of Documents" at bounding box center [73, 349] width 66 height 6
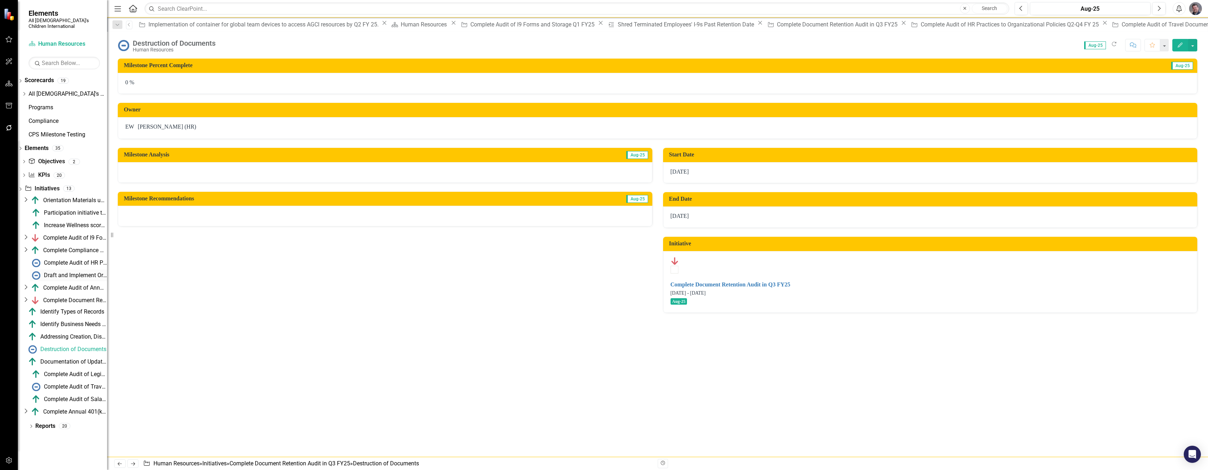
click at [75, 272] on div "Draft and Implement Organizational Safety/Business Continuity Plan Q2 FY25" at bounding box center [75, 275] width 63 height 6
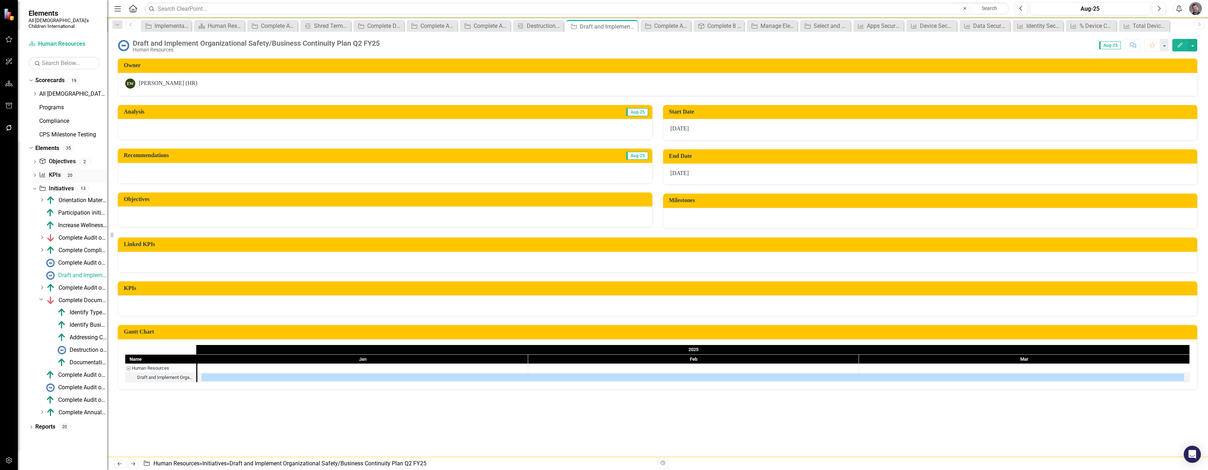
click at [35, 174] on icon "Dropdown" at bounding box center [34, 176] width 5 height 4
click at [34, 92] on icon "Dropdown" at bounding box center [34, 94] width 5 height 4
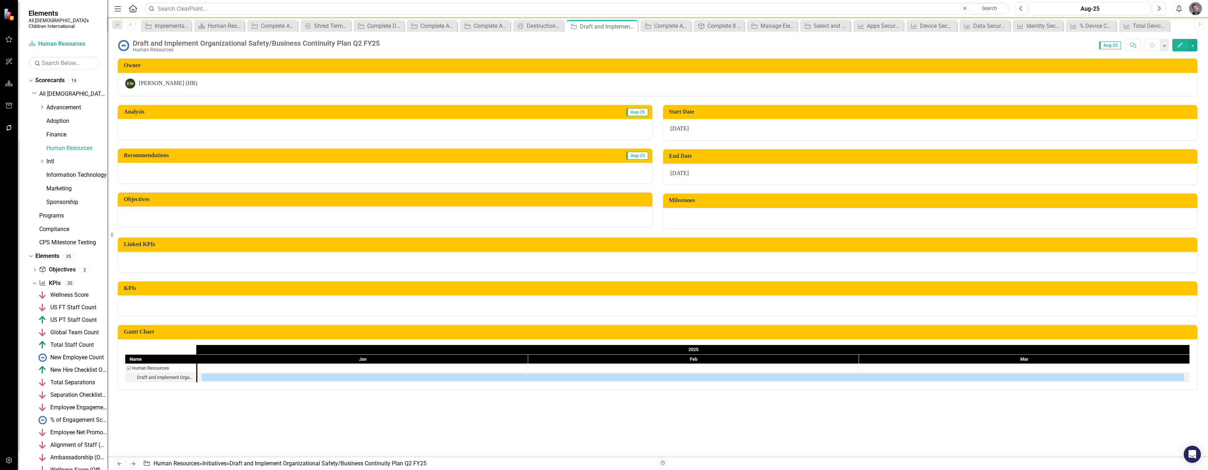
click at [61, 171] on link "Information Technology" at bounding box center [76, 175] width 61 height 8
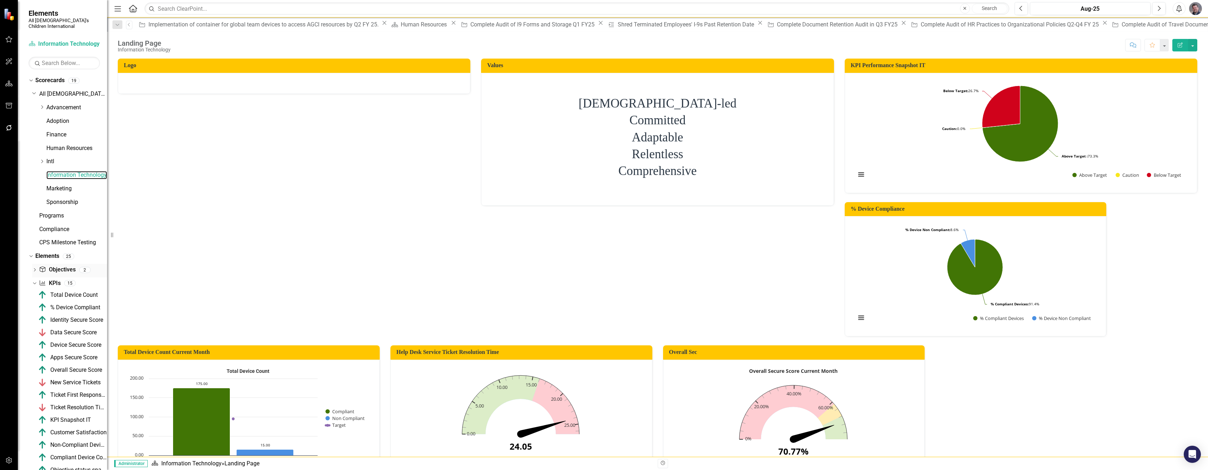
scroll to position [30, 0]
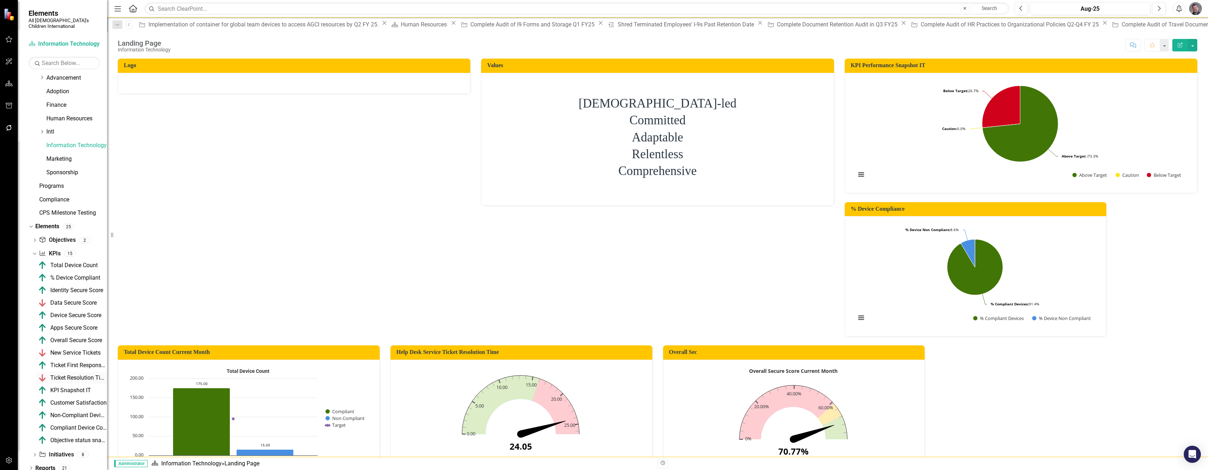
click at [77, 375] on div "Ticket Resolution Time" at bounding box center [78, 377] width 57 height 6
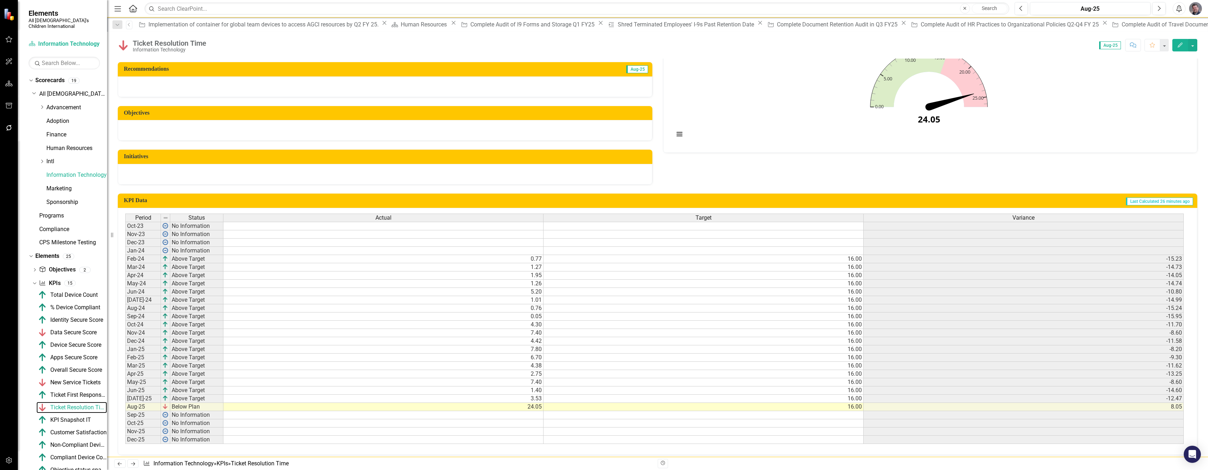
scroll to position [92, 0]
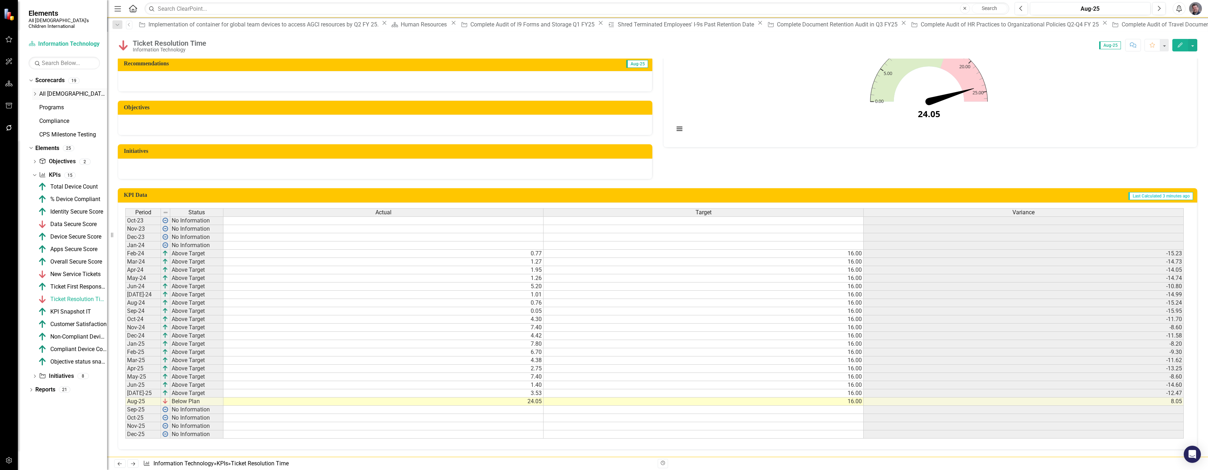
click at [35, 92] on icon "Dropdown" at bounding box center [34, 94] width 5 height 4
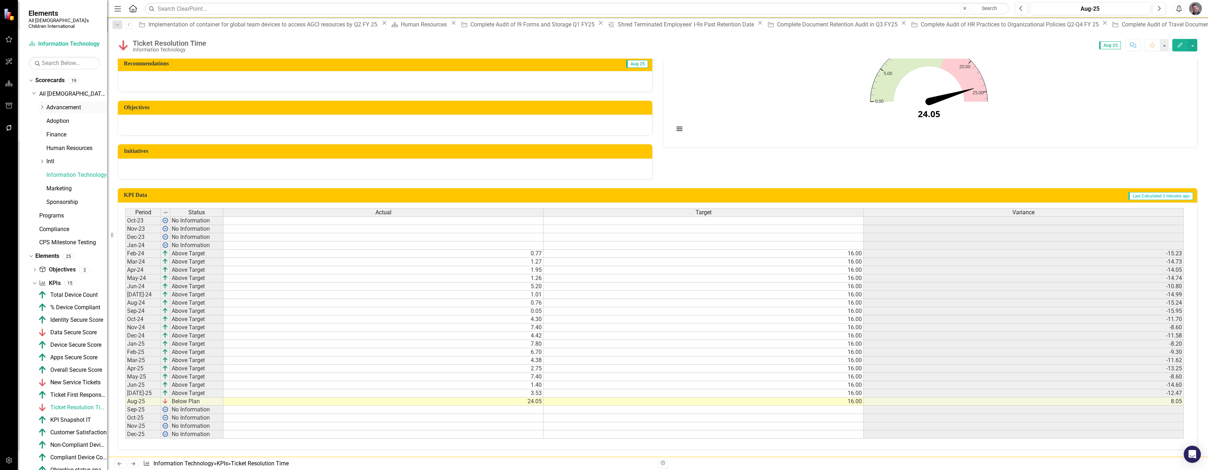
click at [44, 105] on icon "Dropdown" at bounding box center [41, 107] width 5 height 4
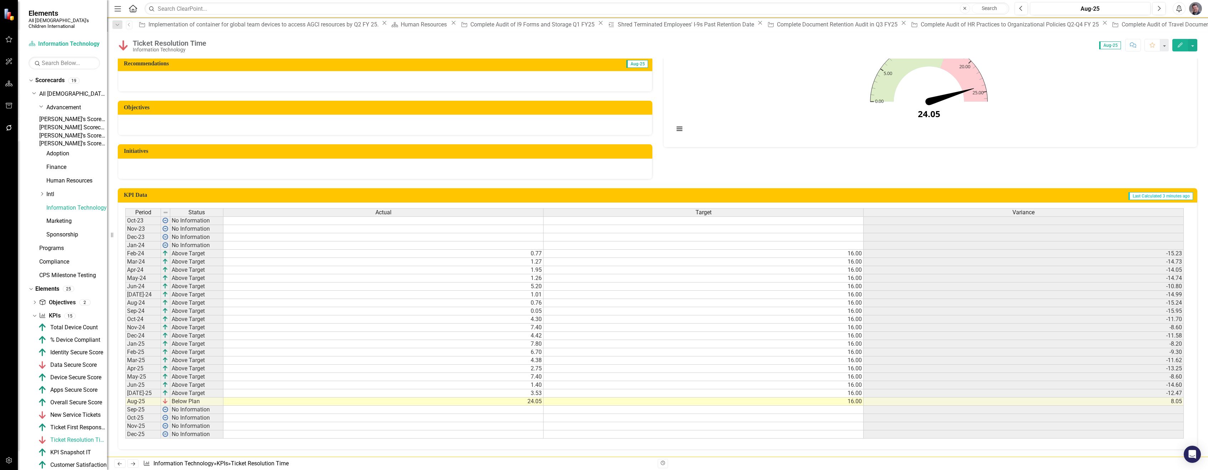
click at [85, 115] on link "[PERSON_NAME]'s Scorecard" at bounding box center [73, 119] width 68 height 8
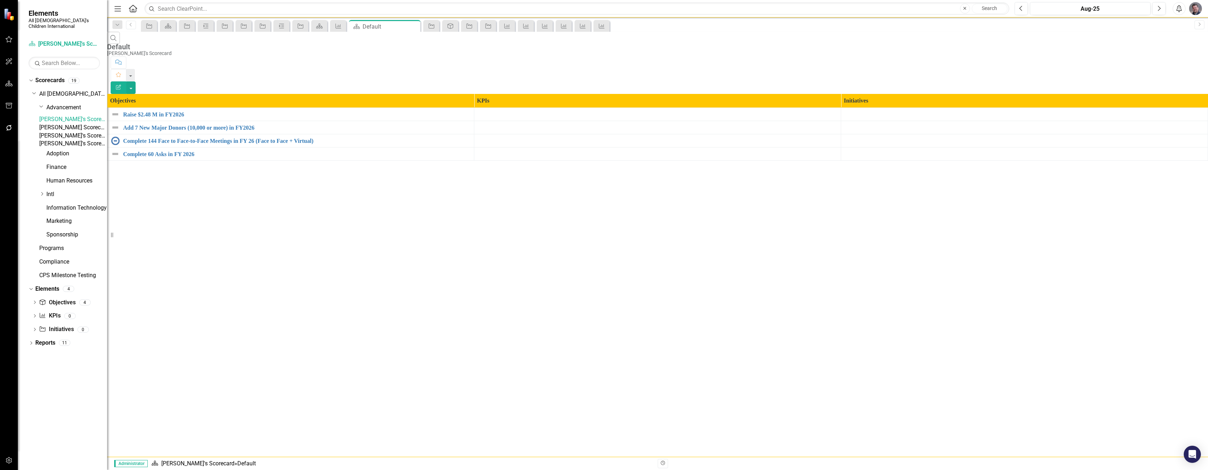
drag, startPoint x: 80, startPoint y: 116, endPoint x: 231, endPoint y: 175, distance: 161.9
click at [231, 161] on div "Search Default [PERSON_NAME]'s Scorecard Comment Favorite Edit Report Objective…" at bounding box center [657, 96] width 1101 height 129
drag, startPoint x: 46, startPoint y: 116, endPoint x: 97, endPoint y: 116, distance: 51.0
click at [97, 116] on div "[PERSON_NAME]'s Scorecard" at bounding box center [73, 119] width 68 height 8
copy link "[PERSON_NAME]'s Scorecard"
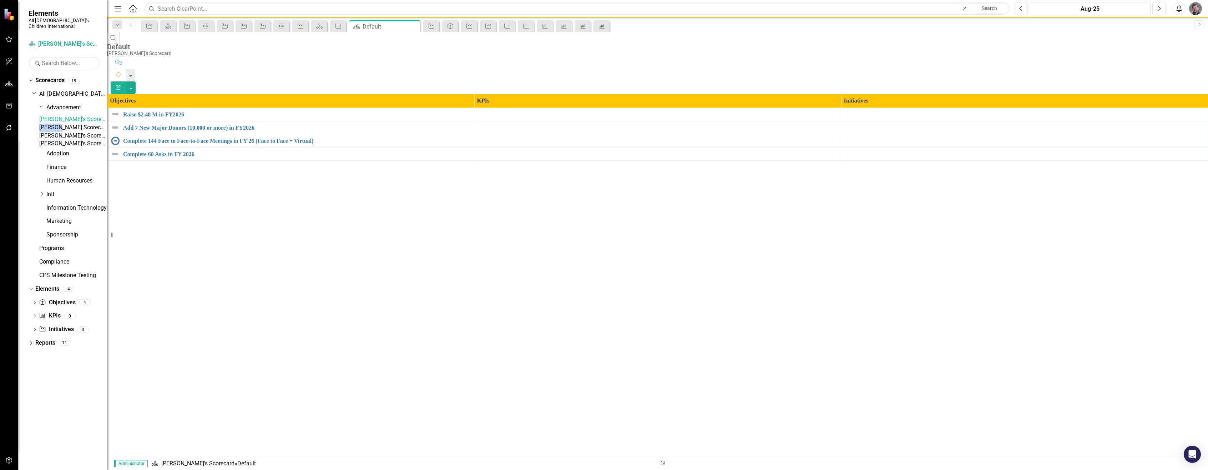
drag, startPoint x: 51, startPoint y: 127, endPoint x: 72, endPoint y: 127, distance: 21.4
click at [72, 127] on div "[PERSON_NAME] Scorecard" at bounding box center [73, 128] width 68 height 8
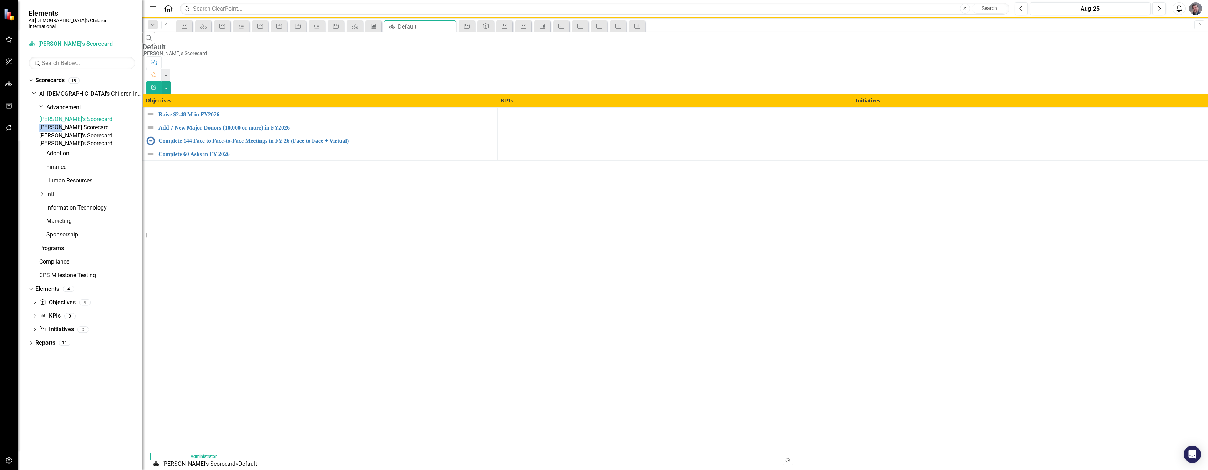
drag, startPoint x: 112, startPoint y: 232, endPoint x: 142, endPoint y: 231, distance: 30.0
click at [142, 231] on div "Resize" at bounding box center [145, 235] width 6 height 470
click at [44, 132] on div "[PERSON_NAME] Scorecard" at bounding box center [90, 128] width 103 height 8
drag, startPoint x: 48, startPoint y: 127, endPoint x: 111, endPoint y: 127, distance: 62.8
click at [111, 127] on div "[PERSON_NAME] Scorecard" at bounding box center [90, 128] width 103 height 8
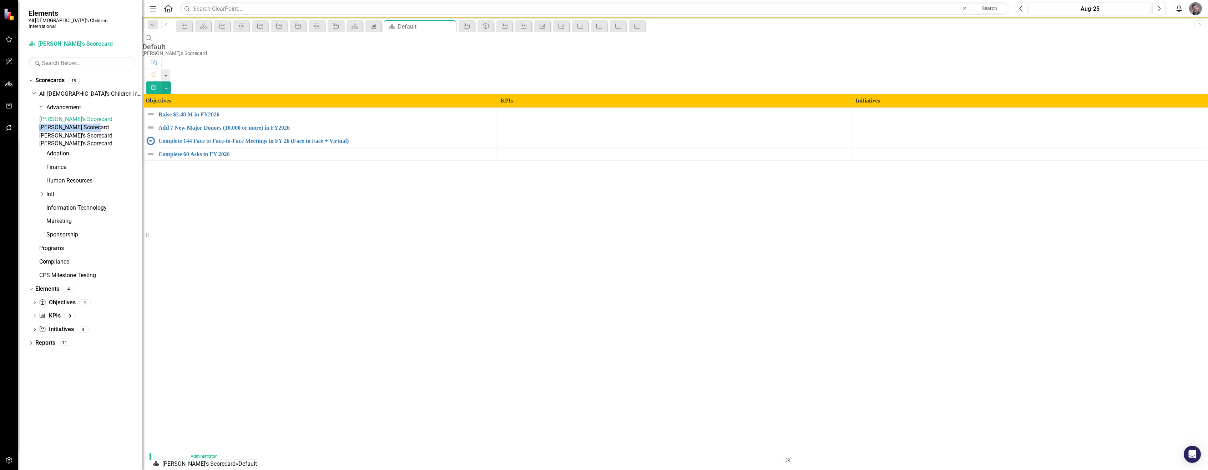
copy link "[PERSON_NAME] Scorecard"
click at [47, 140] on div "[PERSON_NAME]'s Scorecard" at bounding box center [90, 136] width 103 height 8
drag, startPoint x: 50, startPoint y: 142, endPoint x: 99, endPoint y: 142, distance: 48.9
click at [99, 140] on div "[PERSON_NAME]'s Scorecard" at bounding box center [90, 136] width 103 height 8
copy link "[PERSON_NAME]'s Scorecard"
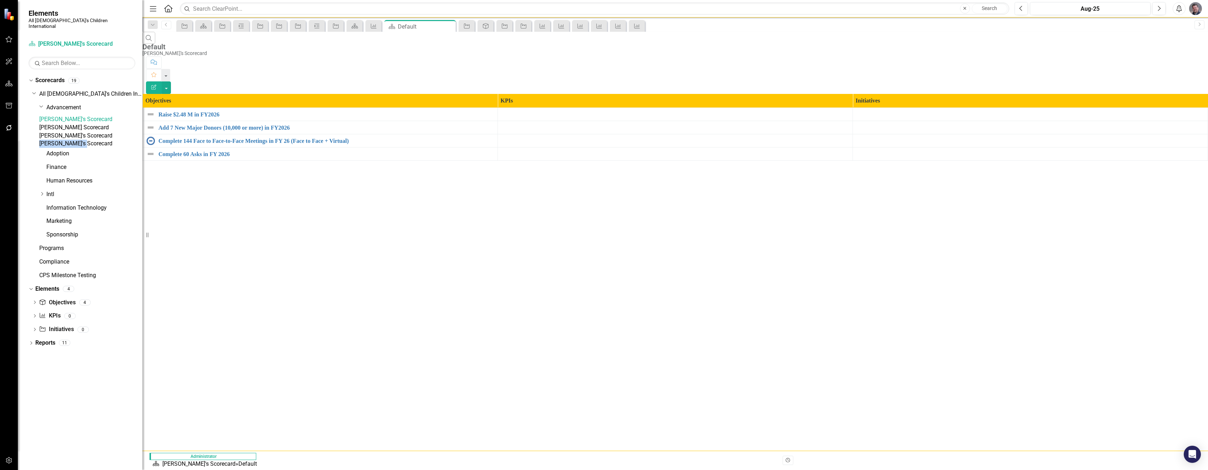
drag, startPoint x: 40, startPoint y: 158, endPoint x: 103, endPoint y: 152, distance: 63.4
click at [103, 148] on div "[PERSON_NAME]'s Scorecard" at bounding box center [90, 144] width 103 height 8
copy link "[PERSON_NAME]'s Scorecard"
click at [66, 212] on link "Information Technology" at bounding box center [94, 208] width 96 height 8
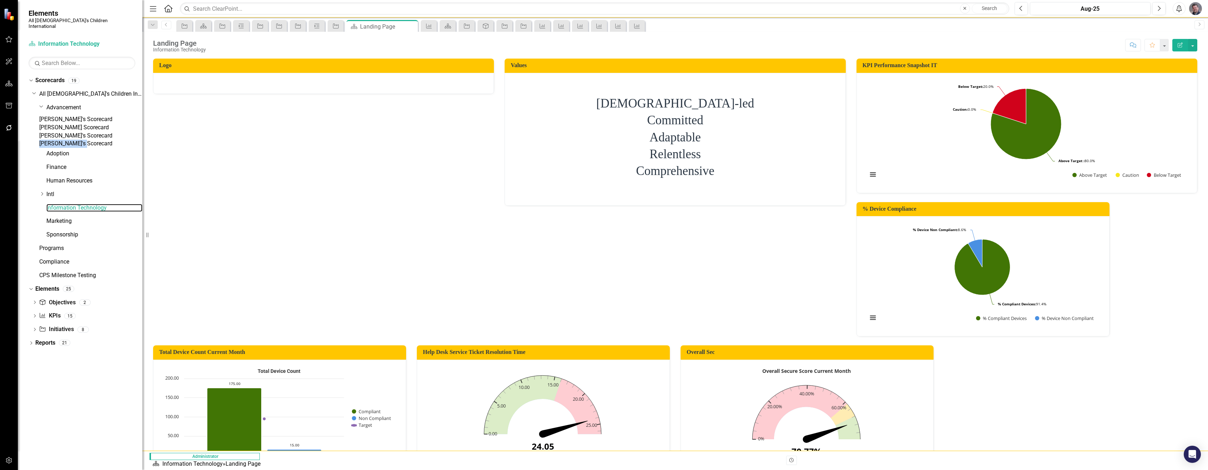
scroll to position [143, 0]
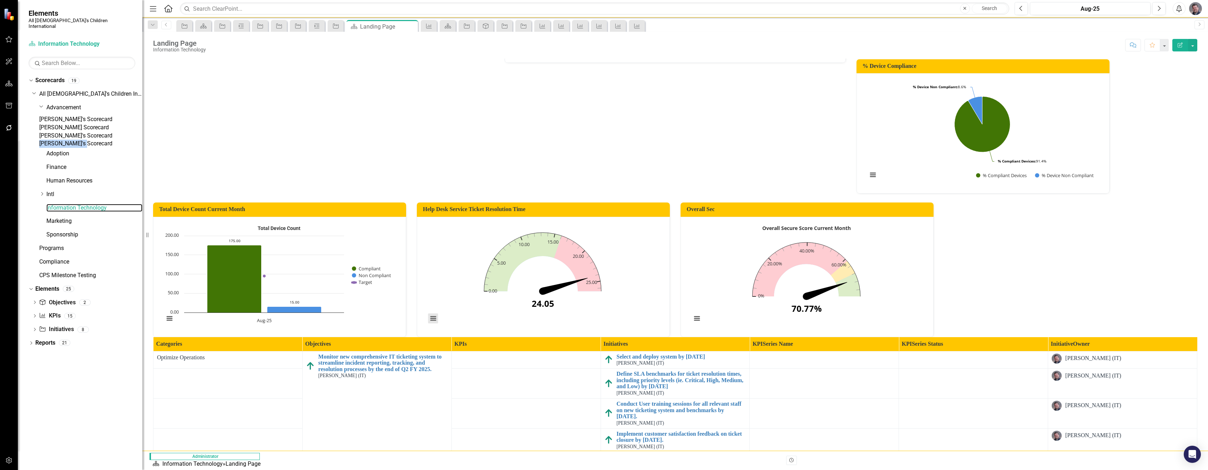
click at [430, 317] on button "View chart menu, Chart" at bounding box center [433, 318] width 10 height 10
click at [478, 237] on rect "Interactive chart" at bounding box center [542, 275] width 237 height 107
click at [558, 256] on icon "Interactive chart" at bounding box center [577, 263] width 47 height 55
click at [491, 207] on h3 "Help Desk Service Ticket Resolution Time" at bounding box center [544, 209] width 243 height 6
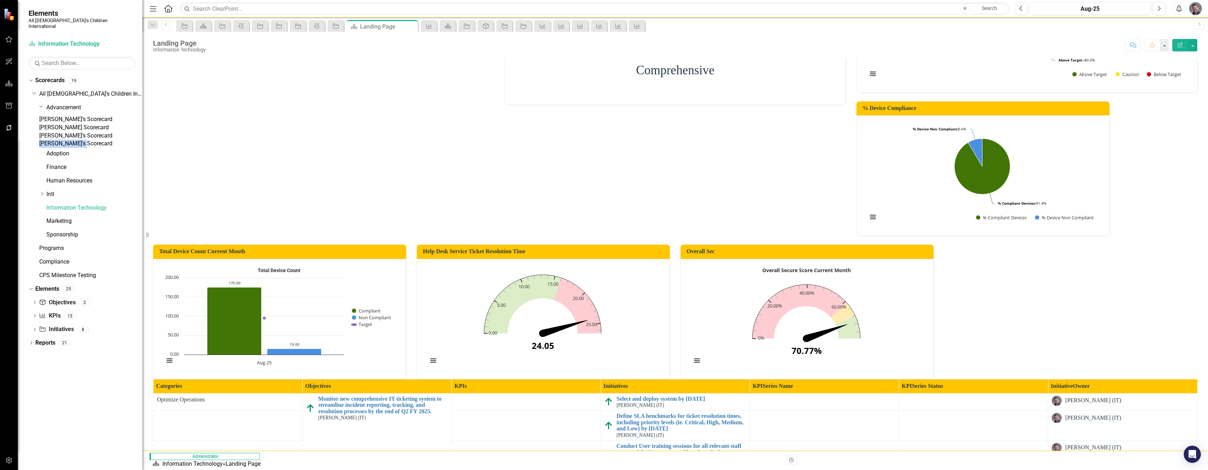
scroll to position [0, 0]
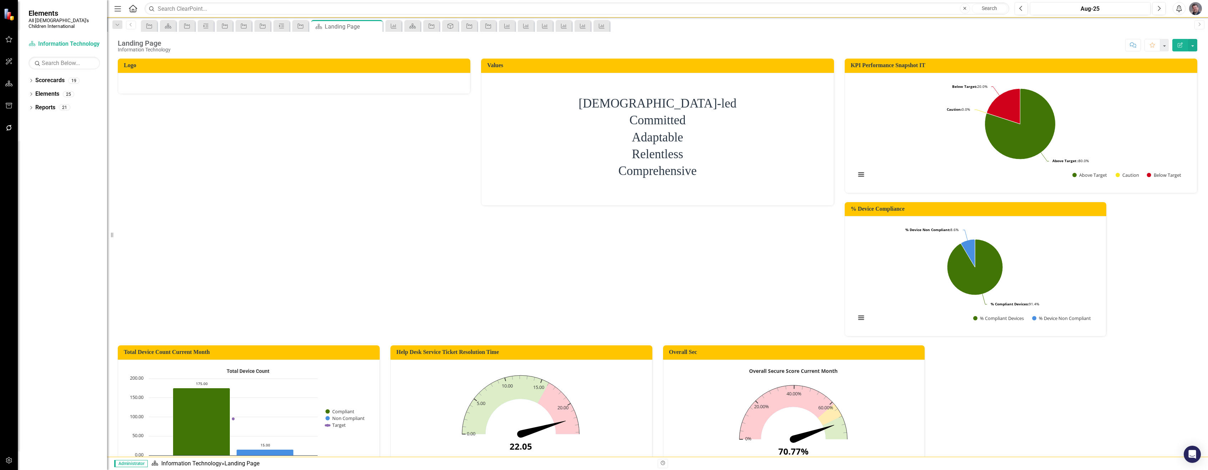
click at [353, 303] on div "Logo Values [PERSON_NAME]-led Committed Adaptable Relentless Comprehensive KPI …" at bounding box center [657, 401] width 1091 height 703
